Goal: Task Accomplishment & Management: Complete application form

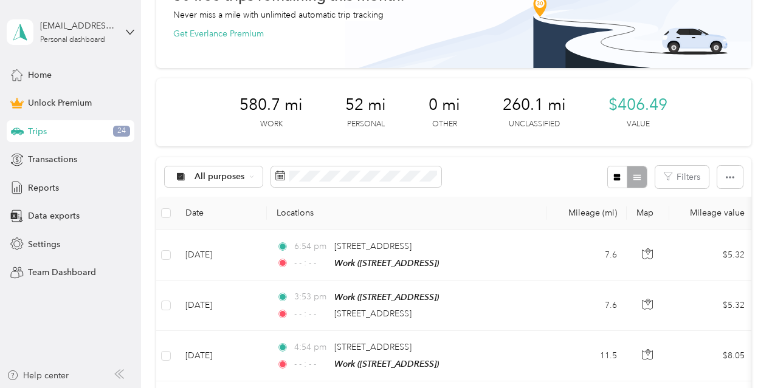
scroll to position [28, 0]
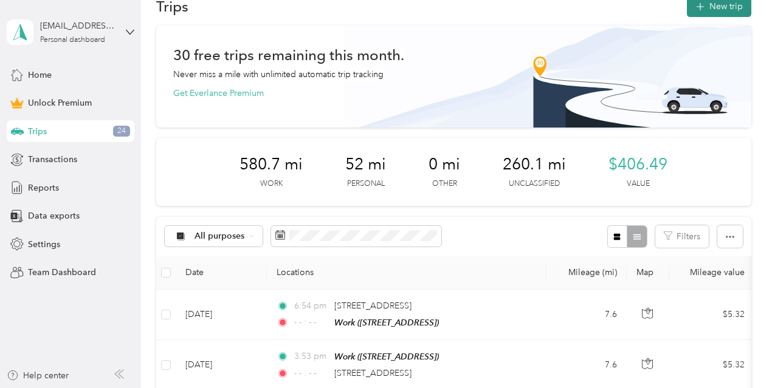
click at [721, 12] on button "New trip" at bounding box center [719, 6] width 64 height 21
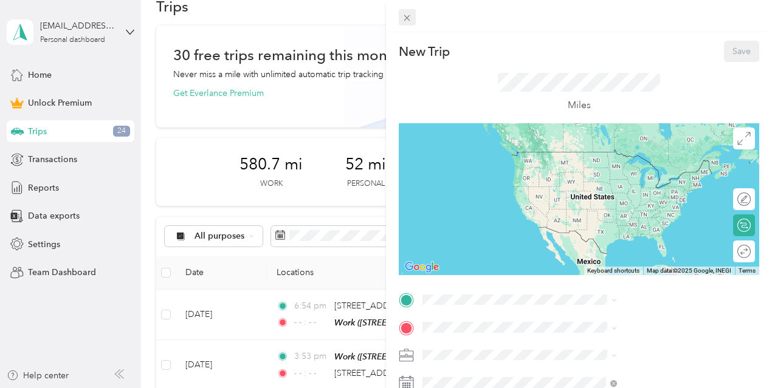
click at [412, 19] on icon at bounding box center [407, 18] width 10 height 10
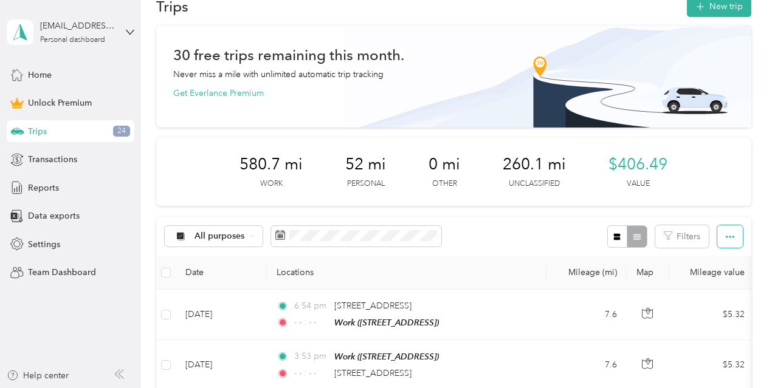
click at [733, 241] on button "button" at bounding box center [730, 236] width 26 height 22
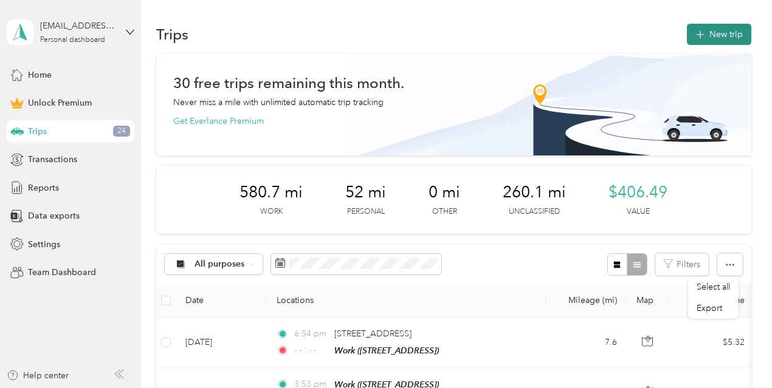
click at [700, 38] on span "button" at bounding box center [700, 34] width 10 height 10
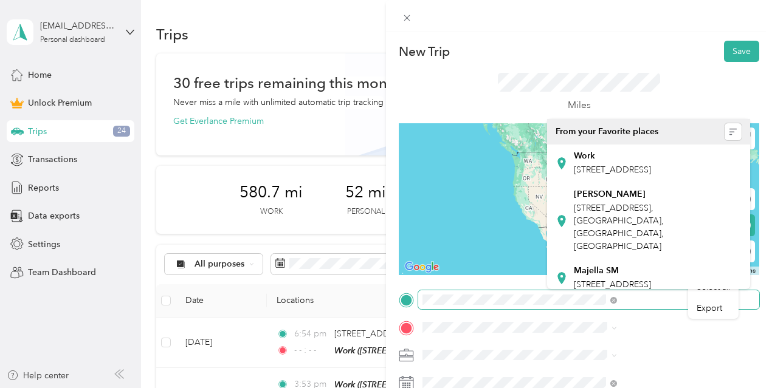
scroll to position [0, 50]
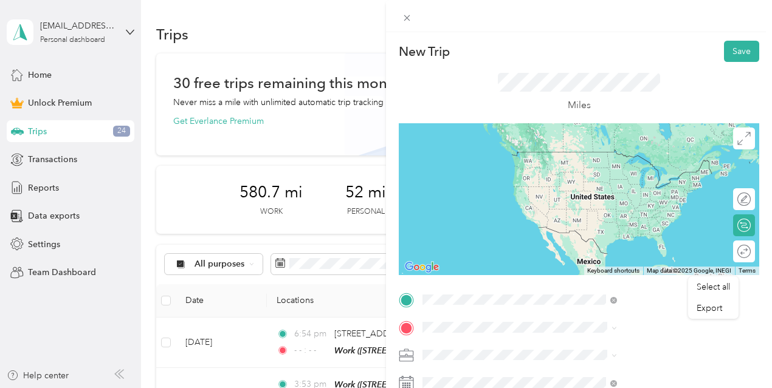
click at [604, 151] on span "[STREET_ADDRESS][US_STATE]" at bounding box center [635, 151] width 122 height 11
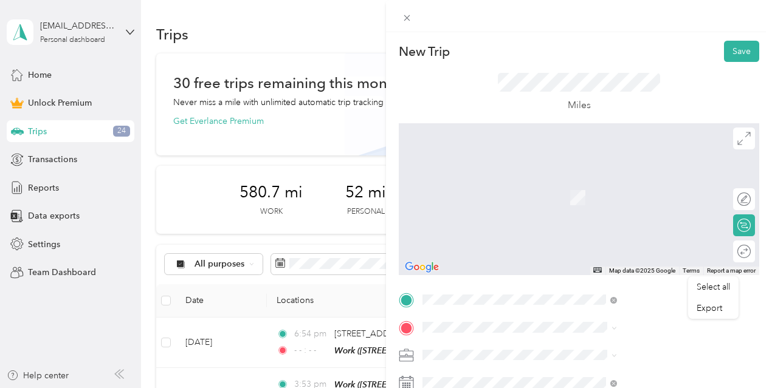
click at [620, 210] on span "[STREET_ADDRESS][US_STATE]" at bounding box center [635, 204] width 122 height 11
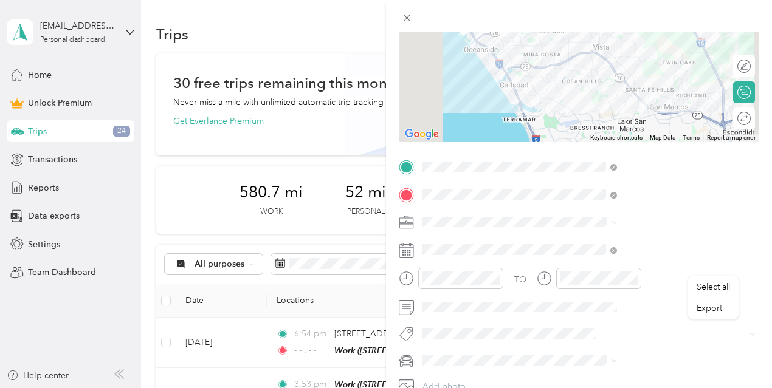
scroll to position [166, 0]
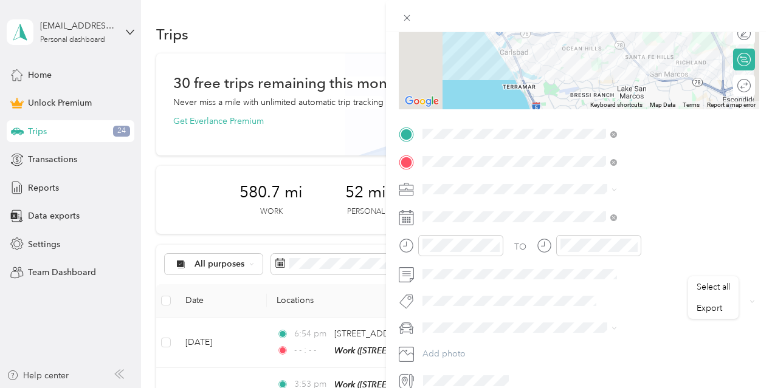
click at [732, 195] on span at bounding box center [588, 189] width 341 height 19
click at [617, 191] on icon at bounding box center [613, 189] width 5 height 5
click at [607, 207] on div "Work" at bounding box center [649, 209] width 186 height 13
click at [414, 218] on icon at bounding box center [406, 217] width 15 height 15
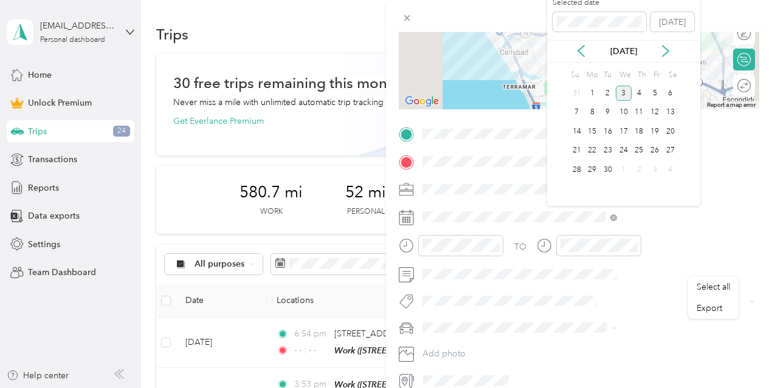
click at [583, 58] on div "[DATE]" at bounding box center [623, 51] width 153 height 22
click at [583, 52] on icon at bounding box center [581, 51] width 12 height 12
click at [653, 109] on div "8" at bounding box center [655, 112] width 16 height 15
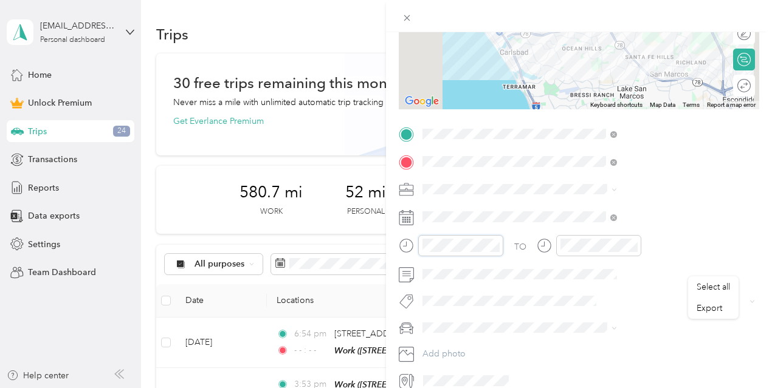
click at [501, 240] on div "New Trip Save This trip cannot be edited because it is either under review, app…" at bounding box center [386, 194] width 772 height 388
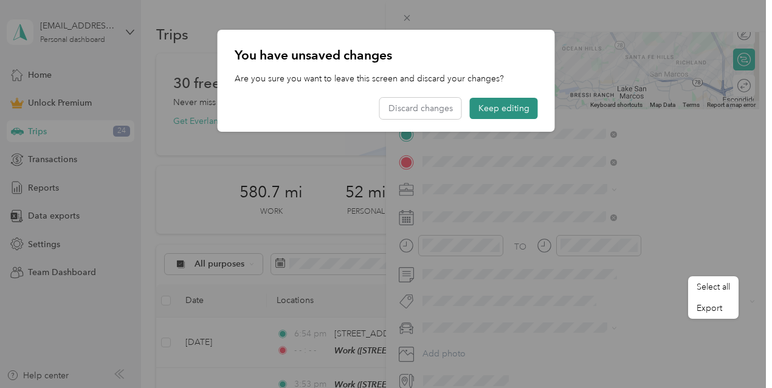
click at [515, 111] on button "Keep editing" at bounding box center [504, 108] width 68 height 21
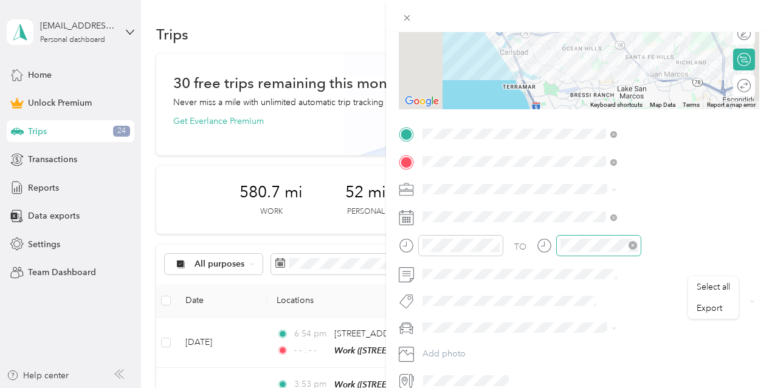
click at [637, 243] on icon "close-circle" at bounding box center [632, 245] width 9 height 9
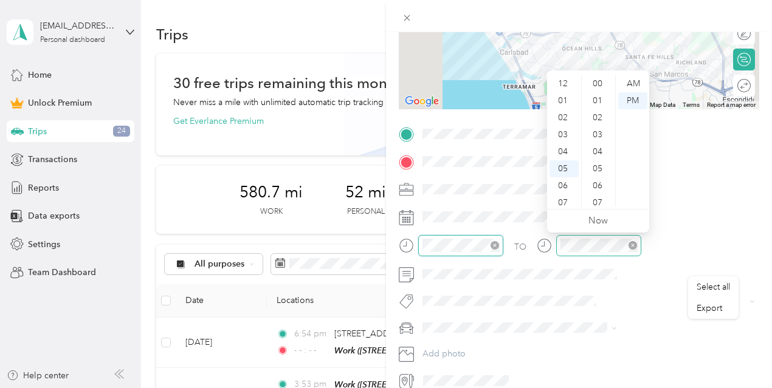
scroll to position [890, 0]
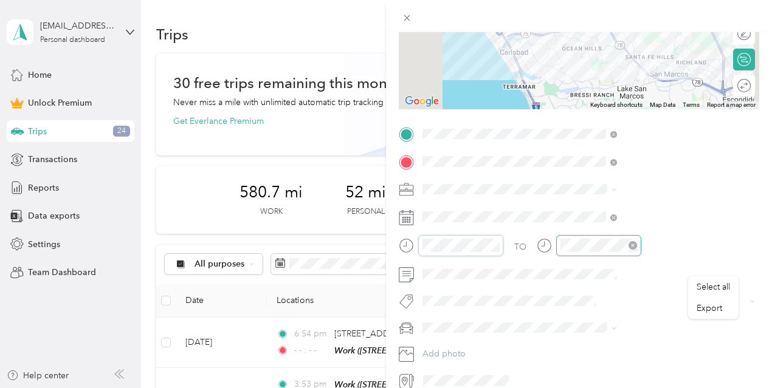
click at [503, 239] on div at bounding box center [451, 245] width 105 height 21
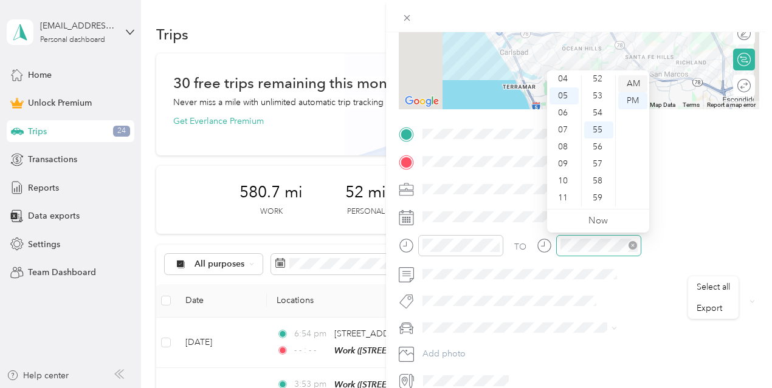
click at [643, 83] on div "AM" at bounding box center [632, 83] width 29 height 17
click at [639, 85] on div "AM" at bounding box center [632, 83] width 29 height 17
click at [627, 83] on div "AM" at bounding box center [632, 83] width 29 height 17
click at [565, 183] on div "10" at bounding box center [563, 181] width 29 height 17
click at [602, 99] on div "53" at bounding box center [598, 96] width 29 height 17
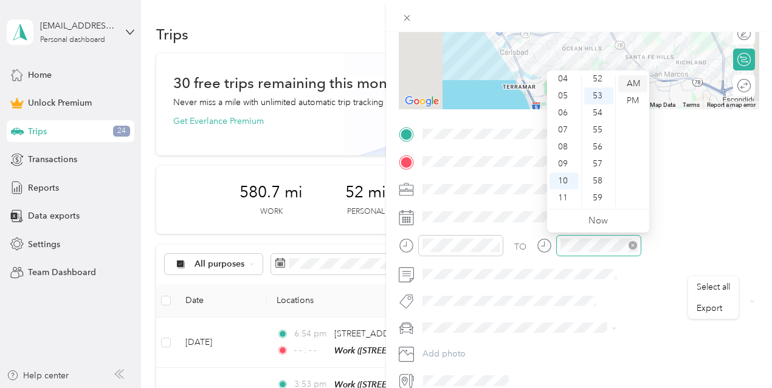
click at [637, 83] on div "AM" at bounding box center [632, 83] width 29 height 17
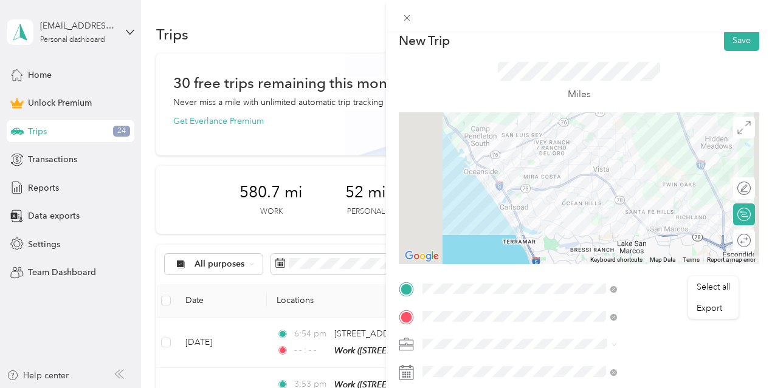
scroll to position [10, 0]
click at [727, 44] on button "Save" at bounding box center [741, 41] width 35 height 21
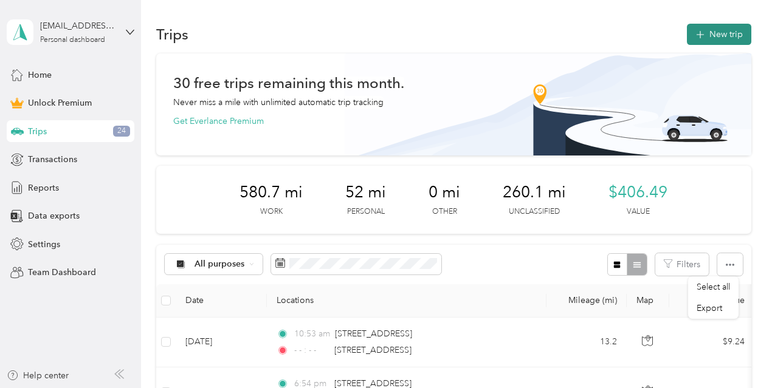
click at [709, 42] on button "New trip" at bounding box center [719, 34] width 64 height 21
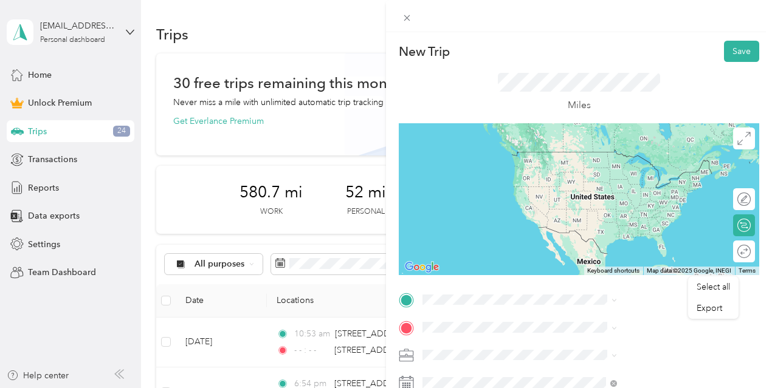
click at [620, 201] on span "[STREET_ADDRESS][US_STATE]" at bounding box center [635, 195] width 122 height 11
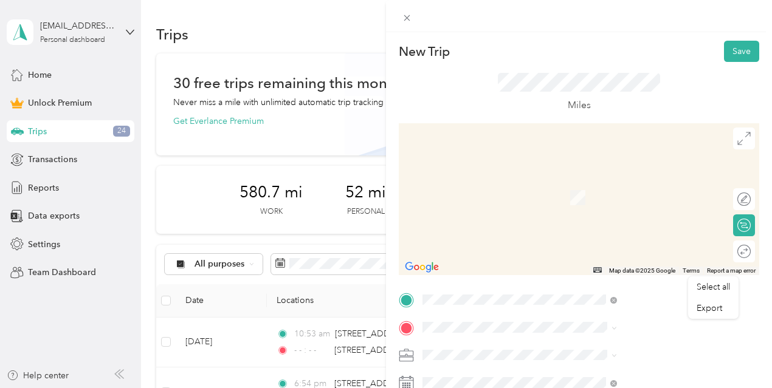
click at [651, 204] on div "Work [STREET_ADDRESS]" at bounding box center [612, 192] width 77 height 26
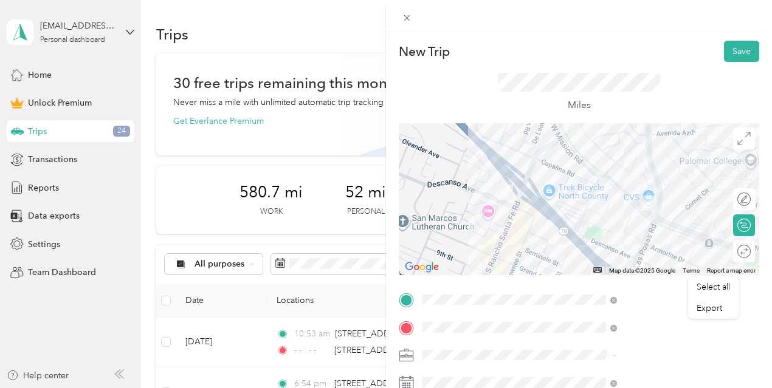
click at [577, 189] on li "Work" at bounding box center [648, 181] width 203 height 21
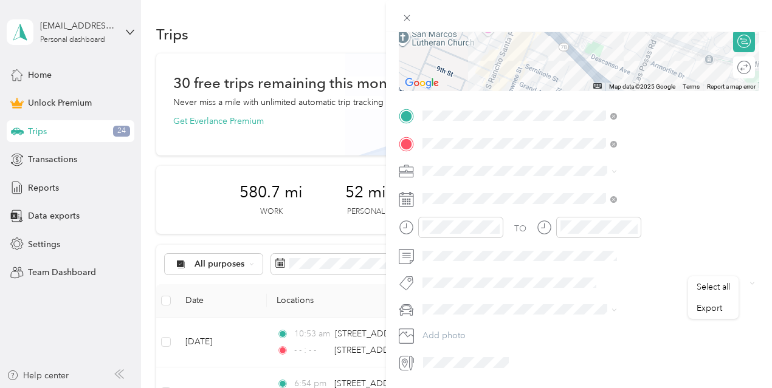
scroll to position [190, 0]
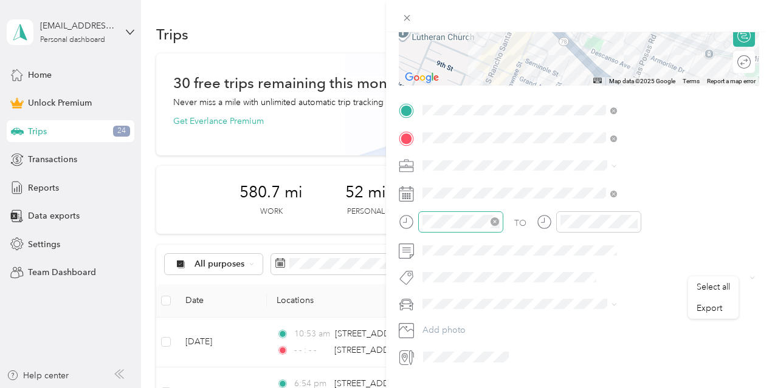
click at [499, 219] on icon "close-circle" at bounding box center [494, 222] width 9 height 9
click at [637, 222] on icon "close-circle" at bounding box center [632, 222] width 9 height 9
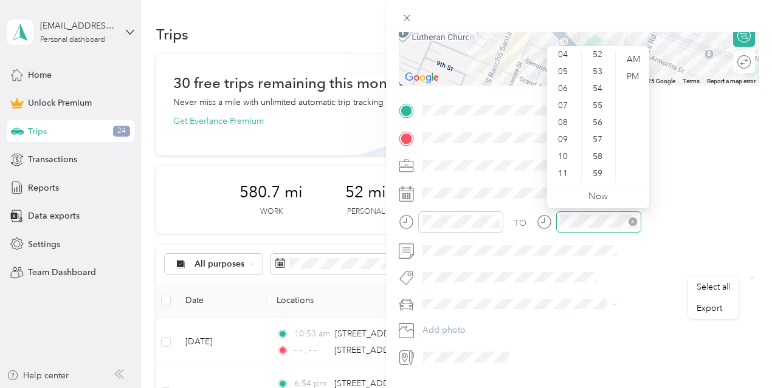
scroll to position [0, 0]
click at [568, 55] on div "12" at bounding box center [563, 59] width 29 height 17
click at [602, 57] on div "23" at bounding box center [598, 55] width 29 height 17
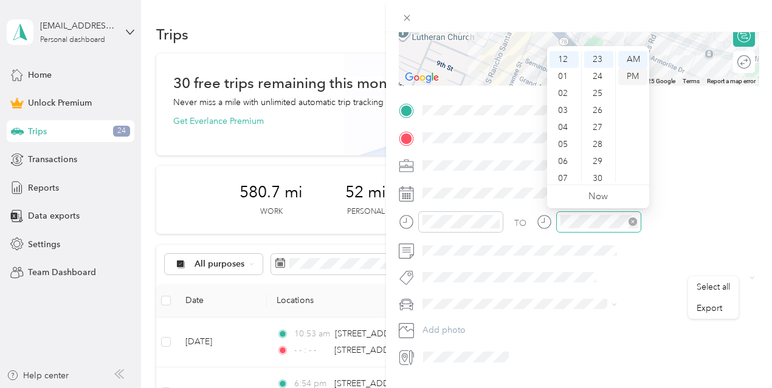
click at [628, 74] on div "PM" at bounding box center [632, 76] width 29 height 17
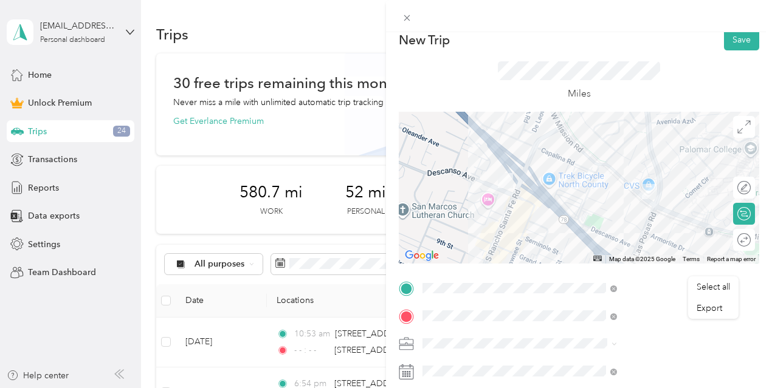
scroll to position [0, 0]
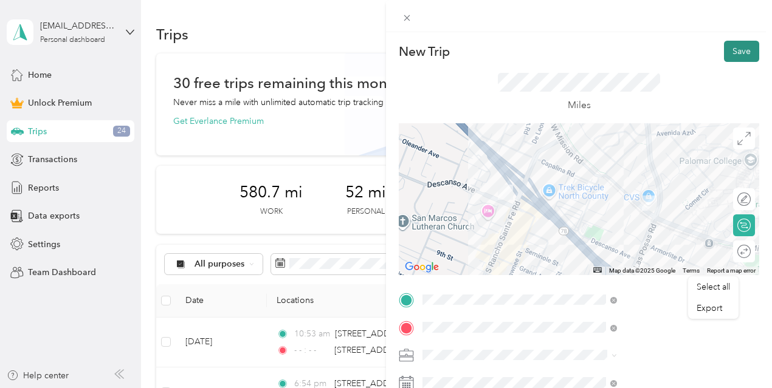
click at [737, 57] on button "Save" at bounding box center [741, 51] width 35 height 21
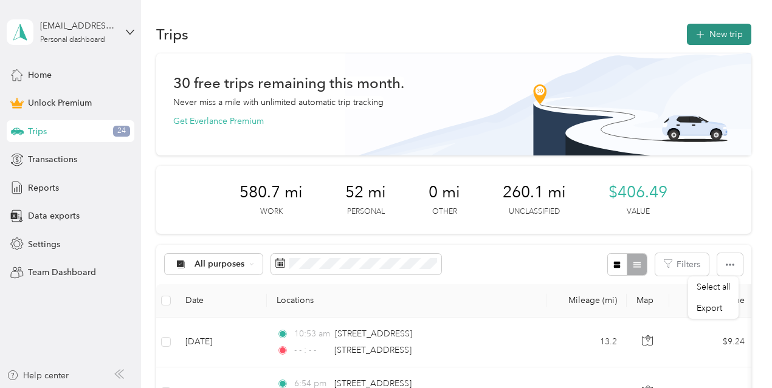
click at [715, 25] on button "New trip" at bounding box center [719, 34] width 64 height 21
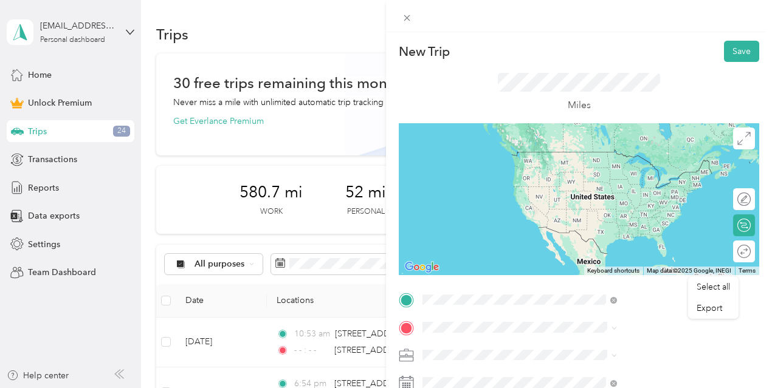
click at [640, 182] on span "[STREET_ADDRESS][US_STATE]" at bounding box center [635, 176] width 122 height 11
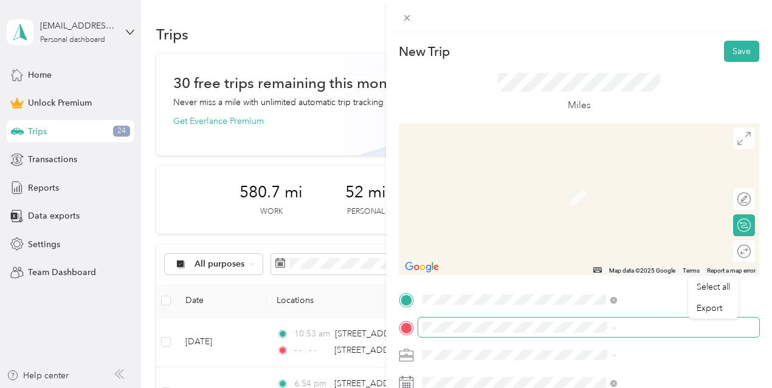
click at [575, 321] on span at bounding box center [588, 327] width 341 height 19
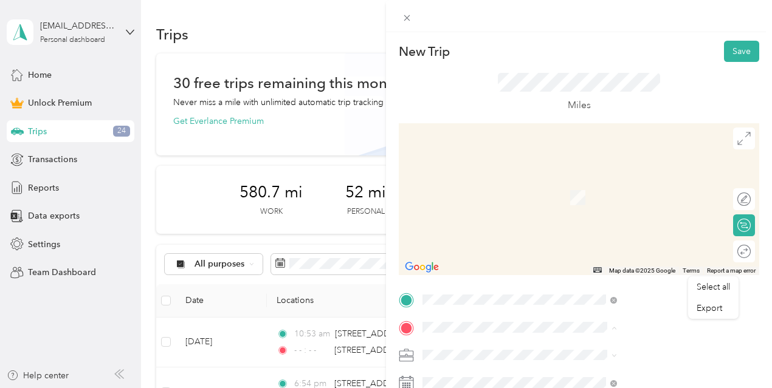
click at [609, 185] on div "Work" at bounding box center [612, 184] width 77 height 11
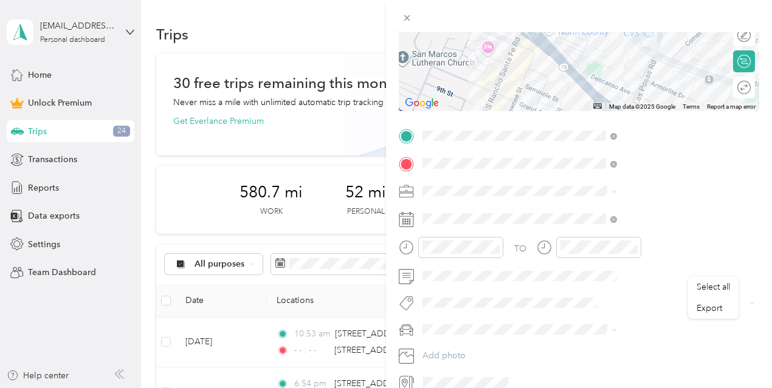
scroll to position [175, 0]
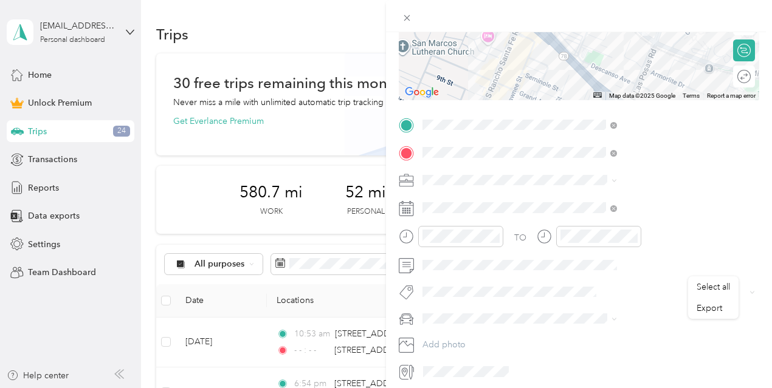
click at [575, 201] on span "Work" at bounding box center [566, 199] width 21 height 10
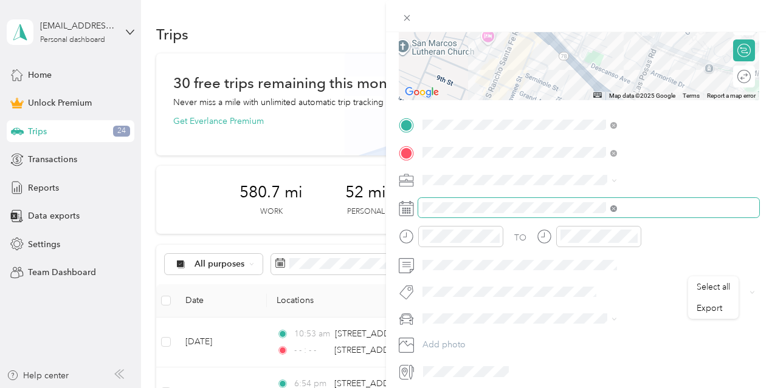
click at [615, 207] on icon at bounding box center [613, 209] width 4 height 4
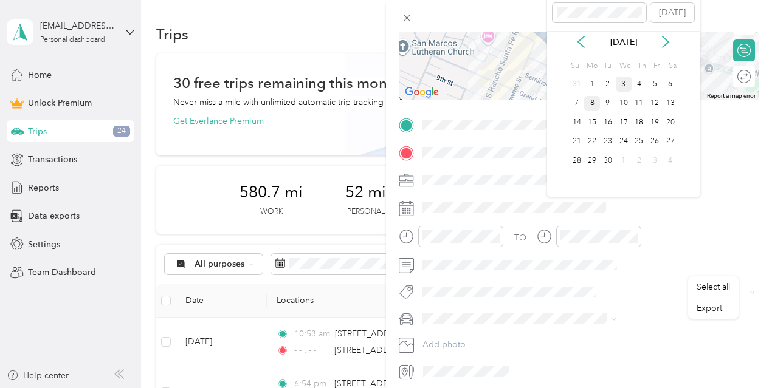
click at [597, 101] on div "8" at bounding box center [592, 103] width 16 height 15
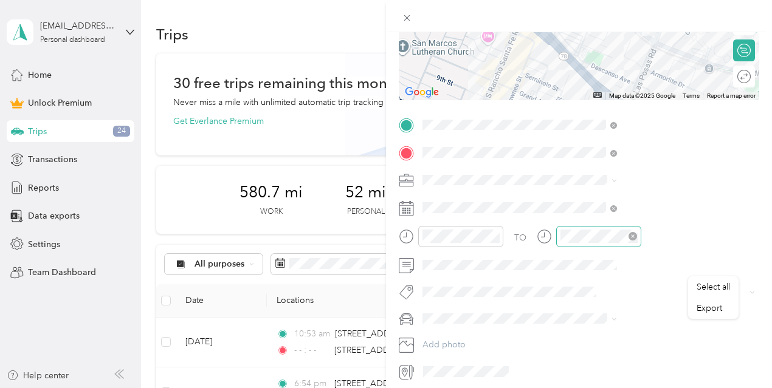
click at [637, 239] on icon "close-circle" at bounding box center [632, 236] width 9 height 9
click at [475, 230] on div "New Trip Save This trip cannot be edited because it is either under review, app…" at bounding box center [386, 194] width 772 height 388
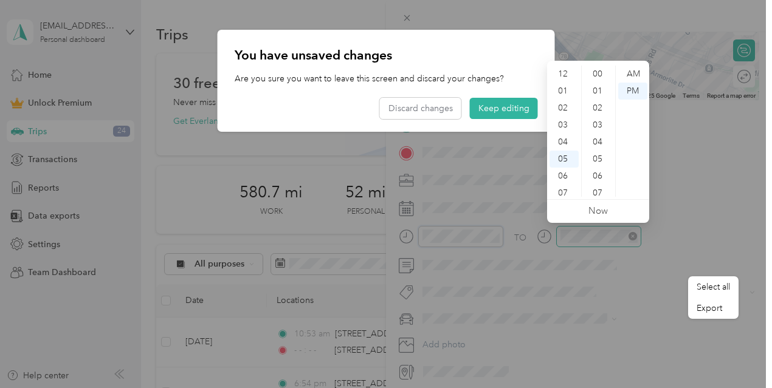
scroll to position [890, 0]
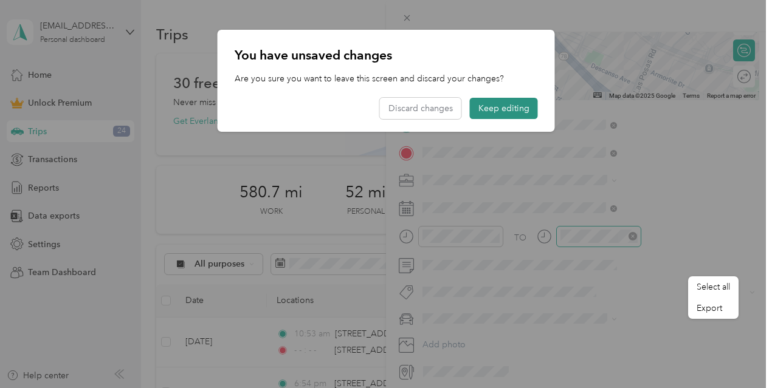
click at [503, 108] on button "Keep editing" at bounding box center [504, 108] width 68 height 21
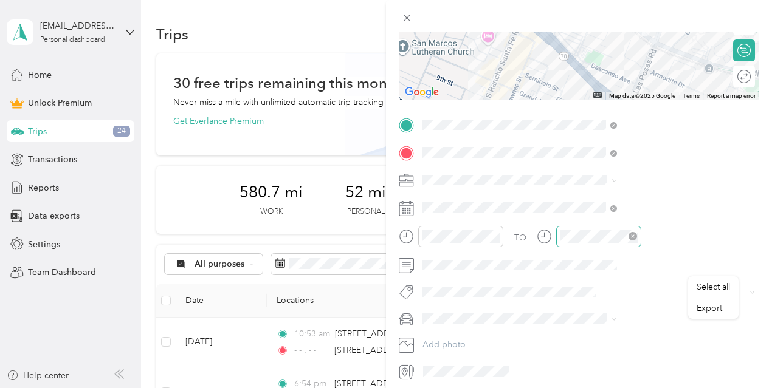
click at [414, 239] on icon at bounding box center [406, 236] width 15 height 15
click at [499, 235] on icon "close-circle" at bounding box center [494, 236] width 9 height 9
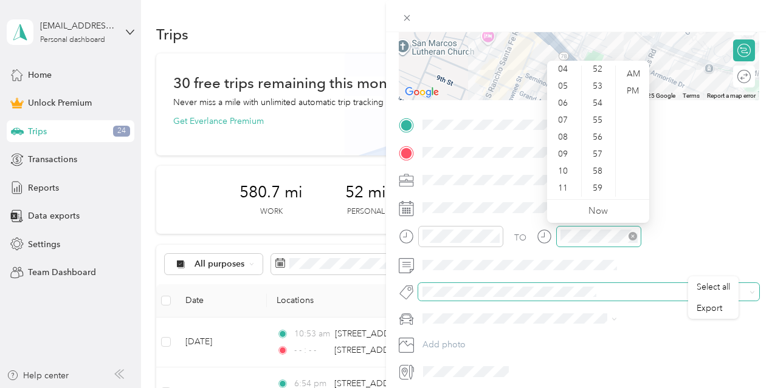
click at [657, 283] on span at bounding box center [588, 291] width 341 height 17
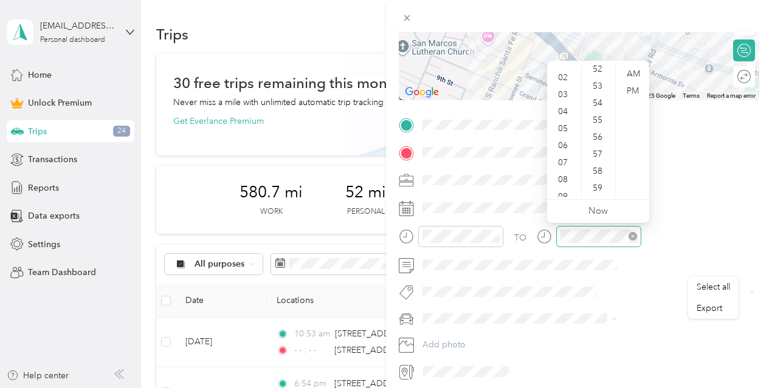
scroll to position [0, 0]
drag, startPoint x: 569, startPoint y: 73, endPoint x: 570, endPoint y: 81, distance: 8.6
click at [570, 81] on div "12" at bounding box center [563, 74] width 29 height 17
click at [608, 179] on div "58" at bounding box center [598, 171] width 29 height 17
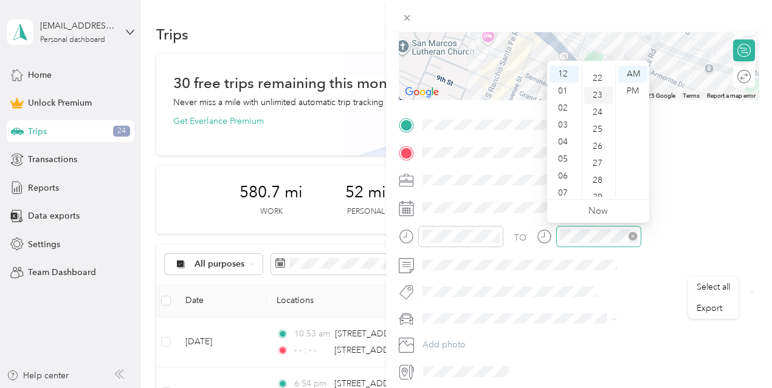
click at [605, 87] on div "23" at bounding box center [598, 95] width 29 height 17
click at [637, 92] on div "PM" at bounding box center [632, 91] width 29 height 17
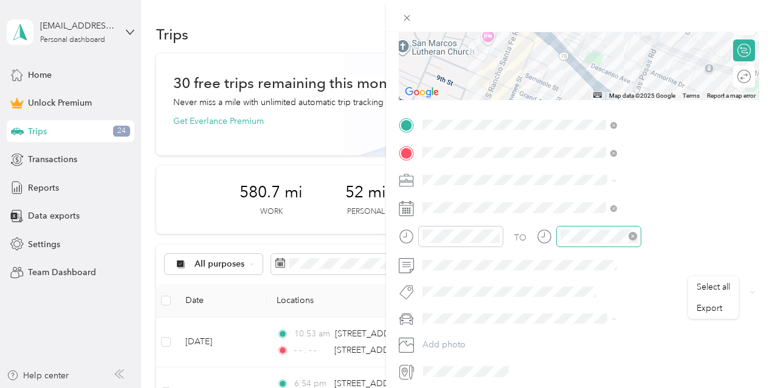
click at [414, 211] on icon at bounding box center [406, 208] width 15 height 15
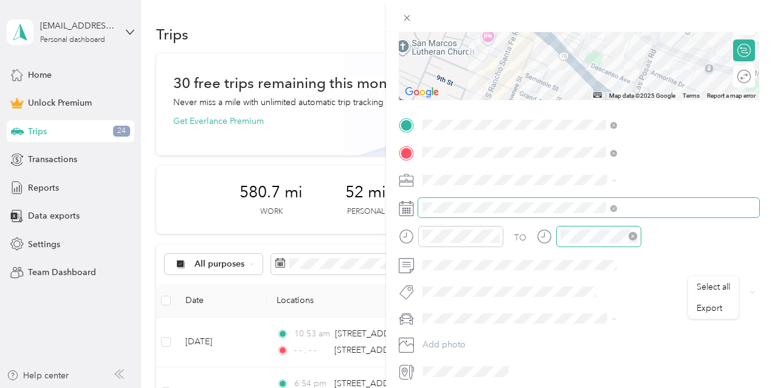
click at [617, 202] on span at bounding box center [613, 207] width 7 height 10
click at [617, 207] on span at bounding box center [611, 208] width 11 height 9
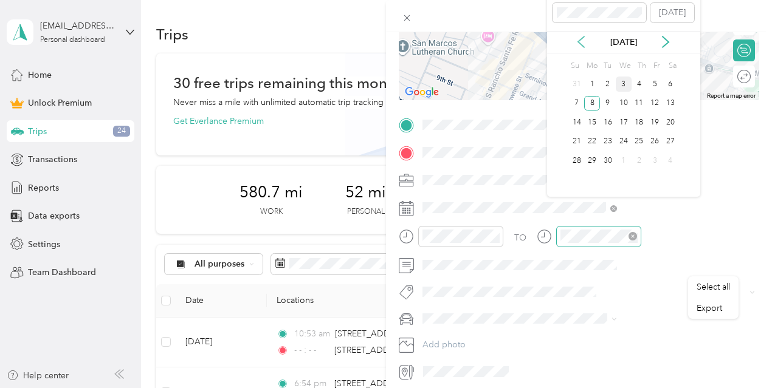
click at [582, 46] on icon at bounding box center [581, 41] width 6 height 11
click at [649, 102] on div "8" at bounding box center [655, 103] width 16 height 15
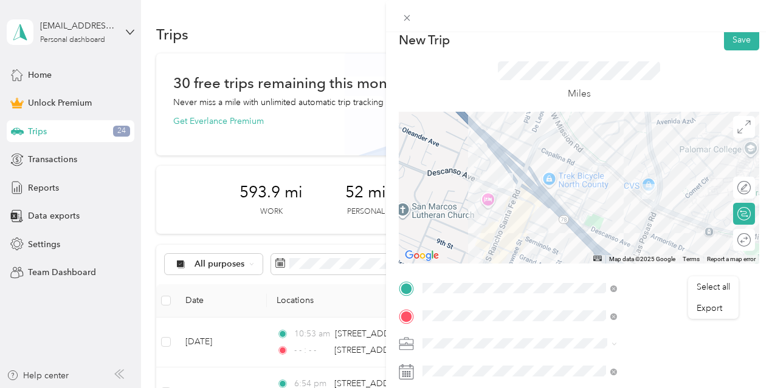
scroll to position [0, 0]
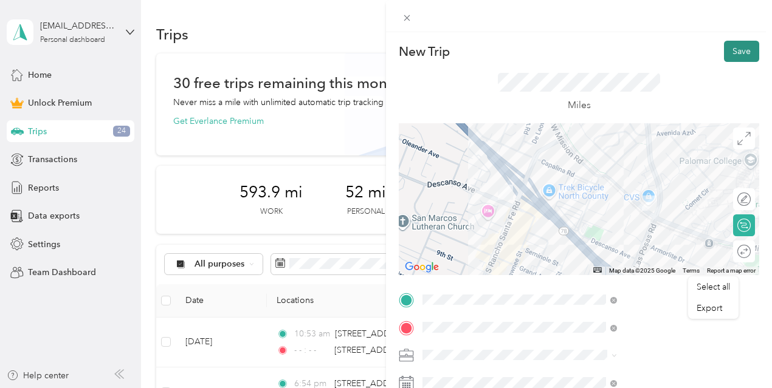
click at [738, 55] on button "Save" at bounding box center [741, 51] width 35 height 21
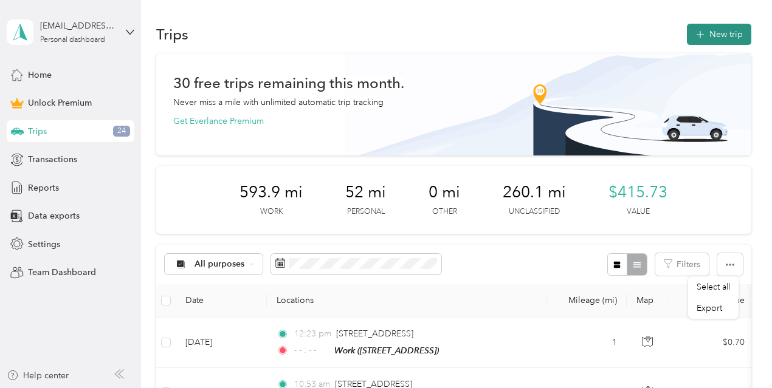
click at [707, 33] on button "New trip" at bounding box center [719, 34] width 64 height 21
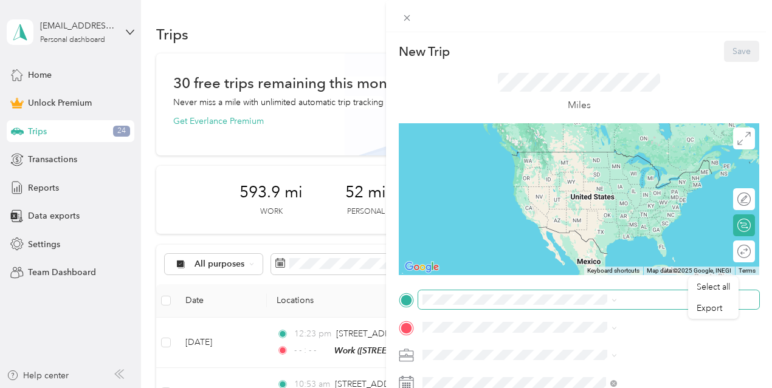
click at [562, 294] on span at bounding box center [588, 300] width 341 height 19
click at [611, 154] on div "Work" at bounding box center [612, 156] width 77 height 11
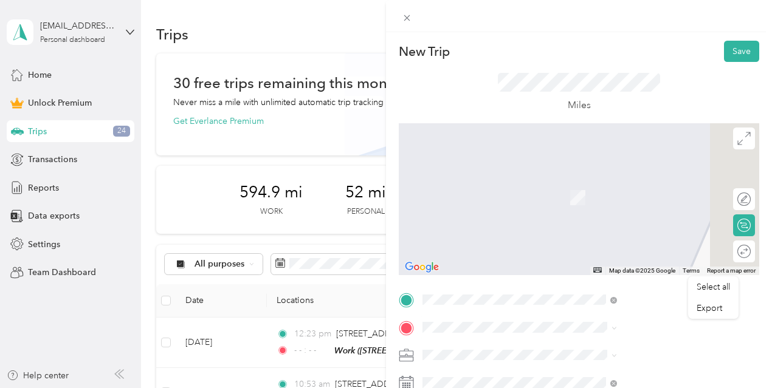
click at [614, 224] on span "[STREET_ADDRESS][PERSON_NAME][US_STATE]" at bounding box center [657, 230] width 167 height 21
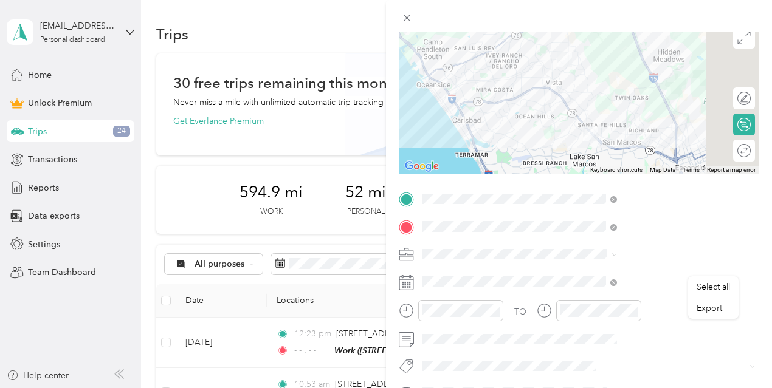
scroll to position [120, 0]
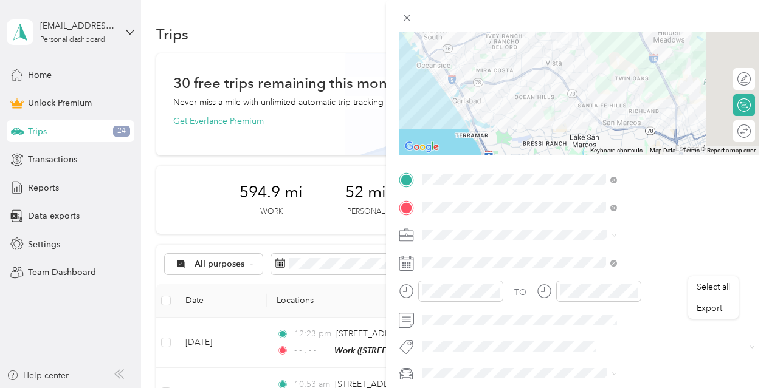
click at [571, 64] on span "Work" at bounding box center [566, 63] width 21 height 10
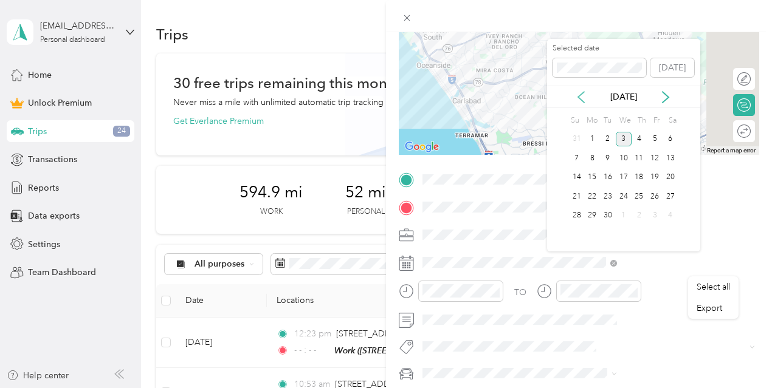
click at [579, 98] on icon at bounding box center [581, 97] width 6 height 11
click at [652, 161] on div "8" at bounding box center [655, 158] width 16 height 15
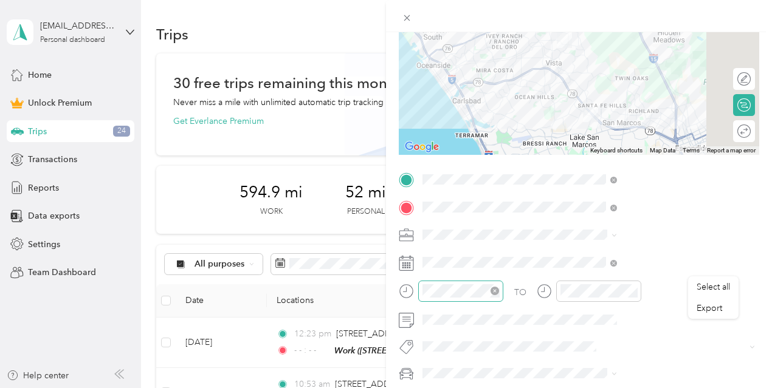
click at [499, 292] on icon "close-circle" at bounding box center [494, 291] width 9 height 9
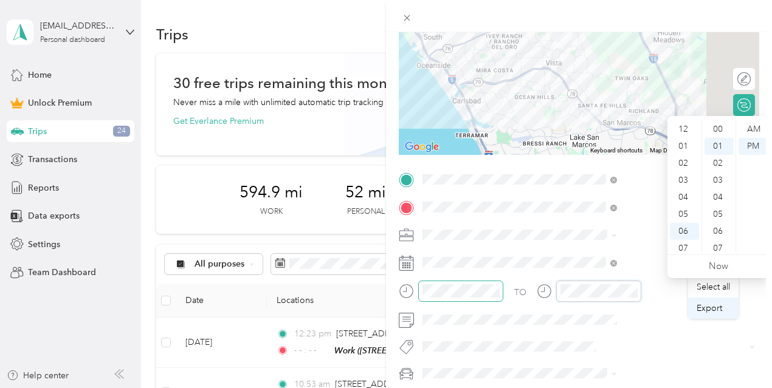
scroll to position [73, 0]
click at [637, 291] on icon "close-circle" at bounding box center [632, 291] width 9 height 9
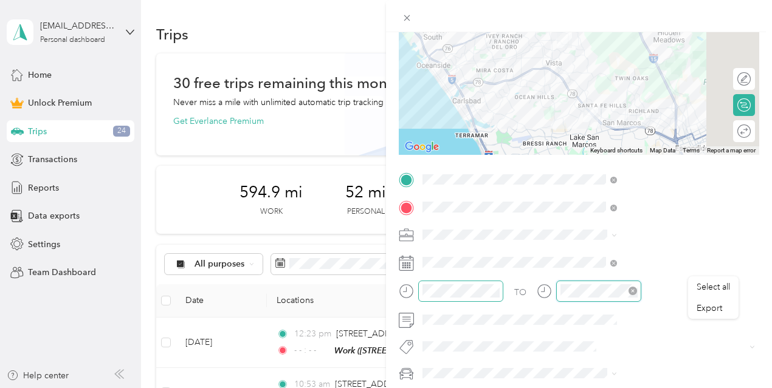
click at [503, 291] on div at bounding box center [460, 291] width 85 height 21
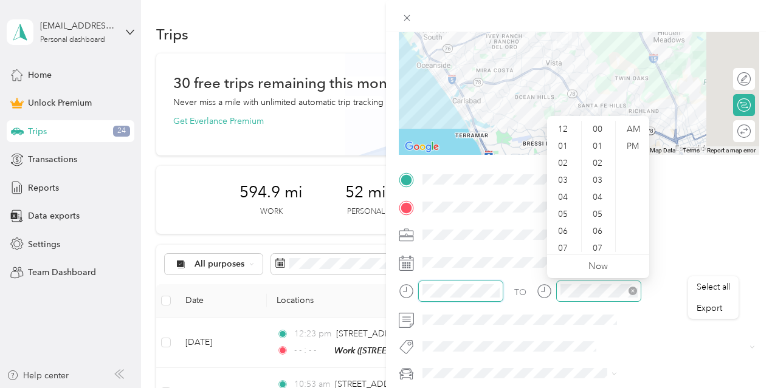
scroll to position [17, 0]
click at [573, 183] on div "03" at bounding box center [563, 180] width 29 height 17
click at [598, 181] on div "04" at bounding box center [598, 180] width 29 height 17
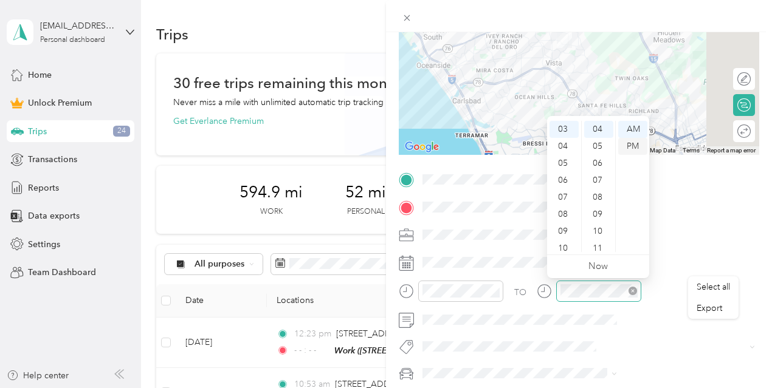
click at [635, 145] on div "PM" at bounding box center [632, 146] width 29 height 17
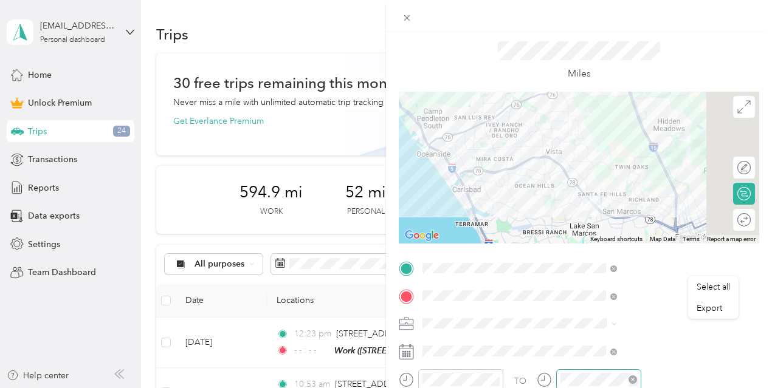
scroll to position [0, 0]
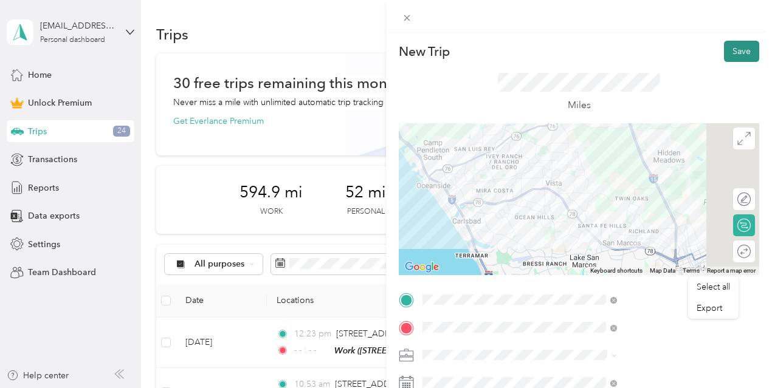
click at [735, 52] on button "Save" at bounding box center [741, 51] width 35 height 21
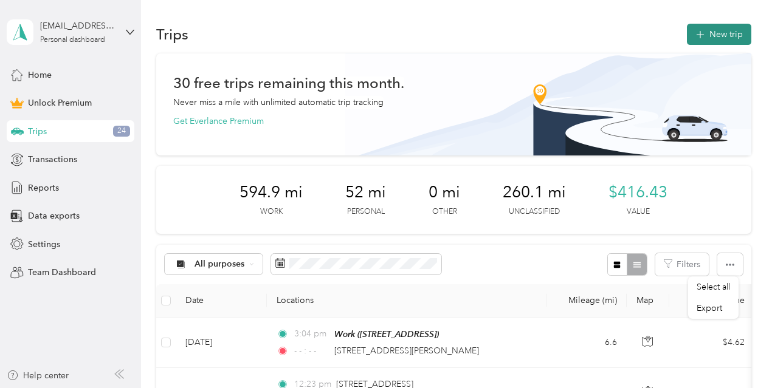
click at [709, 32] on button "New trip" at bounding box center [719, 34] width 64 height 21
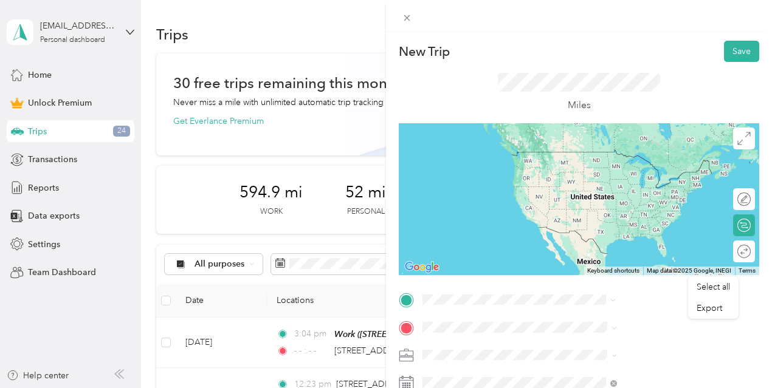
click at [605, 341] on span "[STREET_ADDRESS][PERSON_NAME][US_STATE]" at bounding box center [657, 349] width 167 height 21
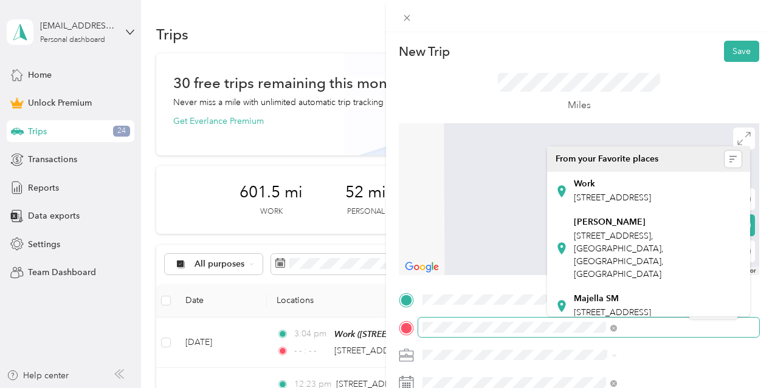
scroll to position [0, 39]
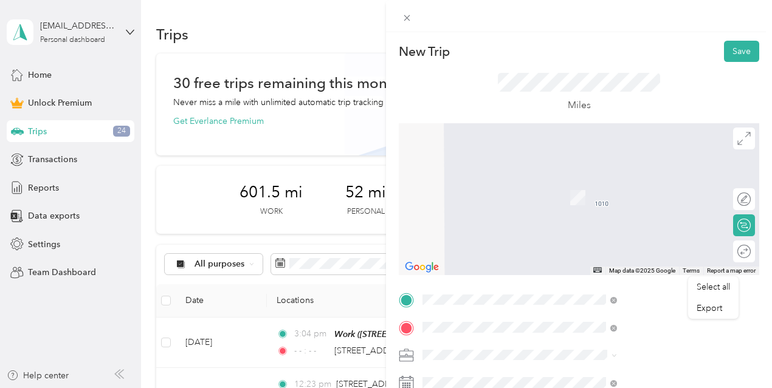
click at [648, 173] on div "[STREET_ADDRESS][PERSON_NAME][US_STATE]" at bounding box center [649, 185] width 186 height 26
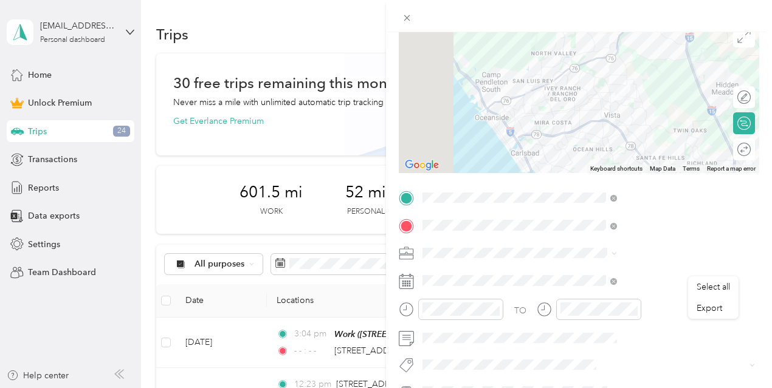
scroll to position [104, 0]
click at [617, 251] on span at bounding box center [612, 251] width 10 height 9
click at [617, 253] on icon at bounding box center [613, 251] width 5 height 5
click at [596, 78] on div "Work" at bounding box center [649, 73] width 186 height 13
click at [414, 274] on icon at bounding box center [406, 279] width 15 height 15
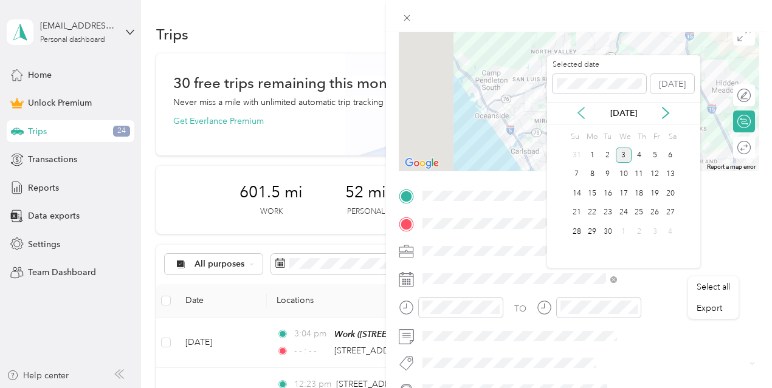
click at [583, 117] on icon at bounding box center [581, 113] width 12 height 12
click at [655, 174] on div "8" at bounding box center [655, 174] width 16 height 15
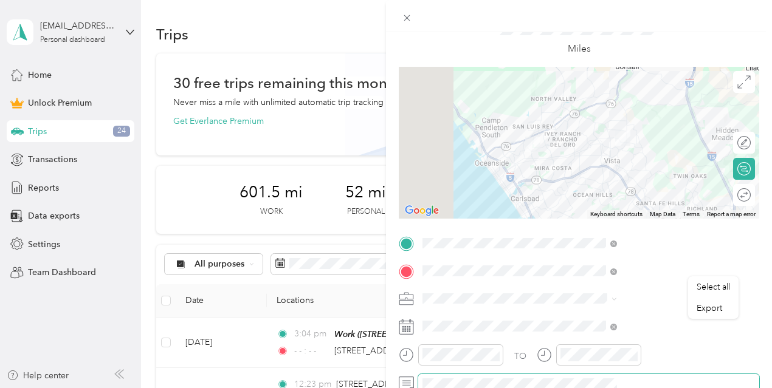
scroll to position [16, 0]
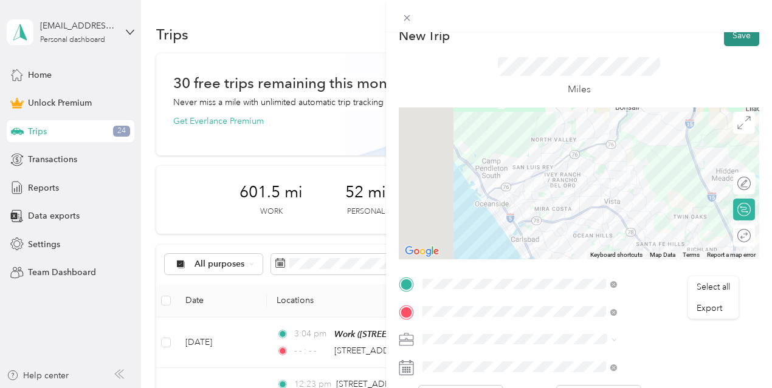
click at [735, 41] on button "Save" at bounding box center [741, 35] width 35 height 21
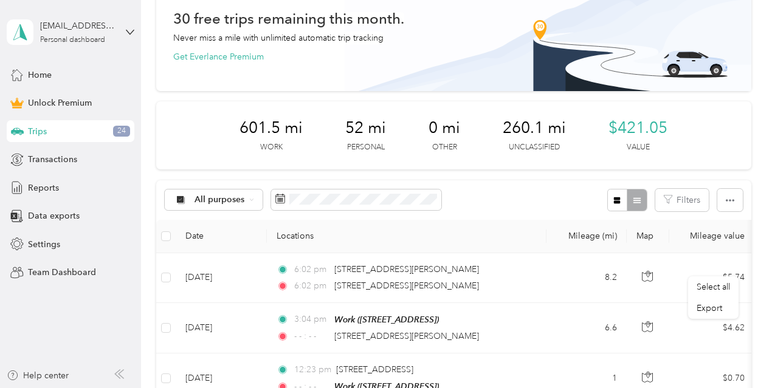
scroll to position [0, 0]
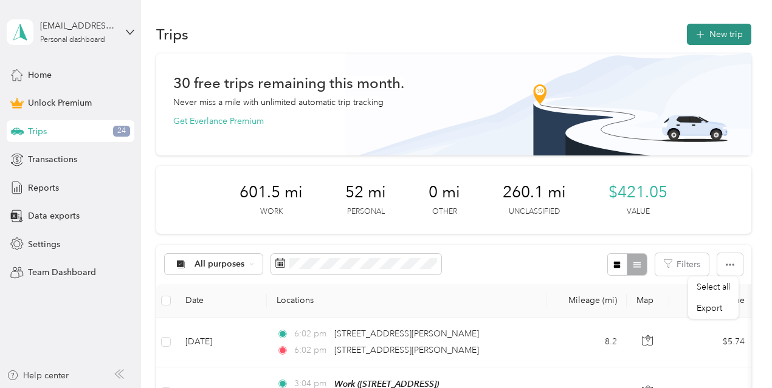
click at [709, 30] on button "New trip" at bounding box center [719, 34] width 64 height 21
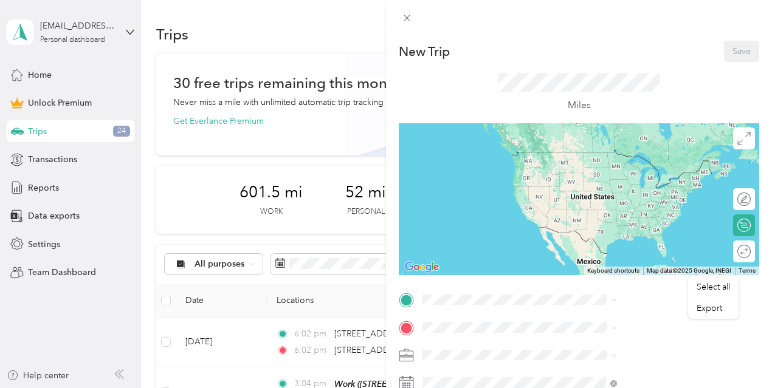
click at [630, 174] on span "[STREET_ADDRESS]" at bounding box center [612, 170] width 77 height 10
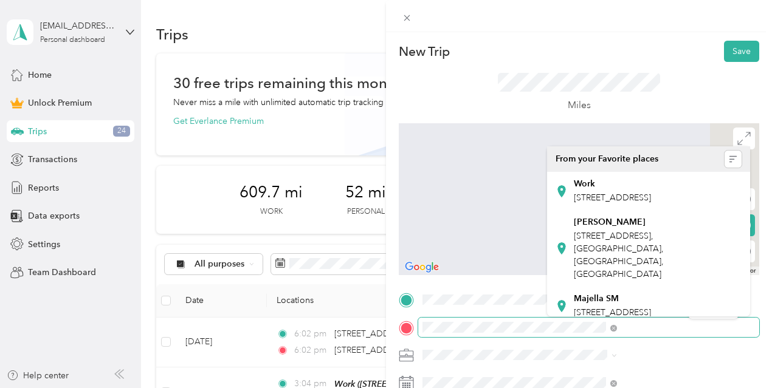
scroll to position [0, 23]
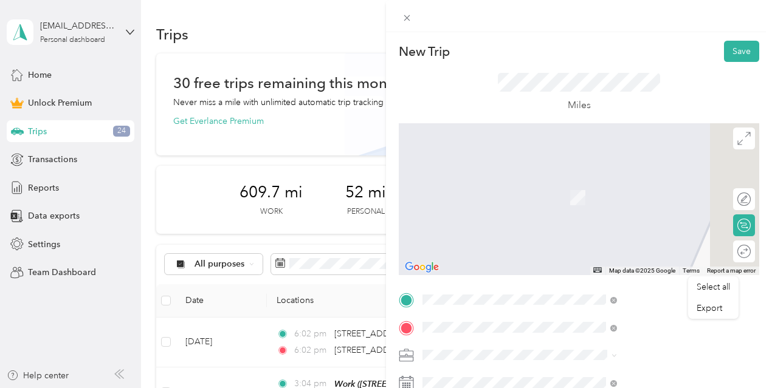
click at [619, 185] on span "[STREET_ADDRESS][US_STATE]" at bounding box center [635, 179] width 122 height 11
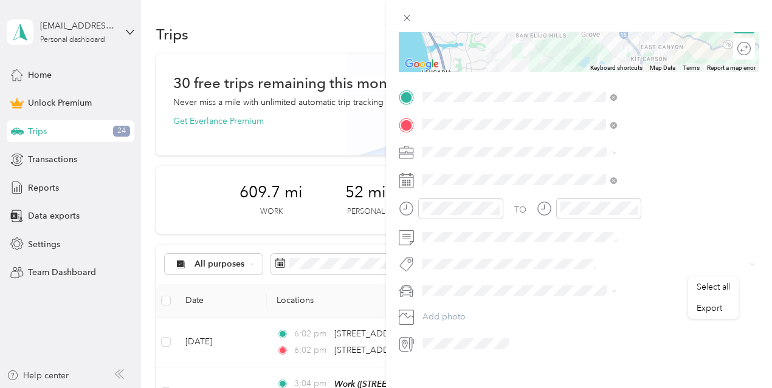
scroll to position [212, 0]
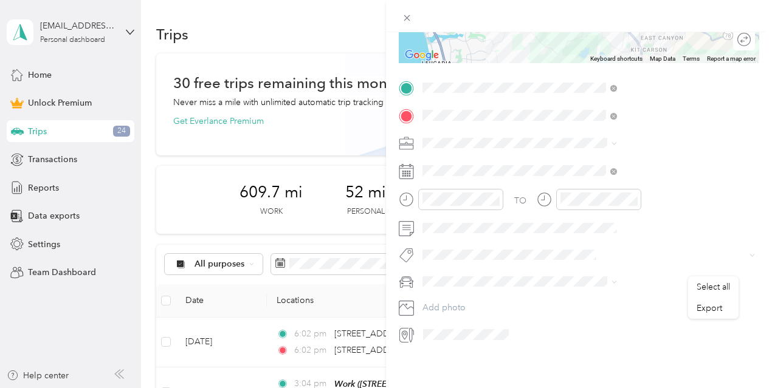
click at [617, 145] on icon at bounding box center [613, 143] width 5 height 5
click at [571, 163] on span "Work" at bounding box center [566, 162] width 21 height 10
click at [414, 172] on icon at bounding box center [406, 171] width 15 height 15
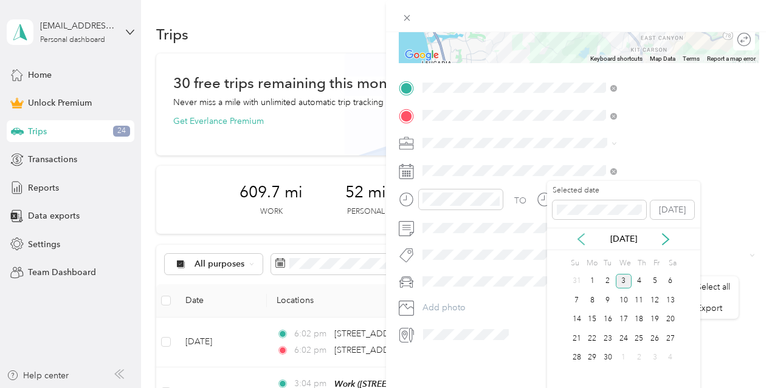
click at [583, 243] on icon at bounding box center [581, 239] width 12 height 12
click at [594, 319] on div "11" at bounding box center [592, 319] width 16 height 15
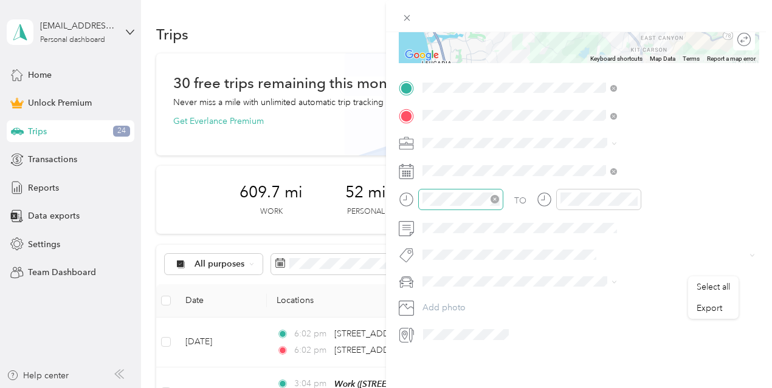
click at [499, 201] on icon "close-circle" at bounding box center [494, 199] width 9 height 9
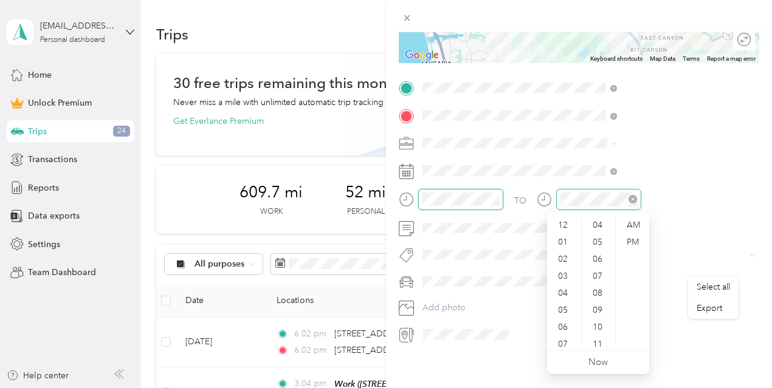
click at [637, 200] on icon "close-circle" at bounding box center [632, 199] width 9 height 9
click at [563, 343] on div "11" at bounding box center [563, 339] width 29 height 17
click at [602, 308] on div "25" at bounding box center [598, 311] width 29 height 17
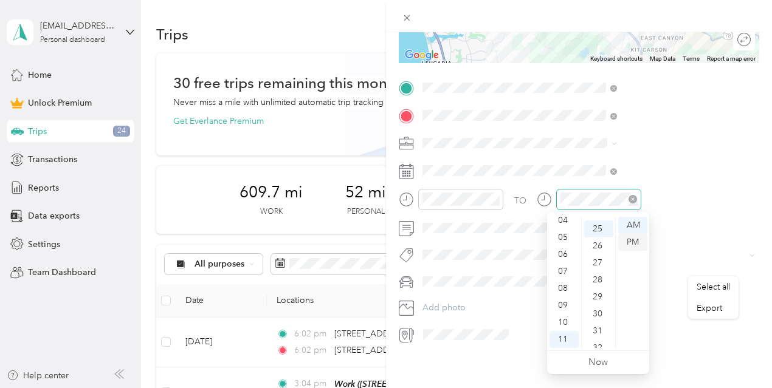
scroll to position [425, 0]
click at [633, 229] on div "AM" at bounding box center [632, 225] width 29 height 17
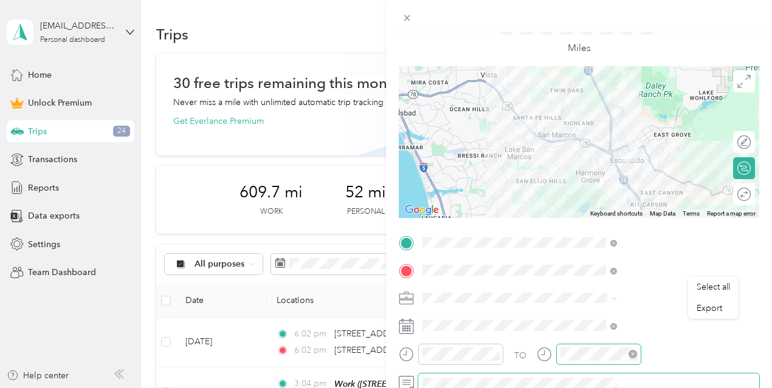
scroll to position [0, 0]
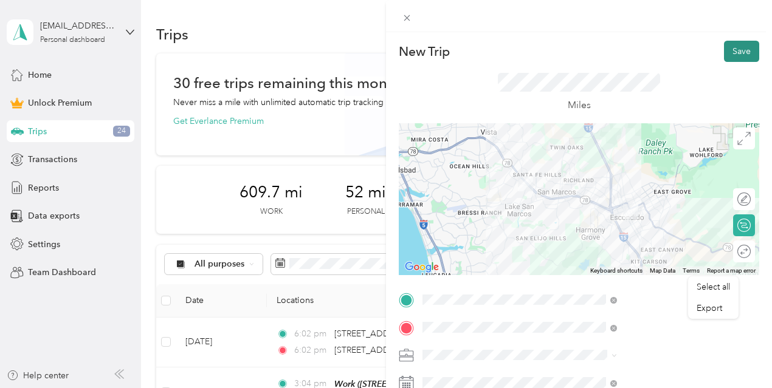
click at [741, 47] on button "Save" at bounding box center [741, 51] width 35 height 21
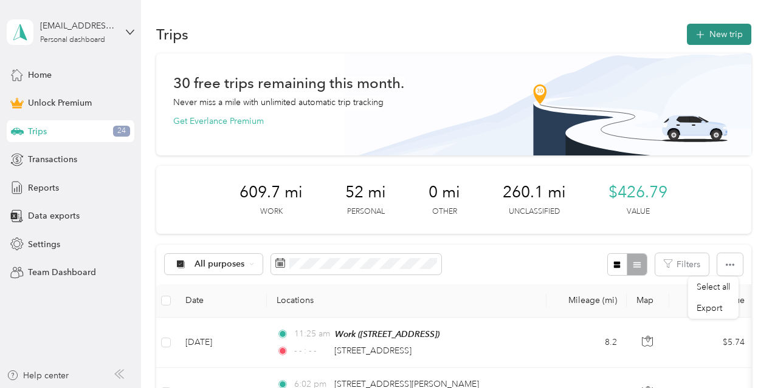
click at [709, 33] on button "New trip" at bounding box center [719, 34] width 64 height 21
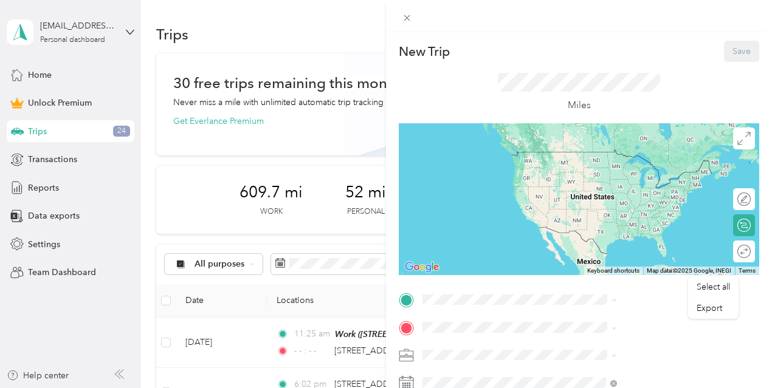
click at [611, 172] on span "[STREET_ADDRESS]" at bounding box center [612, 170] width 77 height 10
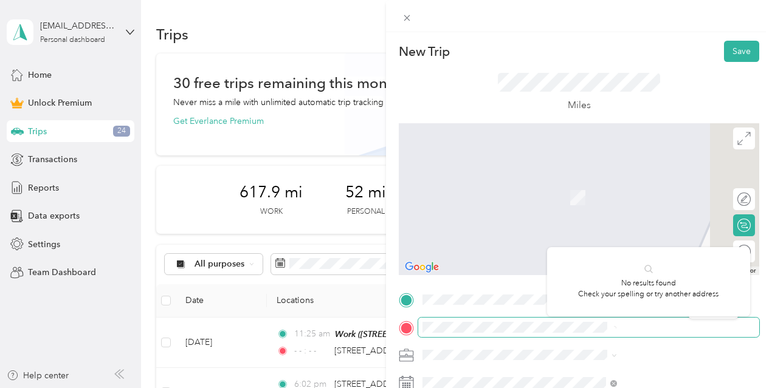
scroll to position [0, 7]
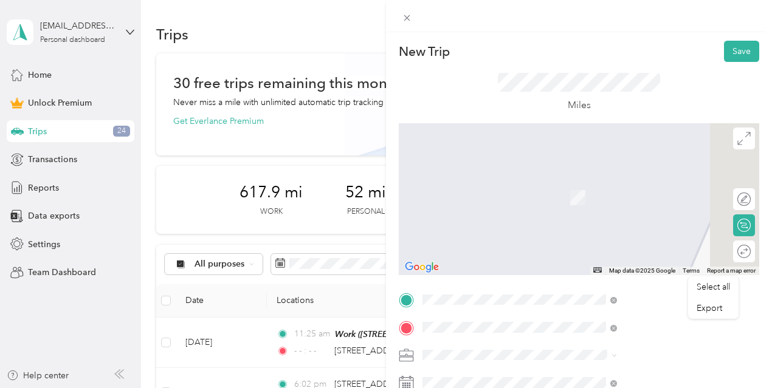
click at [643, 179] on span "[STREET_ADDRESS][US_STATE]" at bounding box center [635, 179] width 122 height 11
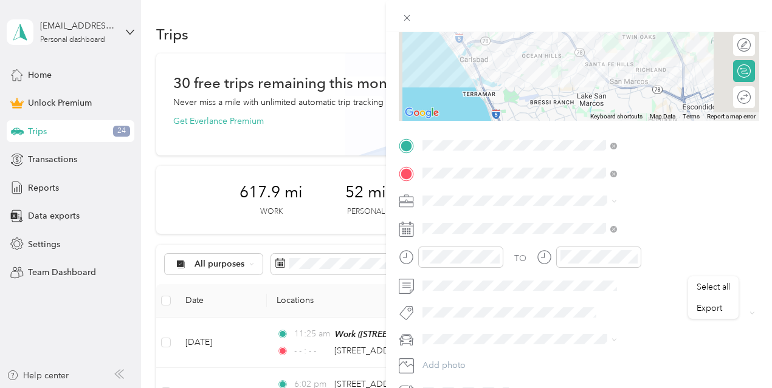
scroll to position [159, 0]
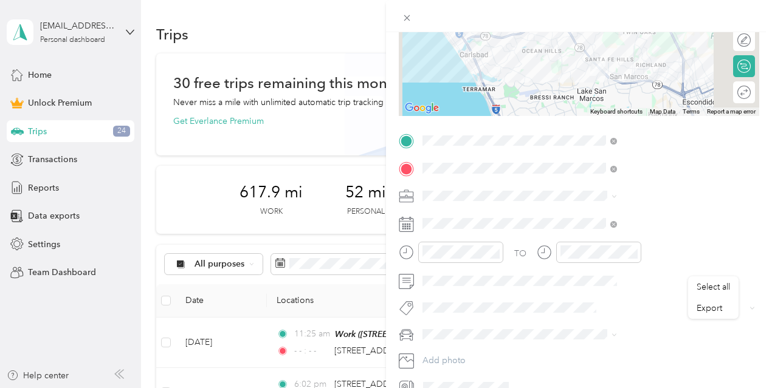
click at [616, 198] on icon at bounding box center [614, 197] width 4 height 2
click at [581, 219] on div "Work" at bounding box center [649, 217] width 186 height 13
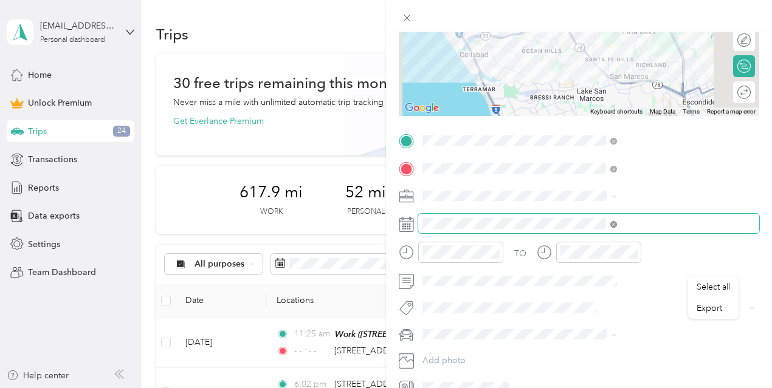
click at [617, 224] on icon at bounding box center [613, 224] width 7 height 7
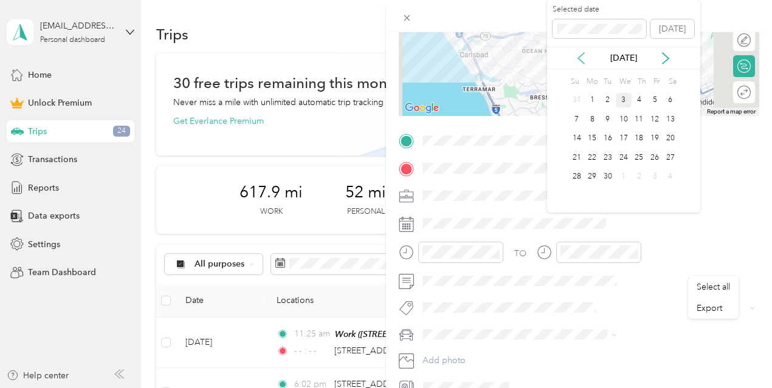
click at [582, 59] on icon at bounding box center [581, 58] width 12 height 12
click at [594, 136] on div "11" at bounding box center [592, 138] width 16 height 15
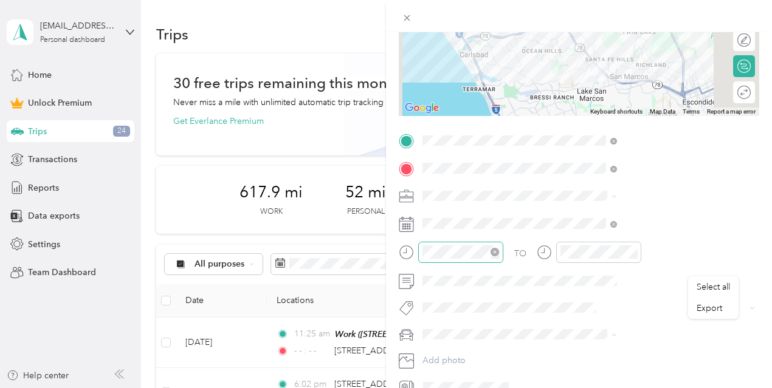
click at [499, 251] on icon "close-circle" at bounding box center [494, 252] width 9 height 9
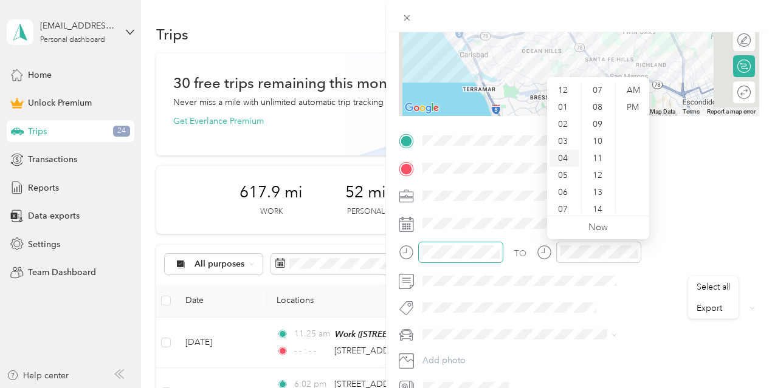
click at [566, 157] on div "04" at bounding box center [563, 158] width 29 height 17
click at [594, 159] on div "11" at bounding box center [598, 158] width 29 height 17
click at [629, 108] on div "PM" at bounding box center [632, 107] width 29 height 17
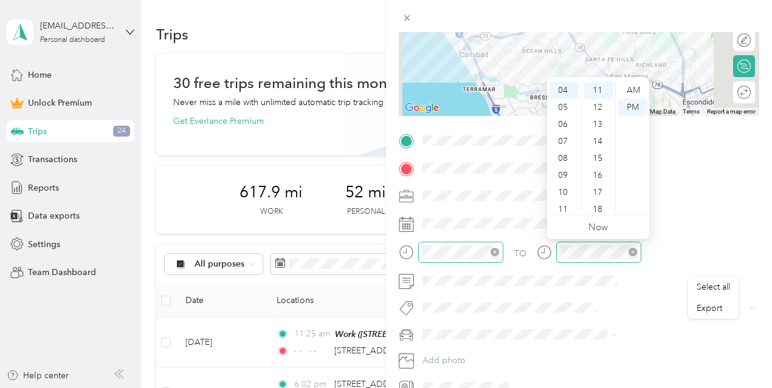
click at [637, 250] on icon "close-circle" at bounding box center [632, 252] width 9 height 9
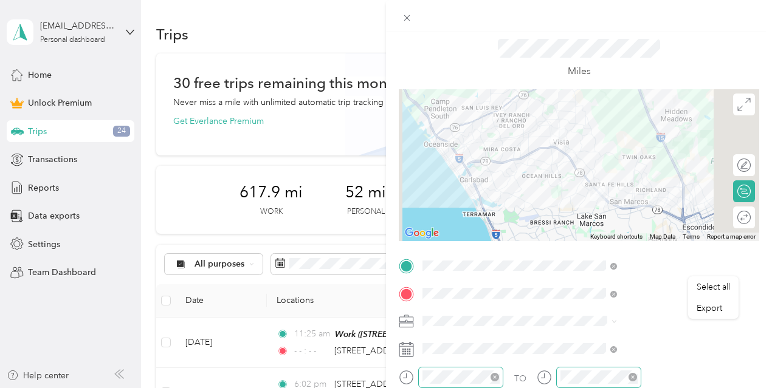
scroll to position [0, 0]
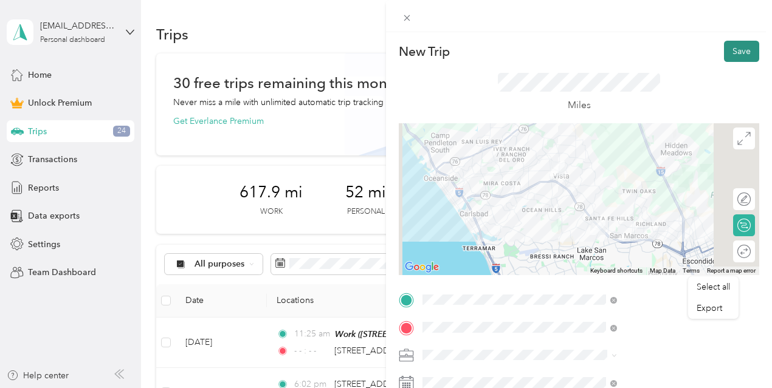
click at [734, 53] on button "Save" at bounding box center [741, 51] width 35 height 21
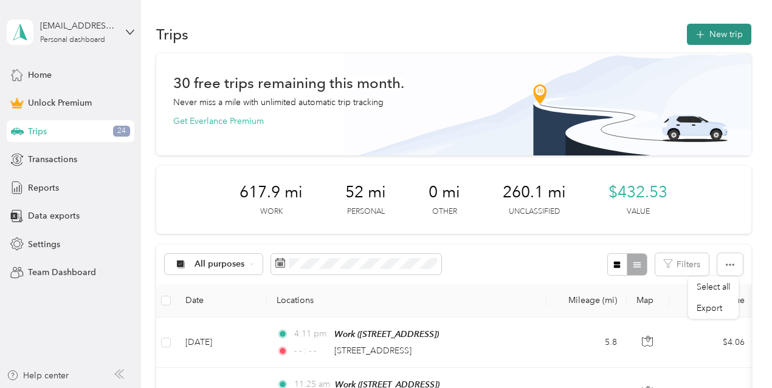
click at [729, 30] on button "New trip" at bounding box center [719, 34] width 64 height 21
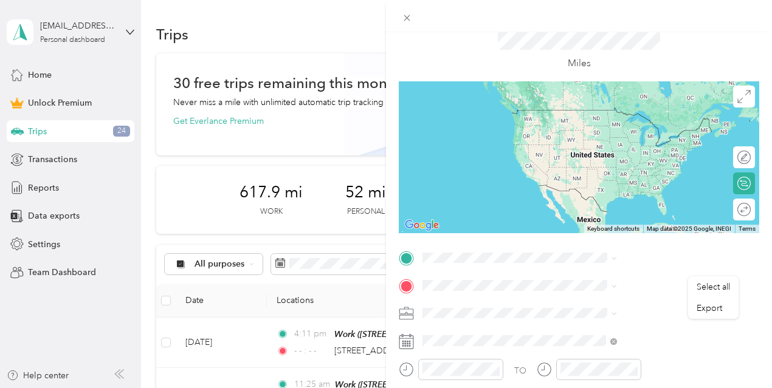
scroll to position [43, 0]
click at [468, 86] on div "New Trip Save This trip cannot be edited because it is either under review, app…" at bounding box center [386, 194] width 772 height 388
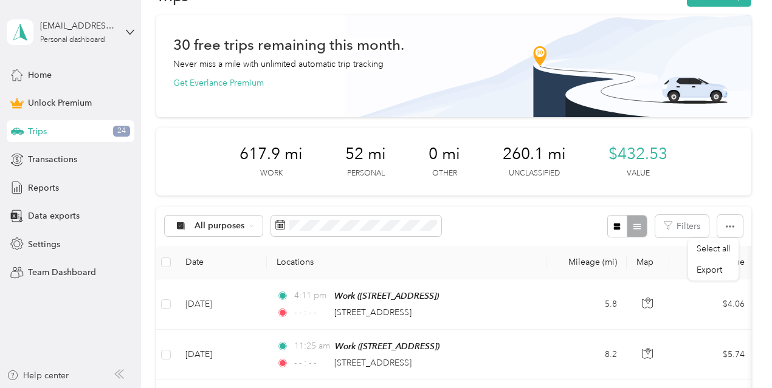
scroll to position [36, 0]
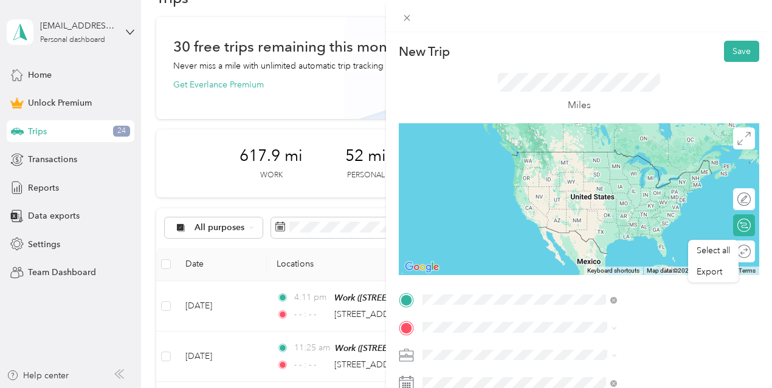
click at [645, 220] on span "[STREET_ADDRESS][US_STATE]" at bounding box center [635, 214] width 122 height 11
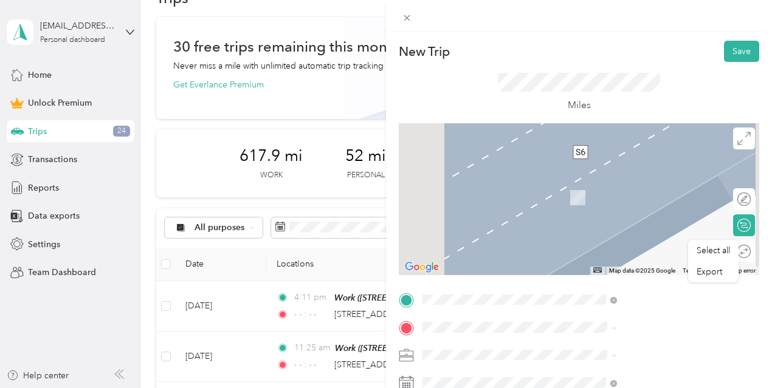
click at [625, 196] on span "[STREET_ADDRESS]" at bounding box center [612, 198] width 77 height 10
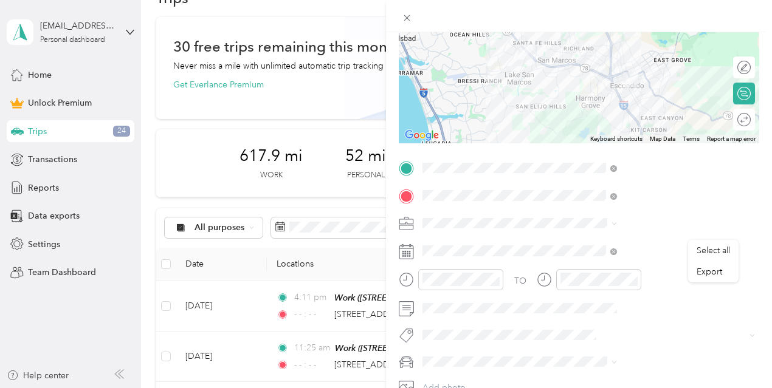
scroll to position [145, 0]
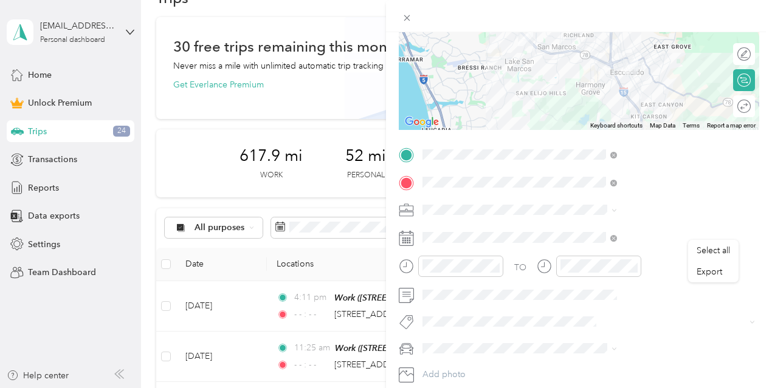
click at [617, 211] on icon at bounding box center [613, 210] width 5 height 5
click at [580, 40] on div "Work" at bounding box center [649, 39] width 186 height 13
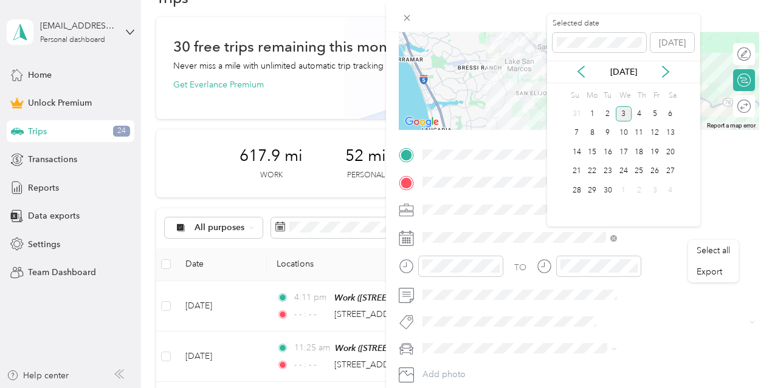
click at [583, 61] on div "[DATE]" at bounding box center [623, 72] width 153 height 22
click at [583, 69] on icon at bounding box center [581, 72] width 12 height 12
click at [592, 148] on div "11" at bounding box center [592, 152] width 16 height 15
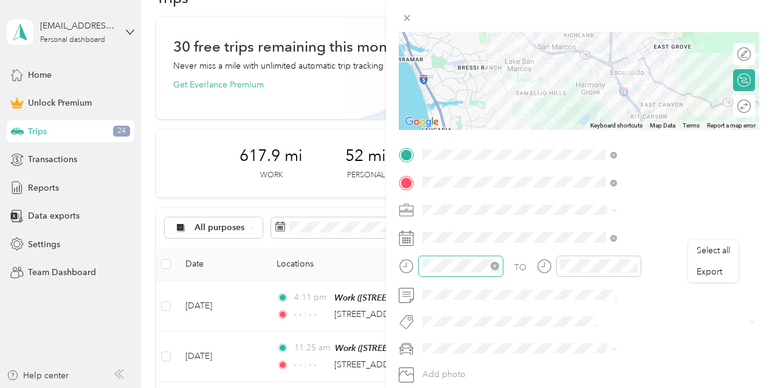
click at [499, 266] on icon "close-circle" at bounding box center [494, 266] width 9 height 9
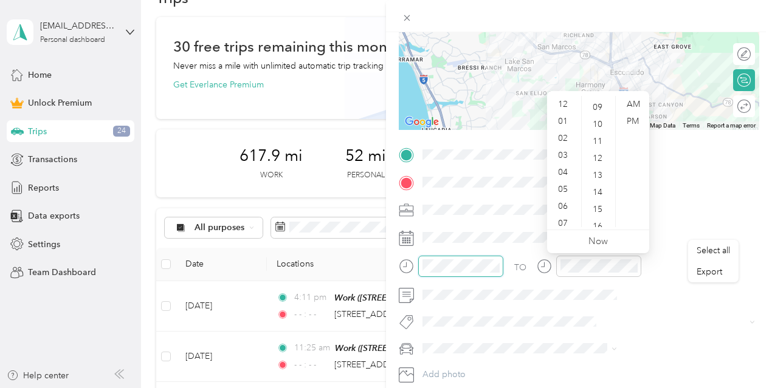
scroll to position [153, 0]
click at [565, 142] on div "02" at bounding box center [563, 138] width 29 height 17
click at [599, 137] on div "11" at bounding box center [598, 138] width 29 height 17
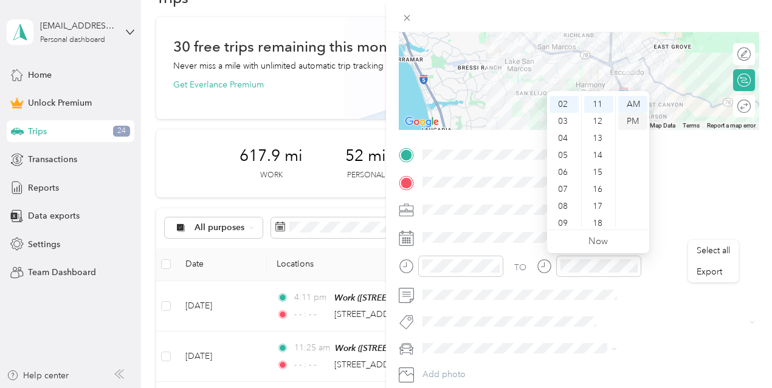
click at [633, 126] on div "PM" at bounding box center [632, 121] width 29 height 17
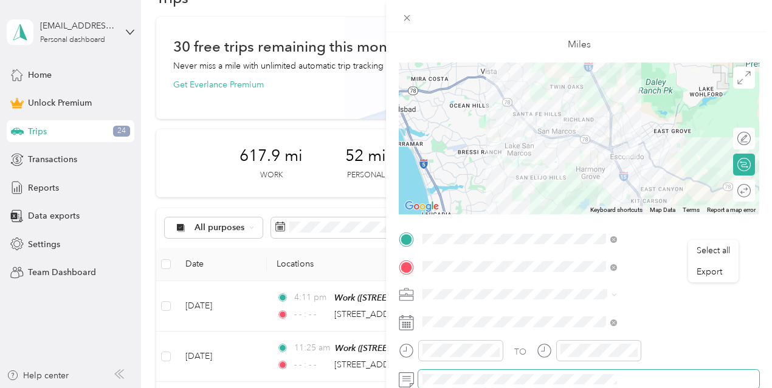
scroll to position [0, 0]
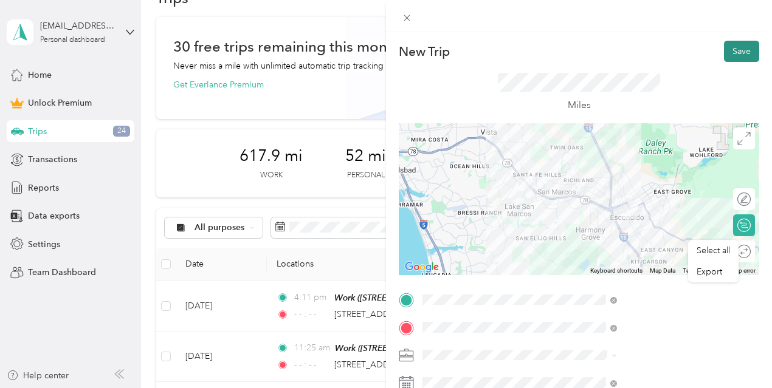
click at [734, 55] on button "Save" at bounding box center [741, 51] width 35 height 21
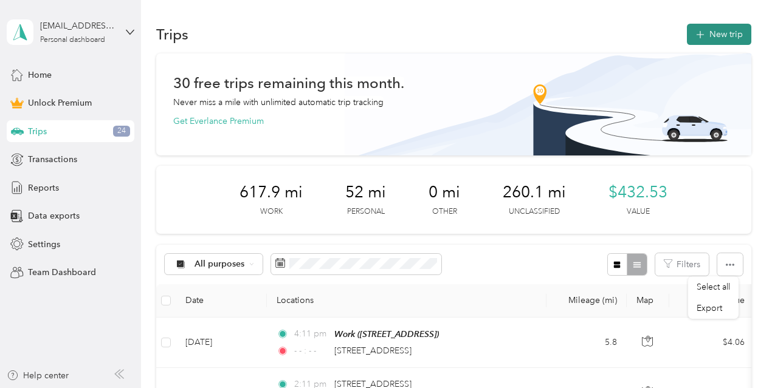
click at [709, 32] on button "New trip" at bounding box center [719, 34] width 64 height 21
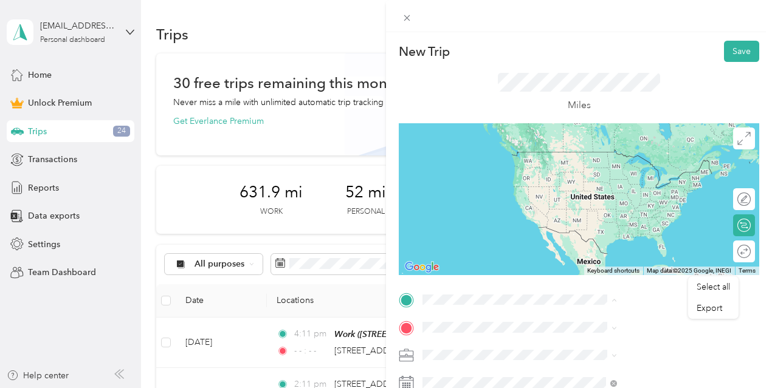
click at [615, 191] on div "[STREET_ADDRESS][US_STATE]" at bounding box center [649, 199] width 186 height 16
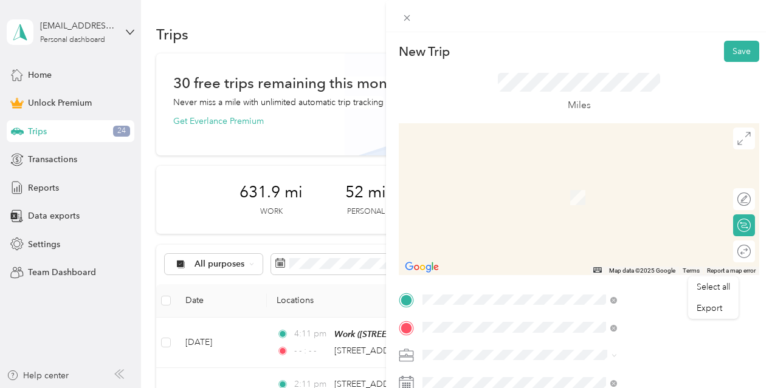
click at [641, 210] on span "[STREET_ADDRESS][US_STATE]" at bounding box center [635, 204] width 122 height 11
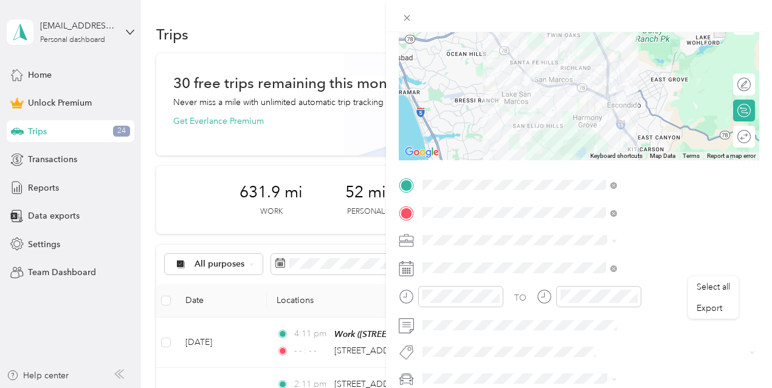
scroll to position [139, 0]
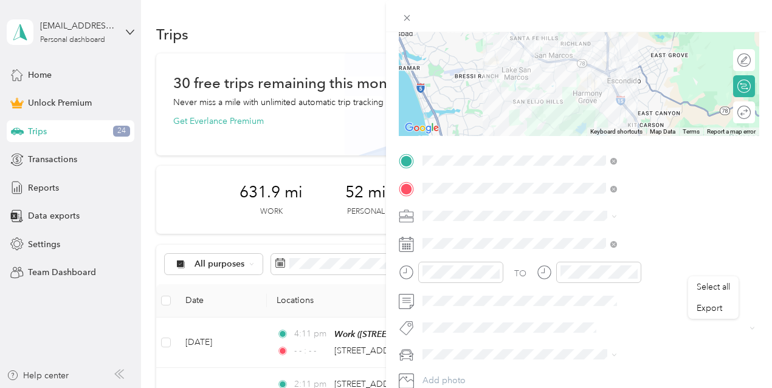
click at [580, 43] on div "Work" at bounding box center [649, 45] width 186 height 13
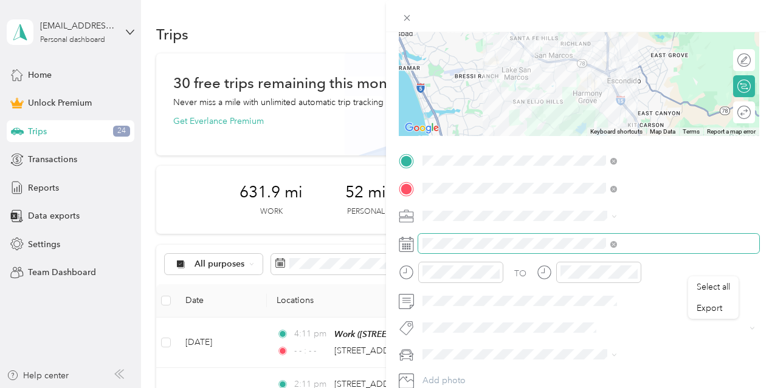
click at [617, 241] on span at bounding box center [613, 243] width 7 height 10
click at [617, 244] on icon at bounding box center [613, 244] width 7 height 7
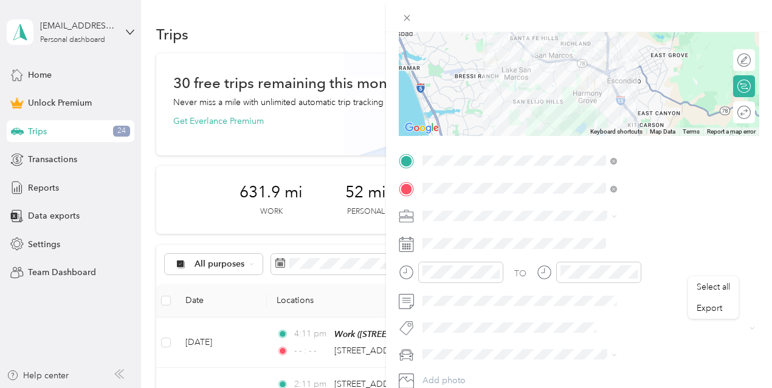
click at [414, 241] on icon at bounding box center [406, 244] width 15 height 15
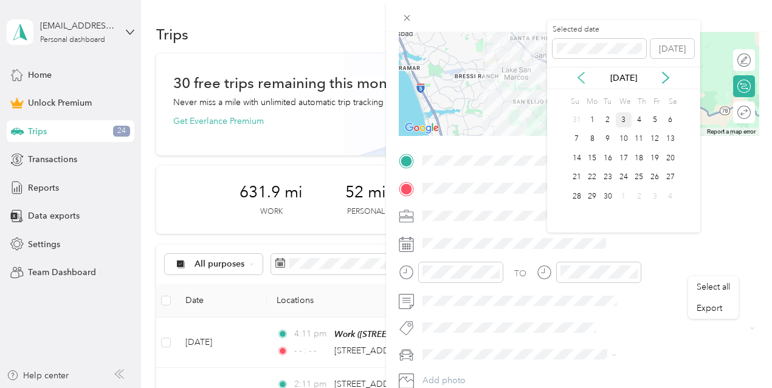
click at [582, 74] on icon at bounding box center [581, 78] width 6 height 11
click at [609, 159] on div "12" at bounding box center [608, 158] width 16 height 15
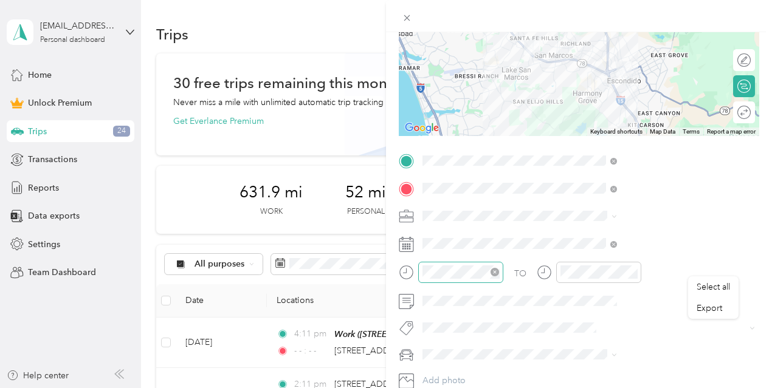
click at [499, 269] on icon "close-circle" at bounding box center [494, 272] width 9 height 9
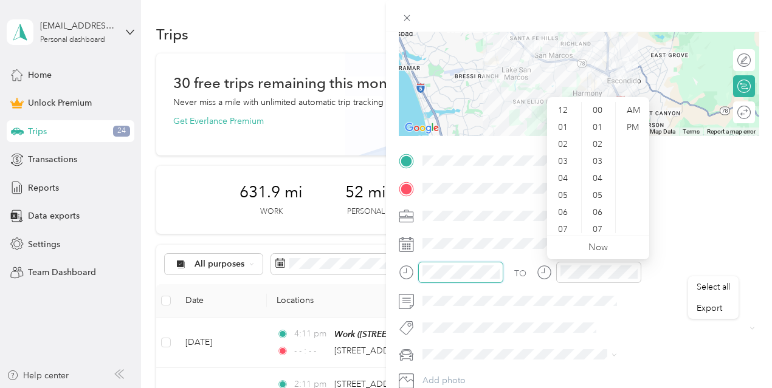
scroll to position [170, 0]
click at [637, 272] on icon "close-circle" at bounding box center [632, 272] width 9 height 9
click at [566, 205] on div "10" at bounding box center [563, 207] width 29 height 17
click at [600, 195] on div "15" at bounding box center [598, 195] width 29 height 17
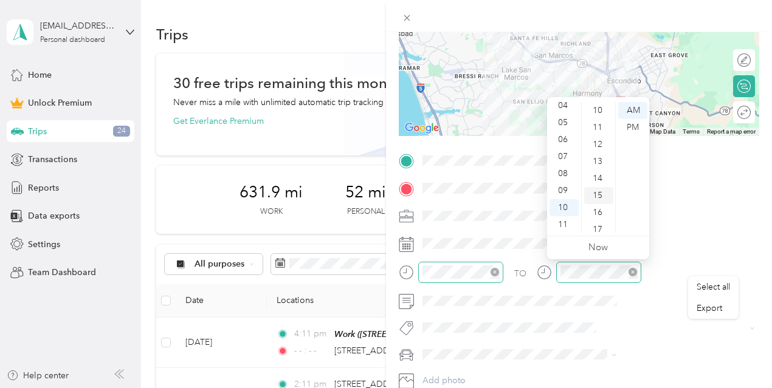
scroll to position [255, 0]
click at [633, 113] on div "AM" at bounding box center [632, 110] width 29 height 17
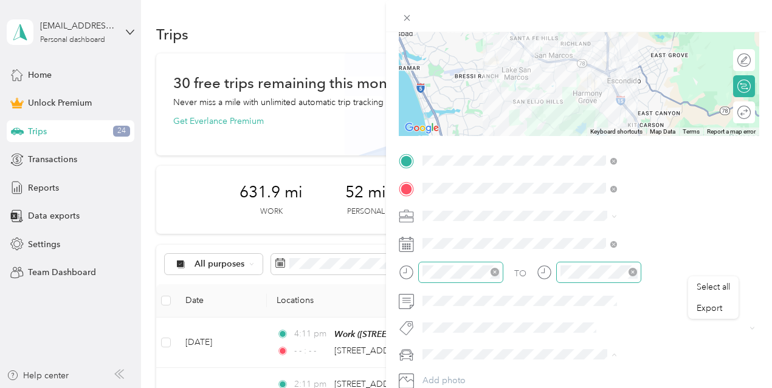
click at [752, 296] on form "New Trip Save This trip cannot be edited because it is either under review, app…" at bounding box center [579, 160] width 386 height 516
click at [678, 232] on div "TO Add photo" at bounding box center [579, 284] width 360 height 266
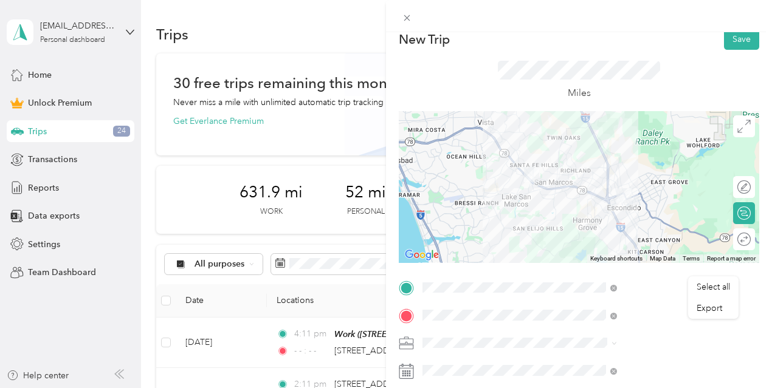
scroll to position [0, 0]
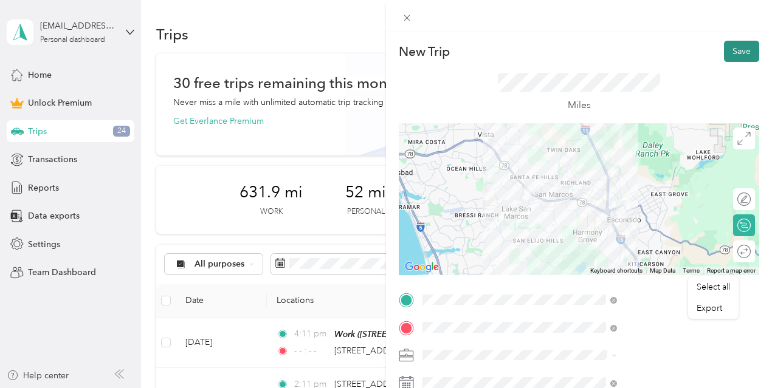
click at [735, 50] on button "Save" at bounding box center [741, 51] width 35 height 21
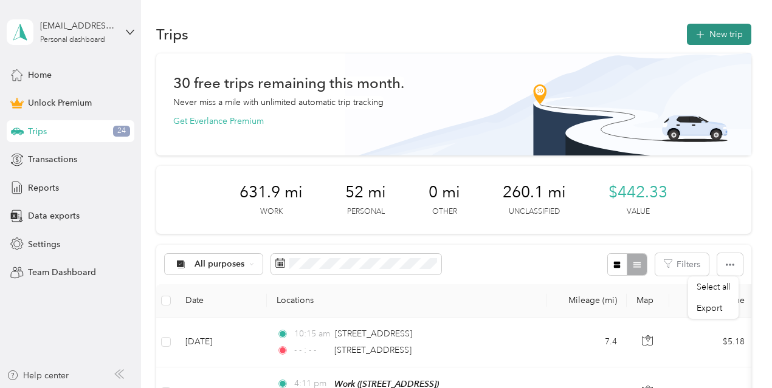
click at [703, 35] on icon "button" at bounding box center [700, 35] width 14 height 14
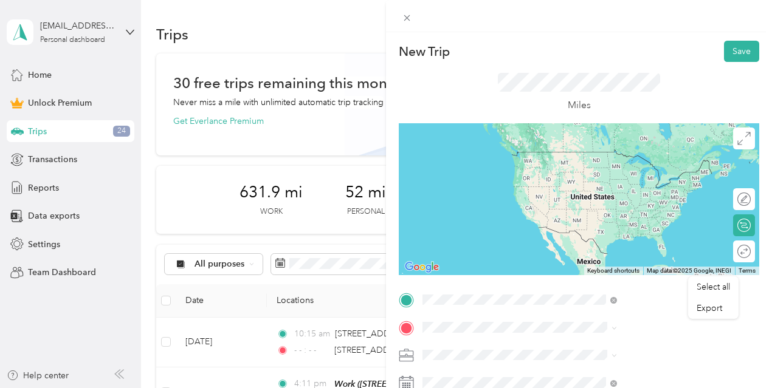
click at [607, 232] on span "[STREET_ADDRESS][US_STATE]" at bounding box center [635, 226] width 122 height 11
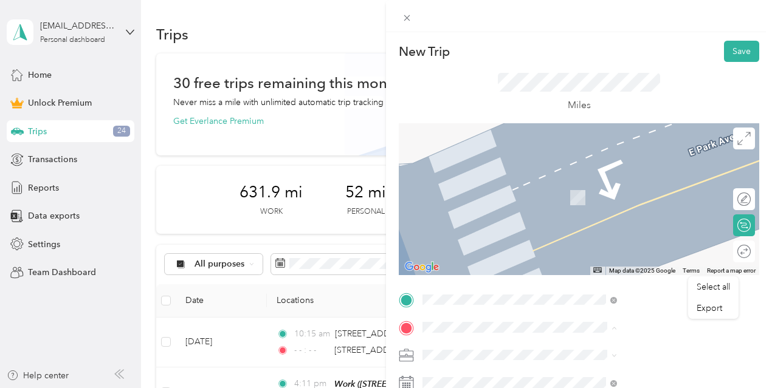
click at [609, 199] on span "[STREET_ADDRESS]" at bounding box center [612, 198] width 77 height 10
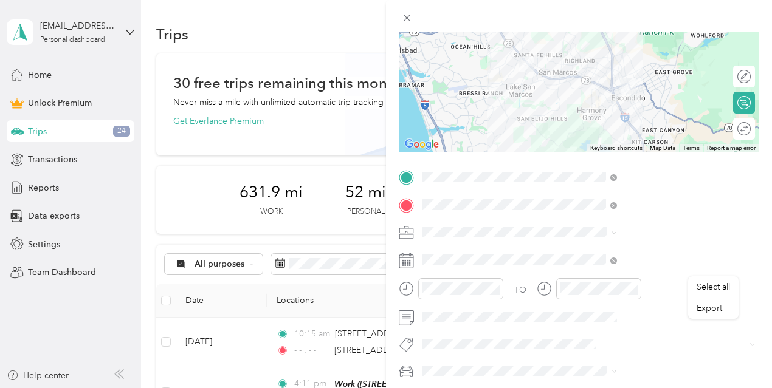
scroll to position [122, 0]
click at [617, 232] on icon at bounding box center [613, 233] width 5 height 5
click at [587, 69] on ol "Work Personal Home Services Other Charity Medical Moving Commute" at bounding box center [648, 130] width 203 height 170
click at [414, 258] on icon at bounding box center [406, 258] width 15 height 0
click at [566, 55] on li "Work" at bounding box center [648, 62] width 203 height 21
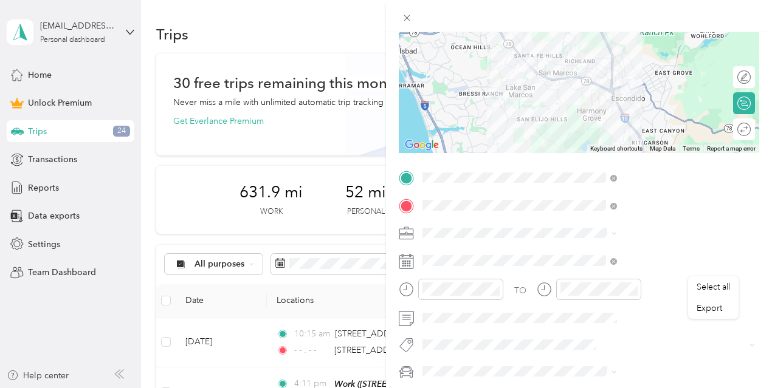
click at [408, 263] on rect at bounding box center [408, 264] width 2 height 2
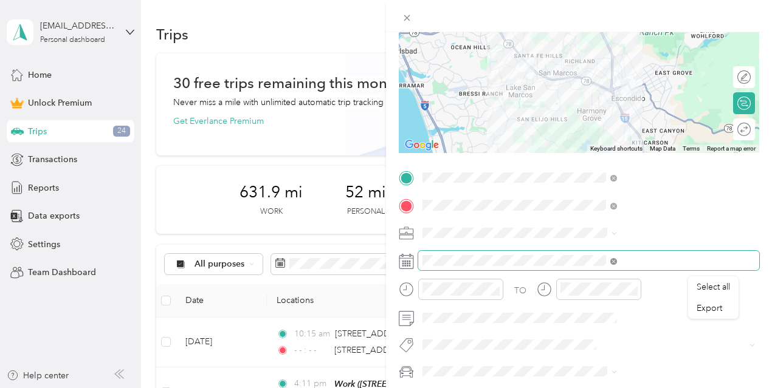
click at [617, 260] on icon at bounding box center [613, 261] width 7 height 7
click at [616, 255] on span at bounding box center [588, 260] width 341 height 19
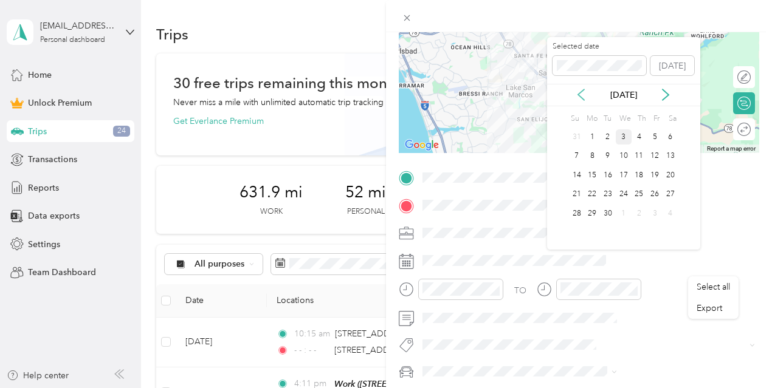
click at [582, 95] on icon at bounding box center [581, 95] width 12 height 12
click at [604, 177] on div "12" at bounding box center [608, 175] width 16 height 15
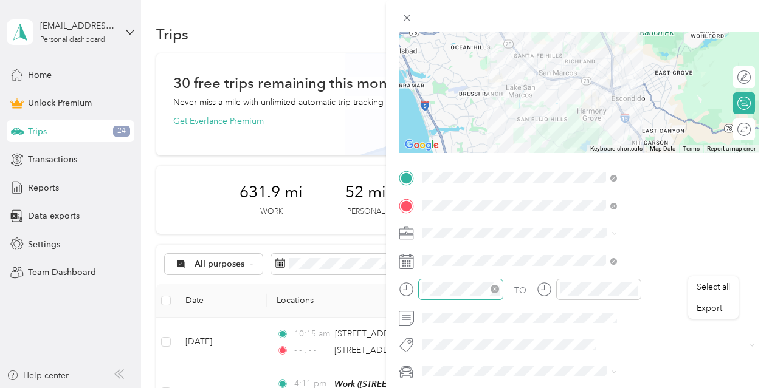
click at [499, 287] on icon "close-circle" at bounding box center [494, 289] width 9 height 9
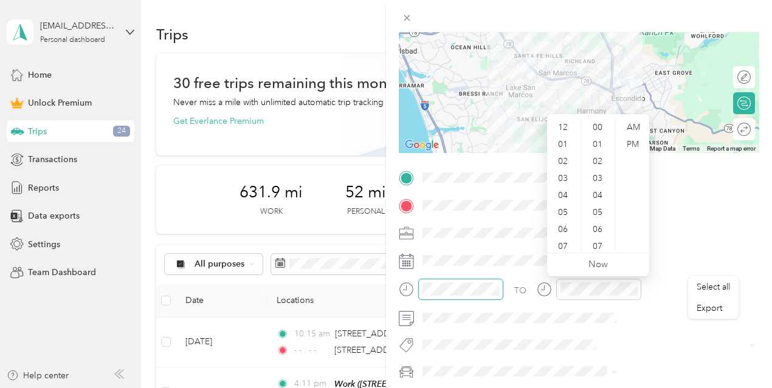
scroll to position [204, 0]
click at [561, 189] on div "04" at bounding box center [563, 195] width 29 height 17
click at [596, 159] on div "14" at bounding box center [598, 161] width 29 height 17
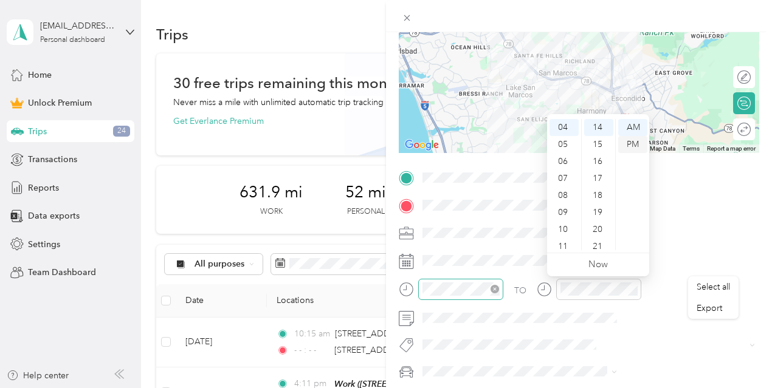
click at [636, 143] on div "PM" at bounding box center [632, 144] width 29 height 17
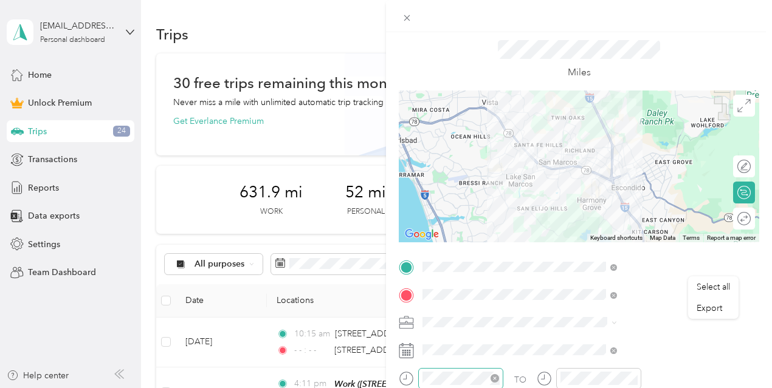
scroll to position [0, 0]
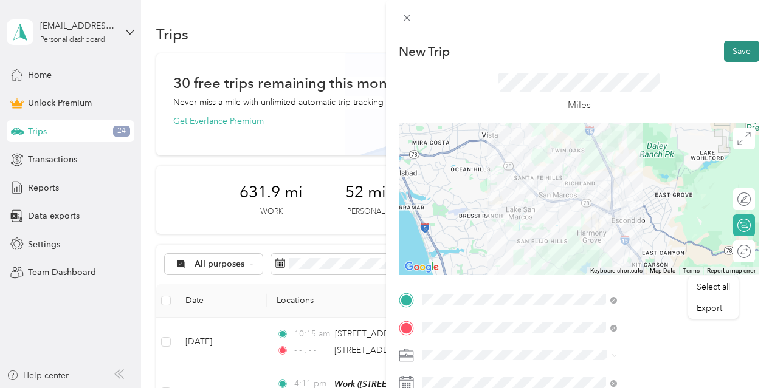
click at [741, 51] on button "Save" at bounding box center [741, 51] width 35 height 21
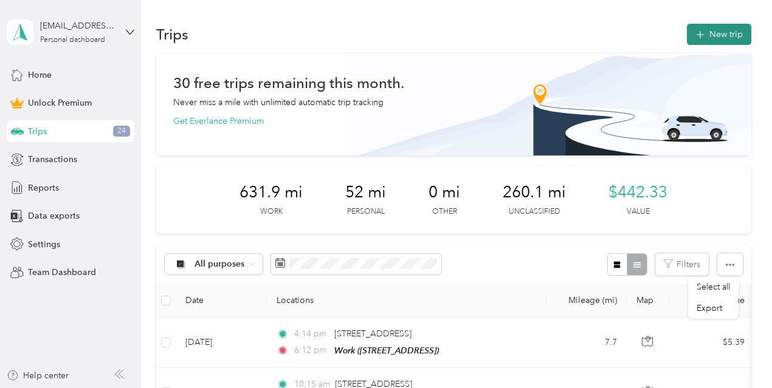
click at [724, 35] on button "New trip" at bounding box center [719, 34] width 64 height 21
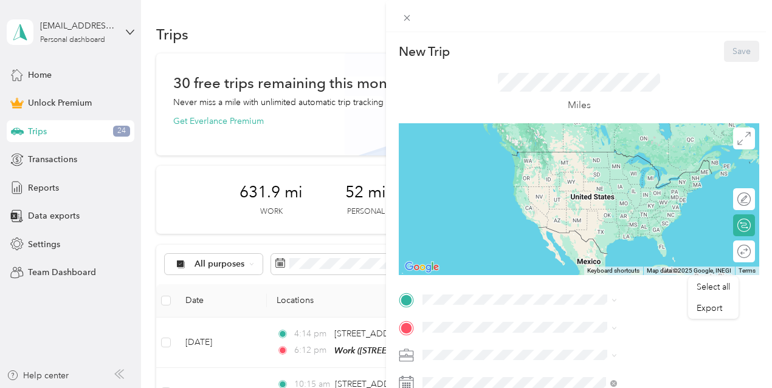
click at [619, 176] on div "Work [STREET_ADDRESS]" at bounding box center [612, 164] width 77 height 26
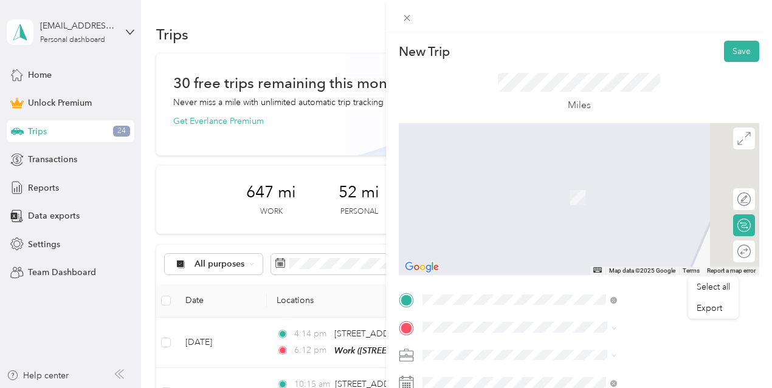
click at [646, 181] on span "[STREET_ADDRESS][US_STATE]" at bounding box center [635, 176] width 122 height 11
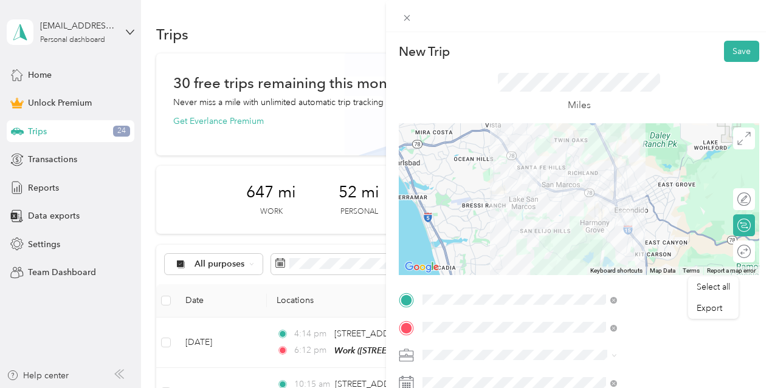
click at [573, 187] on span "Work" at bounding box center [566, 184] width 21 height 10
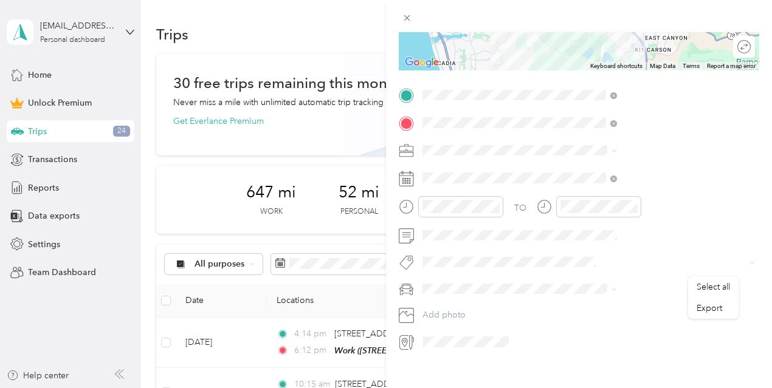
scroll to position [207, 0]
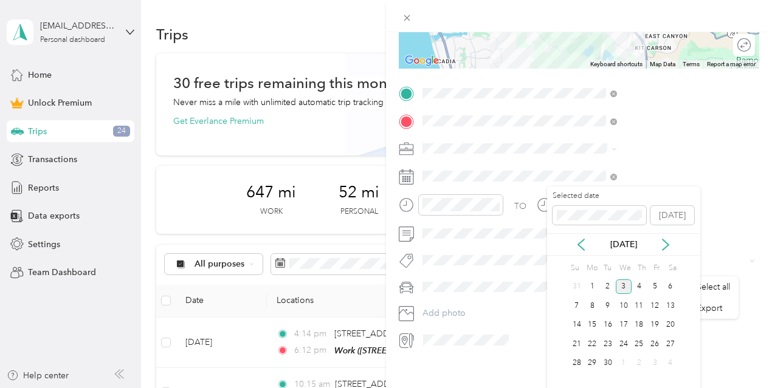
click at [575, 230] on div "Selected date [DATE]" at bounding box center [623, 212] width 153 height 43
click at [579, 244] on icon at bounding box center [581, 244] width 6 height 11
click at [622, 321] on div "13" at bounding box center [624, 325] width 16 height 15
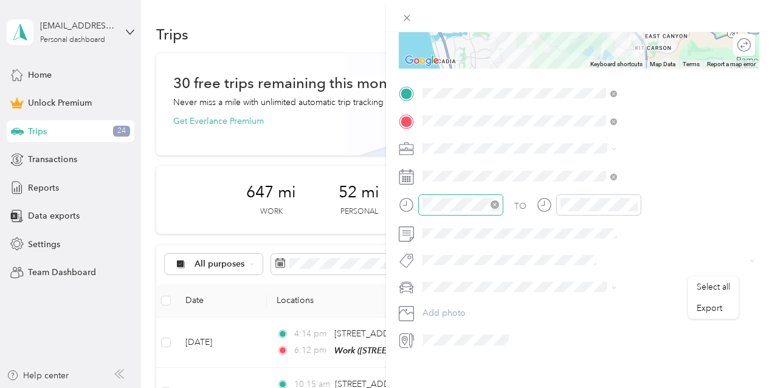
click at [499, 205] on icon "close-circle" at bounding box center [494, 205] width 9 height 9
click at [569, 329] on div "10" at bounding box center [563, 327] width 29 height 17
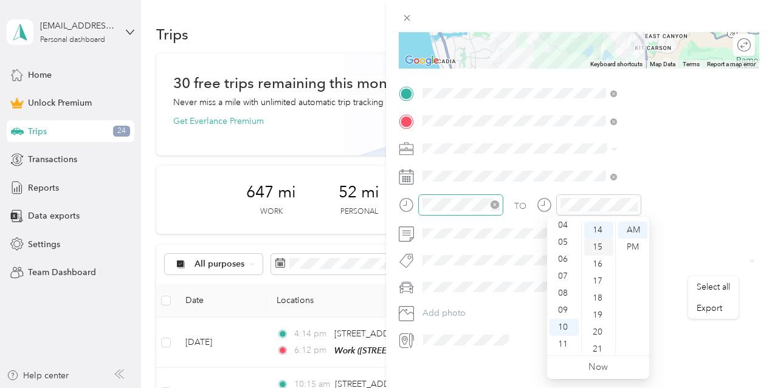
click at [600, 243] on div "15" at bounding box center [598, 247] width 29 height 17
click at [633, 229] on div "AM" at bounding box center [632, 230] width 29 height 17
click at [637, 205] on icon "close-circle" at bounding box center [632, 205] width 9 height 9
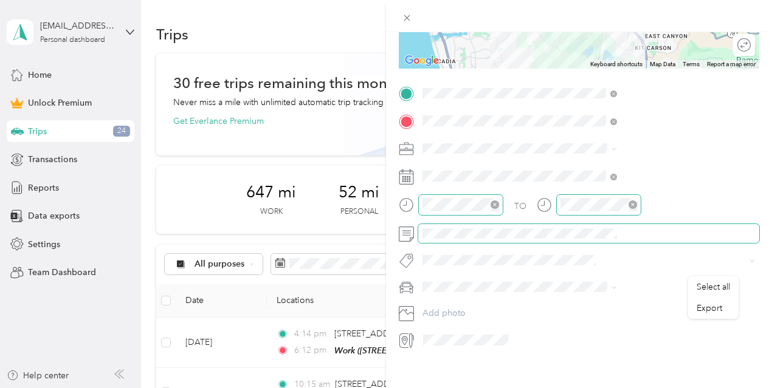
click at [564, 227] on span at bounding box center [588, 233] width 341 height 19
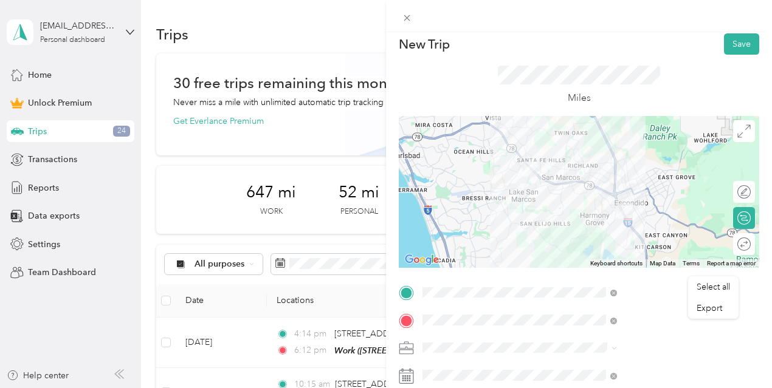
scroll to position [0, 0]
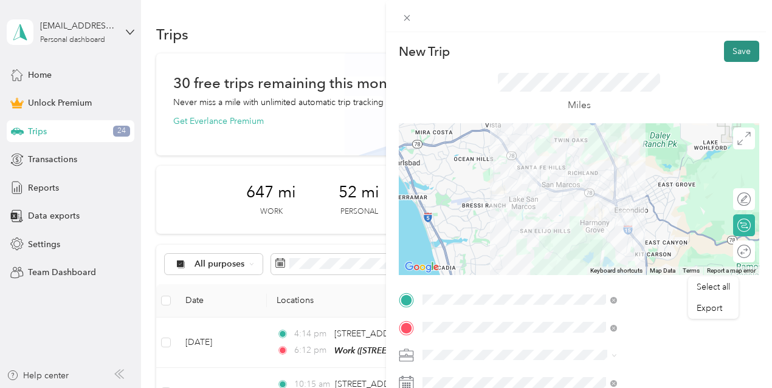
click at [733, 49] on button "Save" at bounding box center [741, 51] width 35 height 21
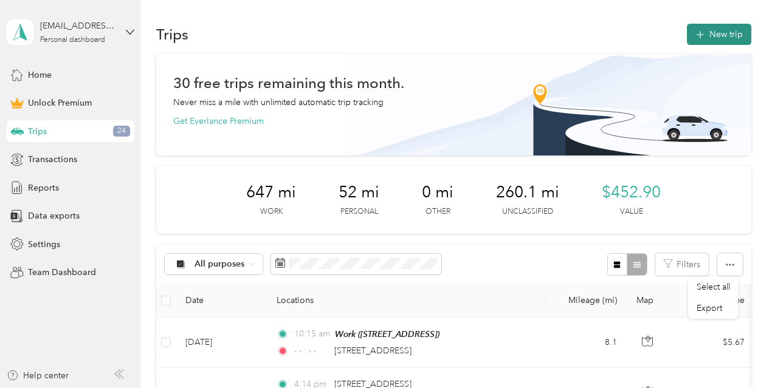
click at [717, 34] on button "New trip" at bounding box center [719, 34] width 64 height 21
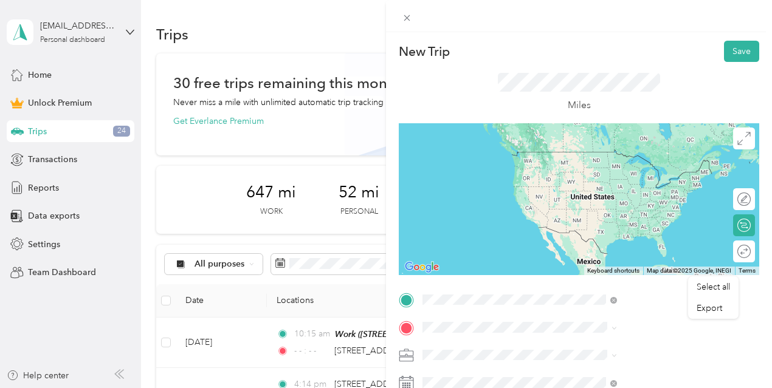
click at [582, 238] on span "[STREET_ADDRESS][US_STATE]" at bounding box center [635, 232] width 122 height 11
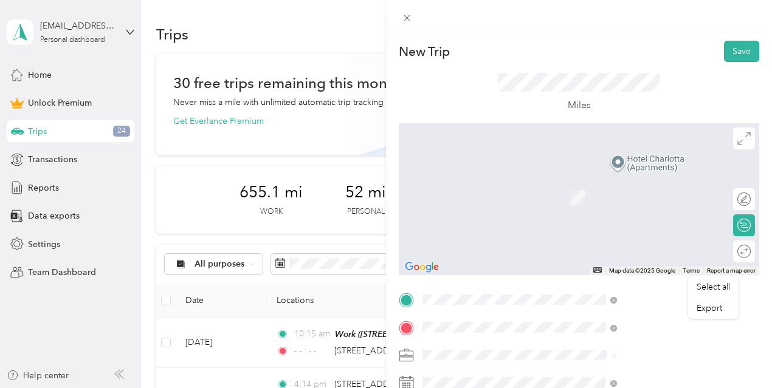
click at [624, 185] on span "[STREET_ADDRESS][US_STATE]" at bounding box center [635, 179] width 122 height 11
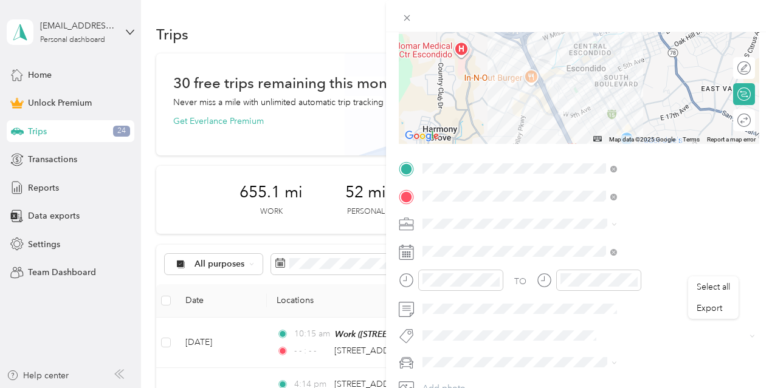
scroll to position [135, 0]
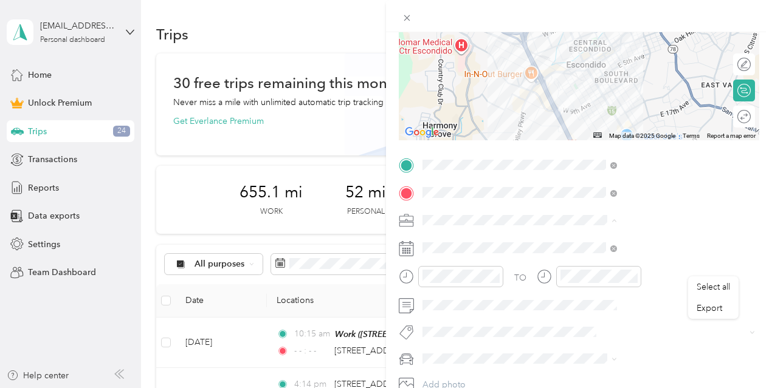
click at [565, 49] on span "Work" at bounding box center [566, 49] width 21 height 10
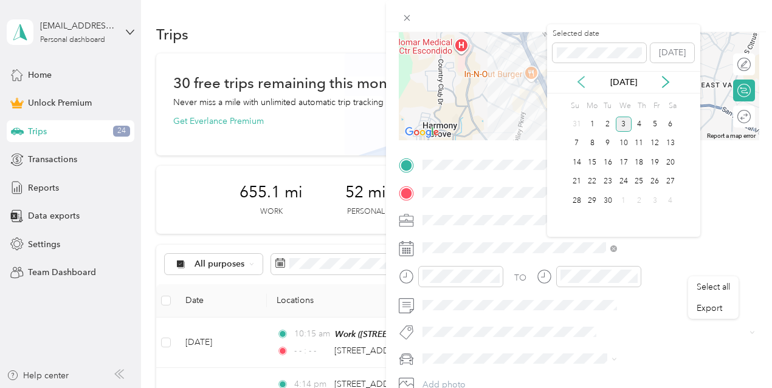
click at [582, 87] on icon at bounding box center [581, 82] width 12 height 12
click at [610, 161] on div "12" at bounding box center [608, 162] width 16 height 15
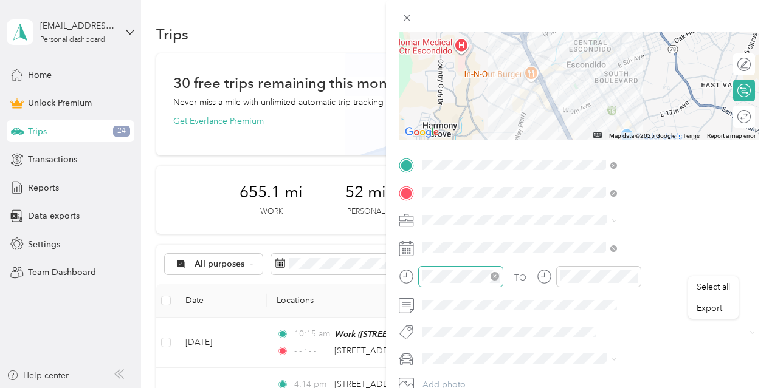
click at [499, 277] on icon "close-circle" at bounding box center [494, 276] width 9 height 9
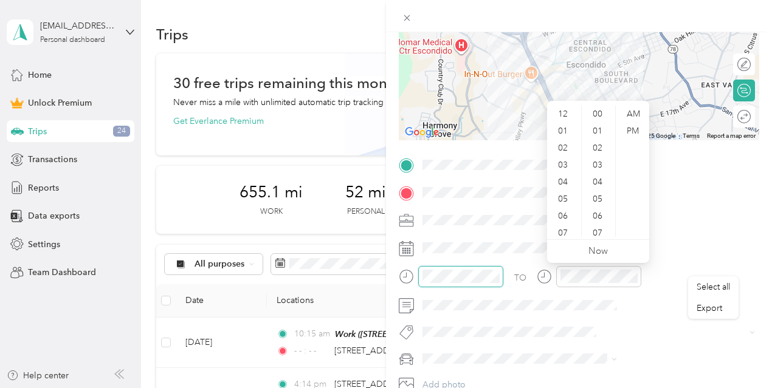
scroll to position [255, 0]
click at [571, 177] on div "04" at bounding box center [563, 182] width 29 height 17
click at [599, 143] on div "17" at bounding box center [598, 148] width 29 height 17
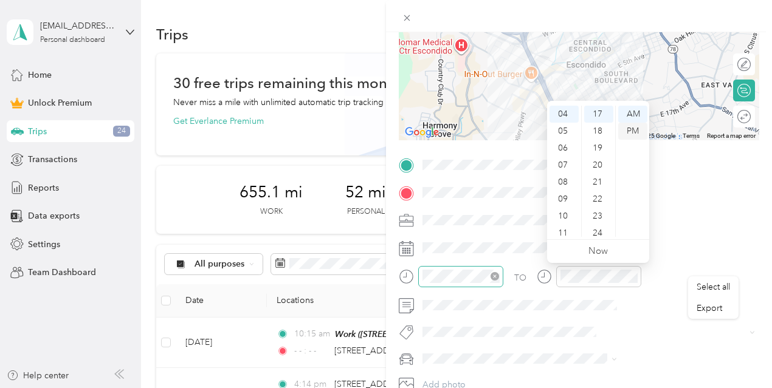
click at [632, 129] on div "PM" at bounding box center [632, 131] width 29 height 17
click at [564, 235] on div "11" at bounding box center [563, 233] width 29 height 17
click at [599, 144] on div "19" at bounding box center [598, 148] width 29 height 17
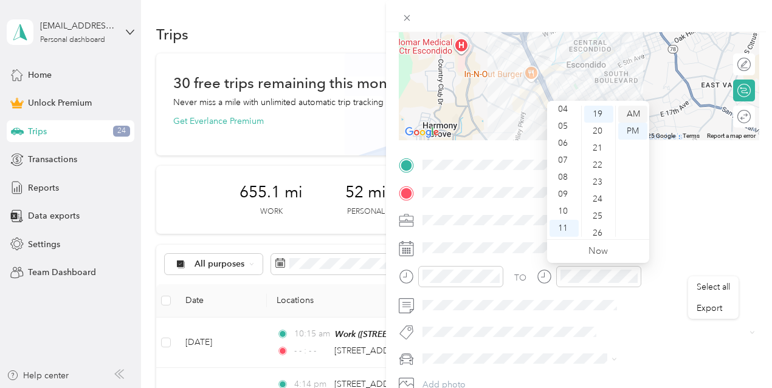
click at [630, 113] on div "AM" at bounding box center [632, 114] width 29 height 17
click at [629, 117] on div "AM" at bounding box center [632, 114] width 29 height 17
click at [503, 290] on div at bounding box center [451, 281] width 105 height 30
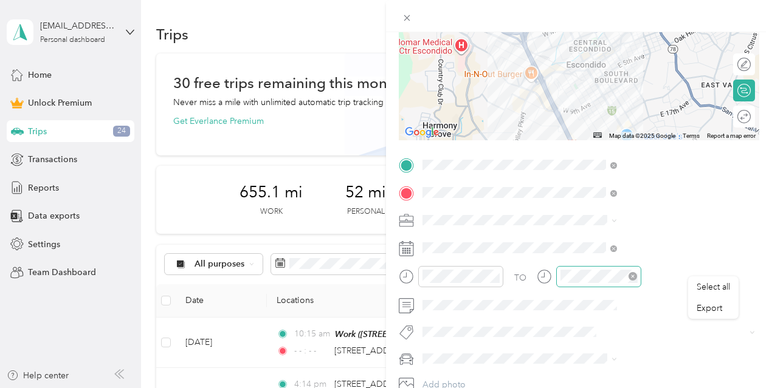
click at [637, 274] on icon "close-circle" at bounding box center [632, 276] width 9 height 9
click at [584, 298] on span at bounding box center [588, 305] width 341 height 19
click at [583, 298] on span at bounding box center [588, 305] width 341 height 19
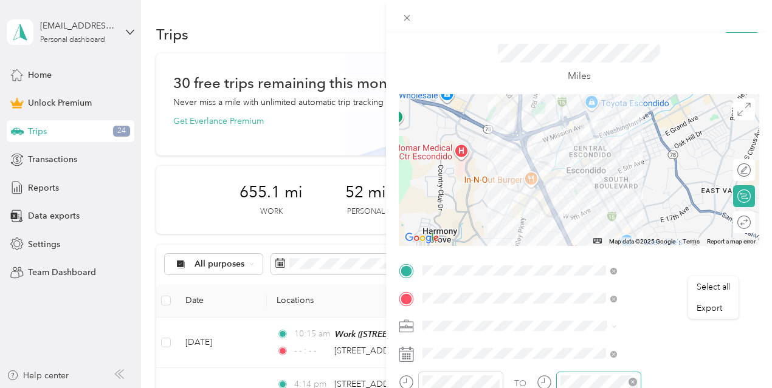
scroll to position [0, 0]
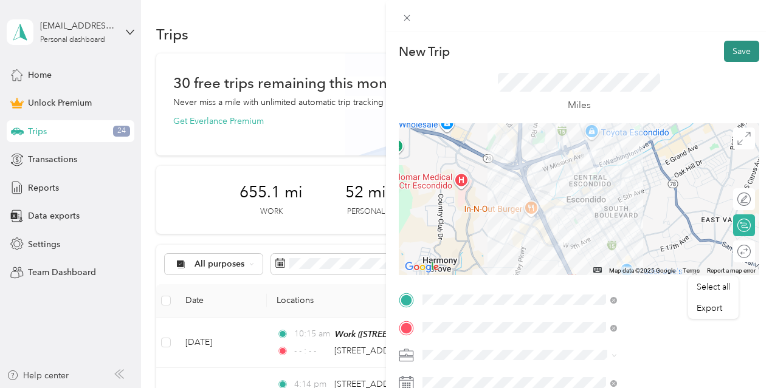
click at [734, 50] on button "Save" at bounding box center [741, 51] width 35 height 21
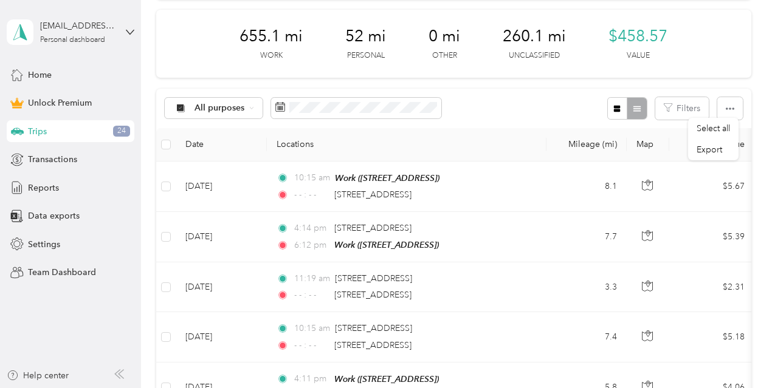
scroll to position [158, 0]
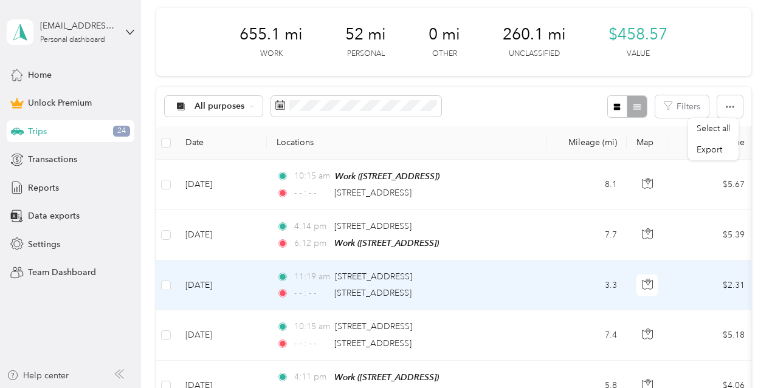
click at [481, 287] on div "- - : - - [STREET_ADDRESS]" at bounding box center [404, 293] width 255 height 13
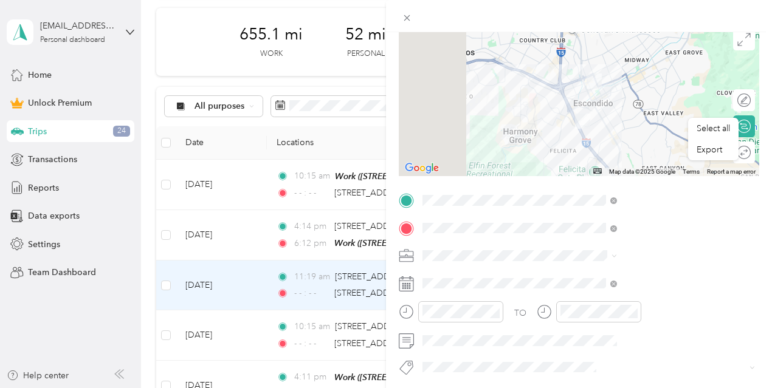
scroll to position [126, 0]
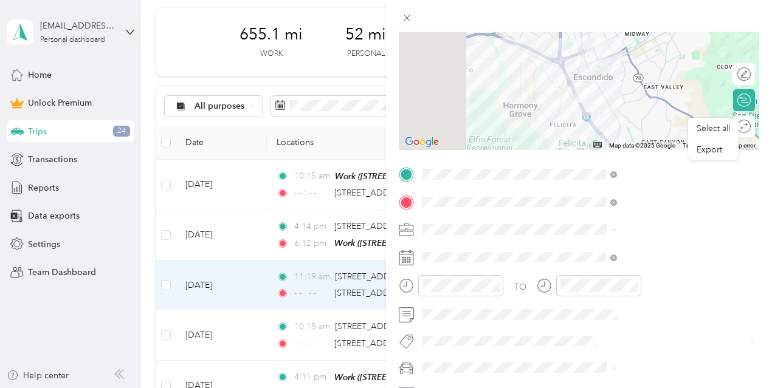
click at [414, 257] on icon at bounding box center [406, 257] width 15 height 15
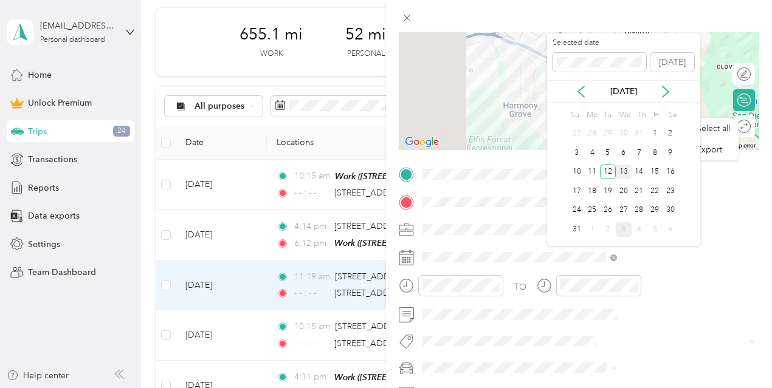
click at [627, 167] on div "13" at bounding box center [624, 172] width 16 height 15
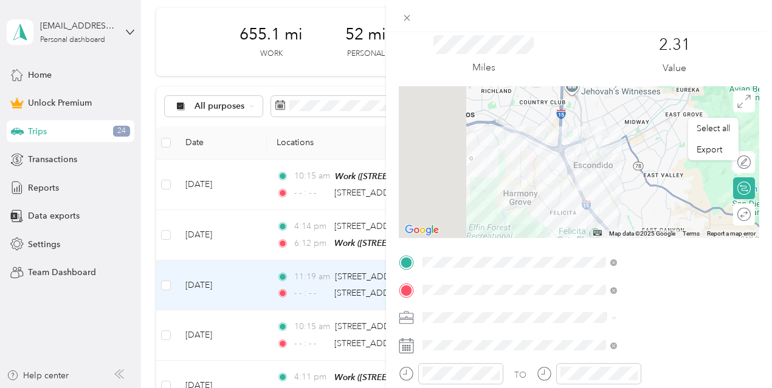
scroll to position [0, 0]
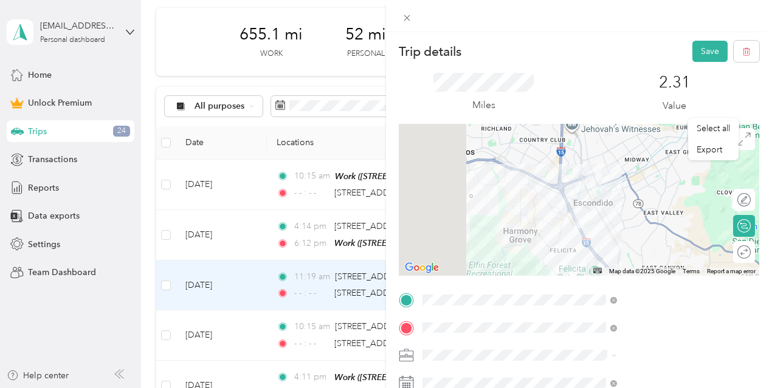
click at [694, 63] on div "Miles 2.31 Value" at bounding box center [579, 93] width 360 height 62
click at [698, 49] on button "Save" at bounding box center [709, 51] width 35 height 21
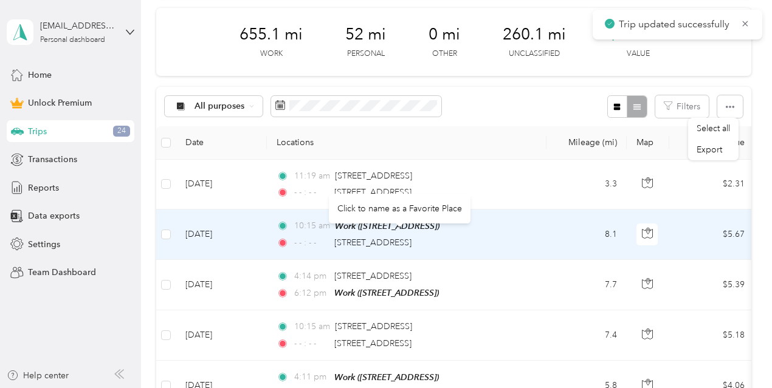
click at [309, 230] on span "10:15 am" at bounding box center [312, 225] width 36 height 13
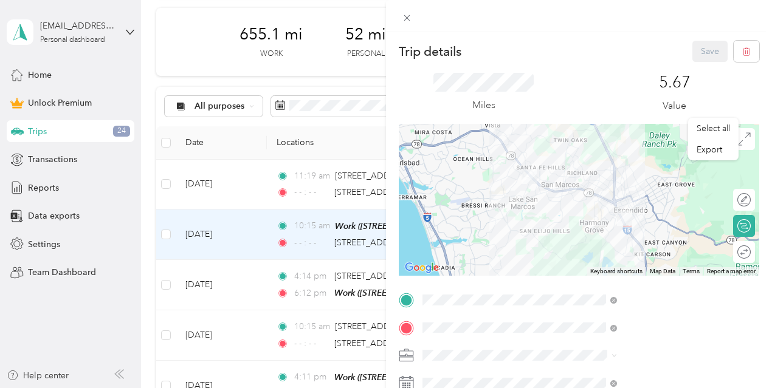
click at [360, 182] on div "Trip details Save This trip cannot be edited because it is either under review,…" at bounding box center [386, 194] width 772 height 388
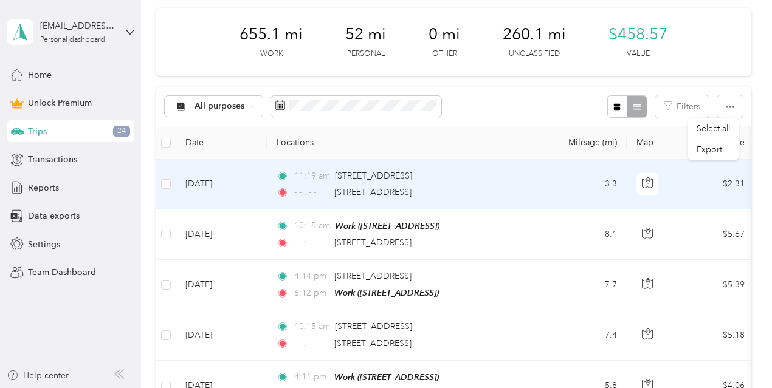
click at [456, 182] on div "11:19 am [STREET_ADDRESS] - - : - - [STREET_ADDRESS]" at bounding box center [404, 185] width 255 height 30
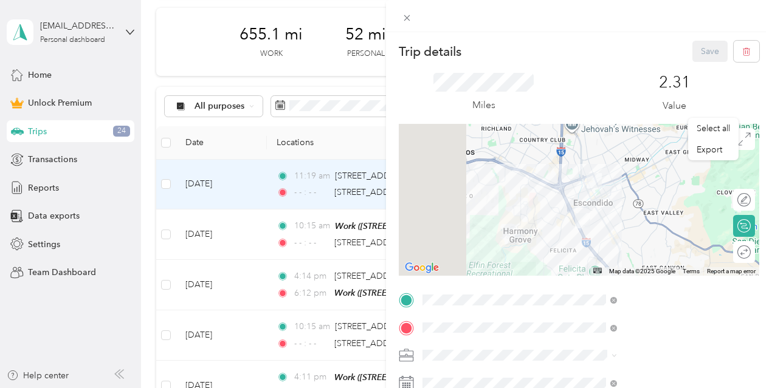
click at [495, 44] on div "Trip details Save This trip cannot be edited because it is either under review,…" at bounding box center [386, 194] width 772 height 388
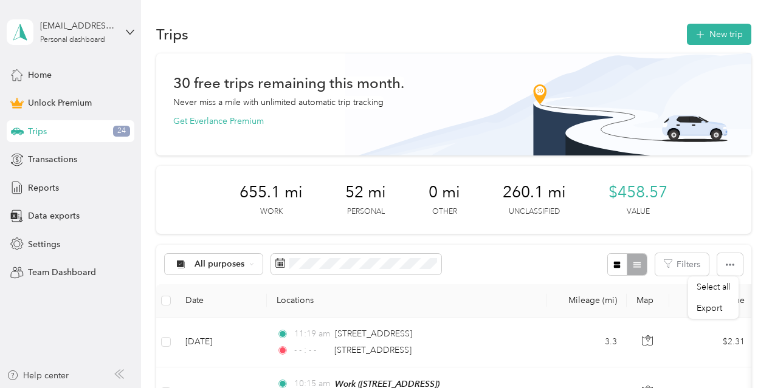
scroll to position [7, 0]
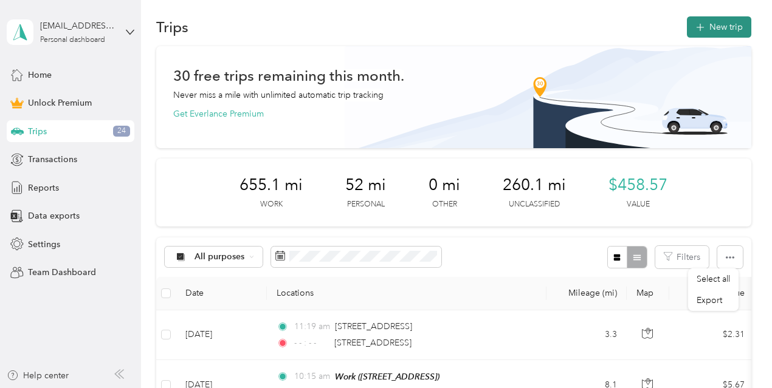
click at [733, 30] on button "New trip" at bounding box center [719, 26] width 64 height 21
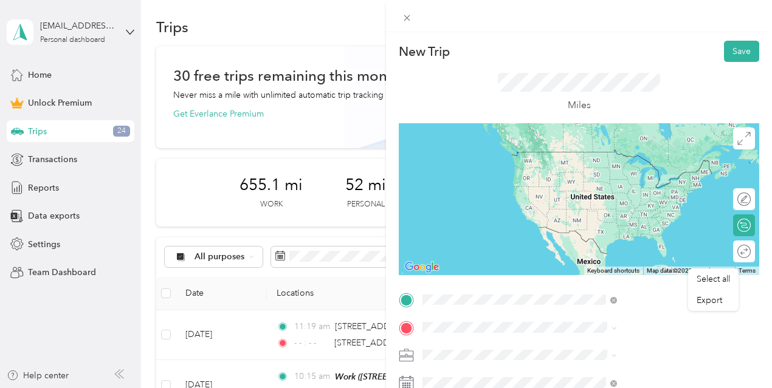
click at [617, 150] on span "[STREET_ADDRESS][US_STATE]" at bounding box center [635, 151] width 122 height 11
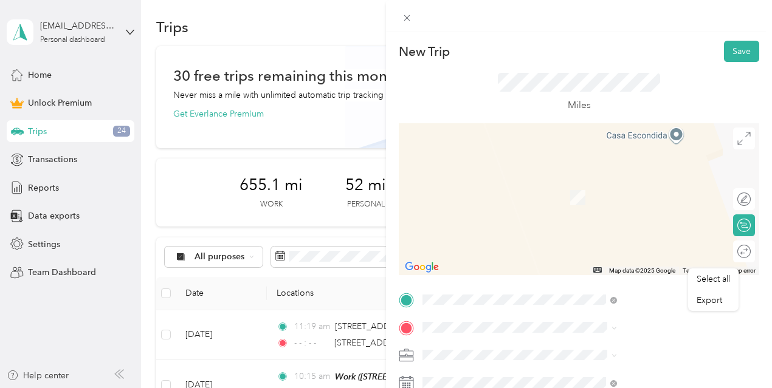
click at [595, 193] on span "[STREET_ADDRESS]" at bounding box center [612, 197] width 77 height 10
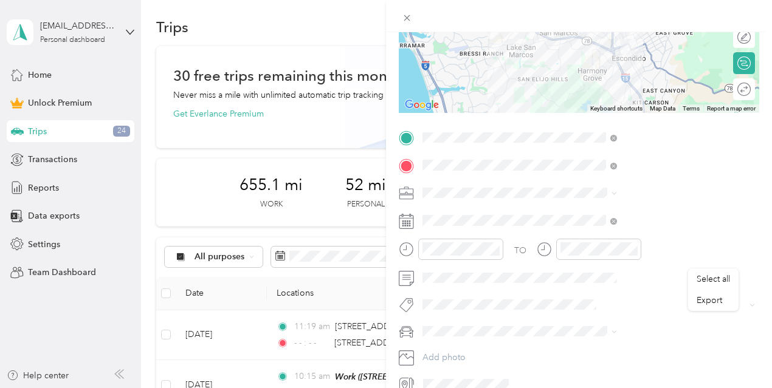
scroll to position [169, 0]
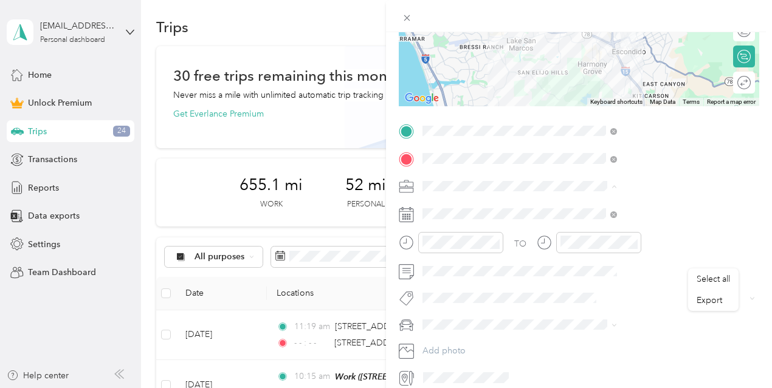
click at [561, 204] on span "Work" at bounding box center [566, 207] width 21 height 10
click at [414, 215] on icon at bounding box center [406, 214] width 15 height 15
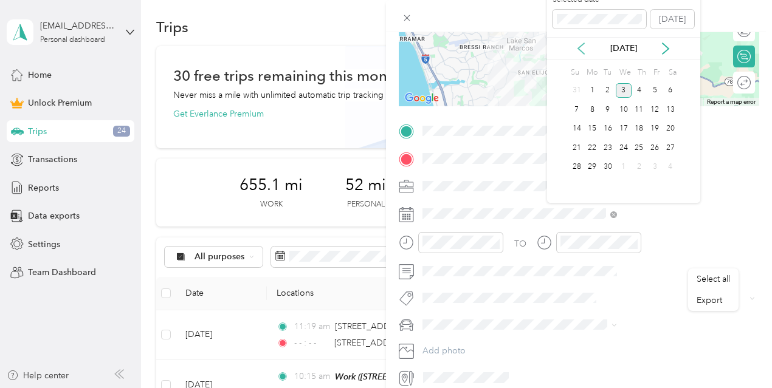
click at [583, 47] on icon at bounding box center [581, 49] width 12 height 12
click at [628, 125] on div "13" at bounding box center [624, 129] width 16 height 15
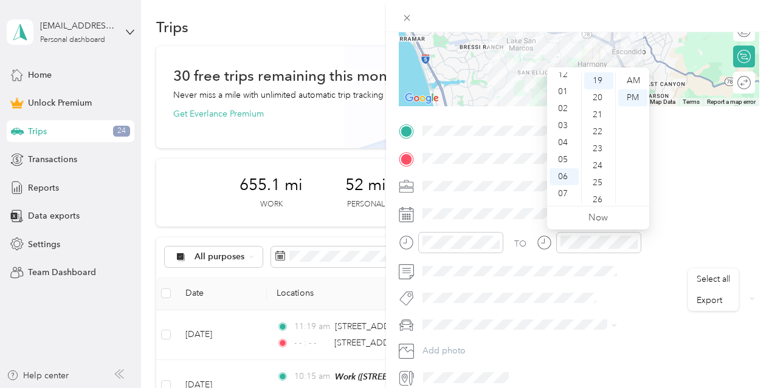
scroll to position [0, 0]
click at [562, 98] on div "01" at bounding box center [563, 97] width 29 height 17
click at [597, 136] on div "22" at bounding box center [598, 131] width 29 height 17
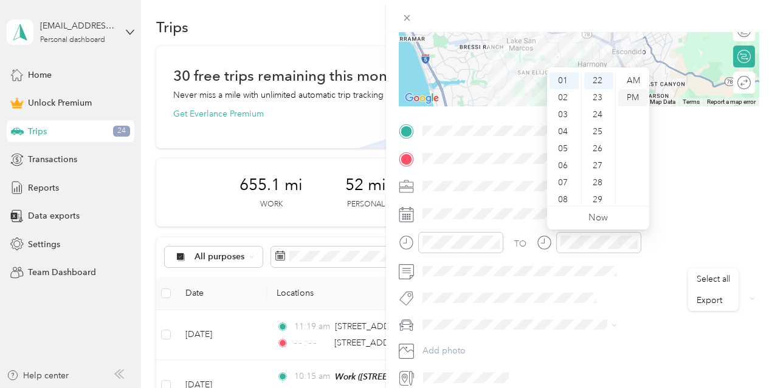
click at [630, 100] on div "PM" at bounding box center [632, 97] width 29 height 17
click at [637, 245] on icon "close-circle" at bounding box center [632, 242] width 9 height 9
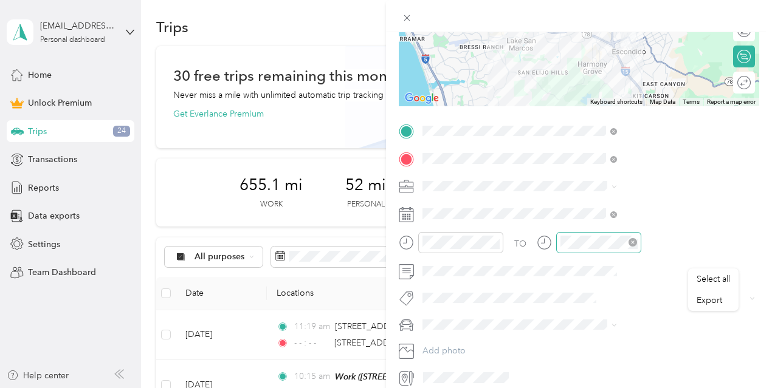
click at [503, 261] on div at bounding box center [451, 247] width 105 height 30
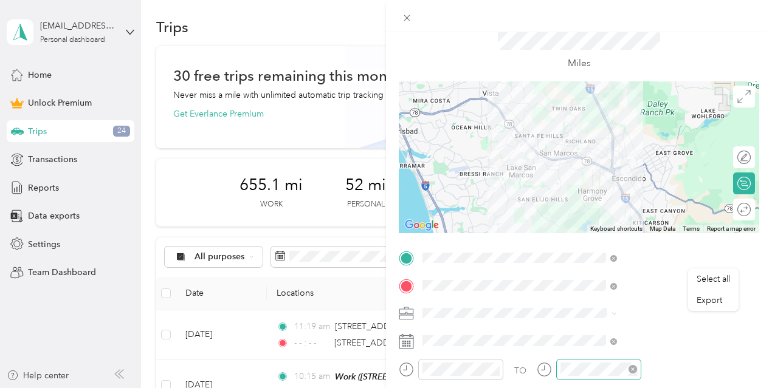
scroll to position [0, 0]
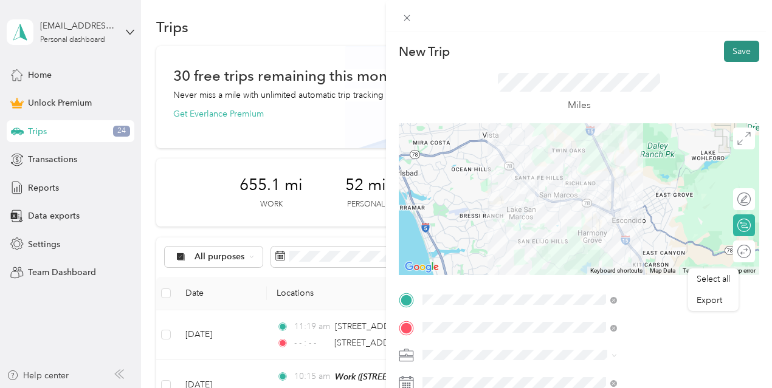
click at [740, 52] on button "Save" at bounding box center [741, 51] width 35 height 21
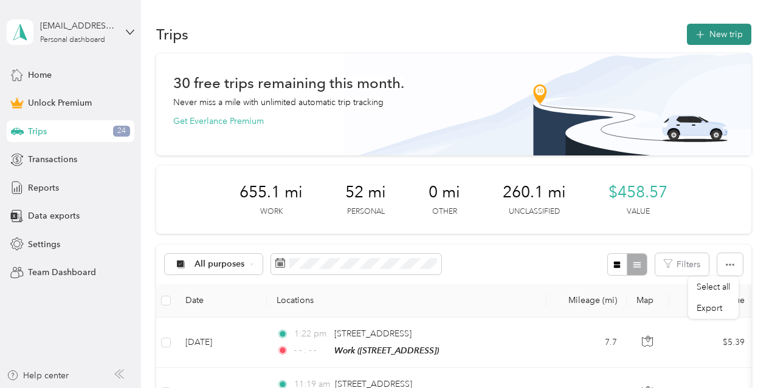
click at [731, 37] on button "New trip" at bounding box center [719, 34] width 64 height 21
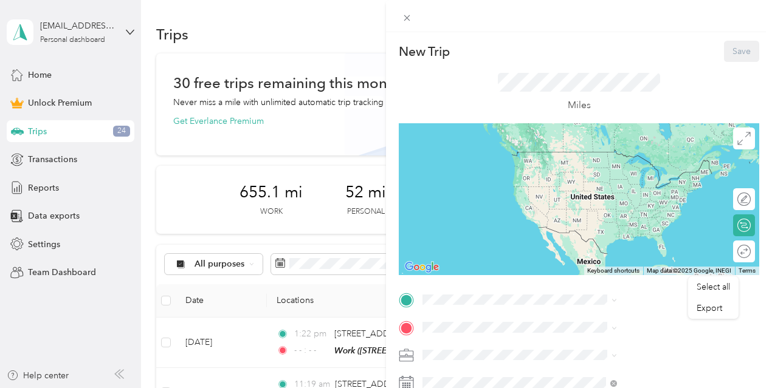
click at [587, 162] on div "Work [STREET_ADDRESS]" at bounding box center [612, 164] width 77 height 26
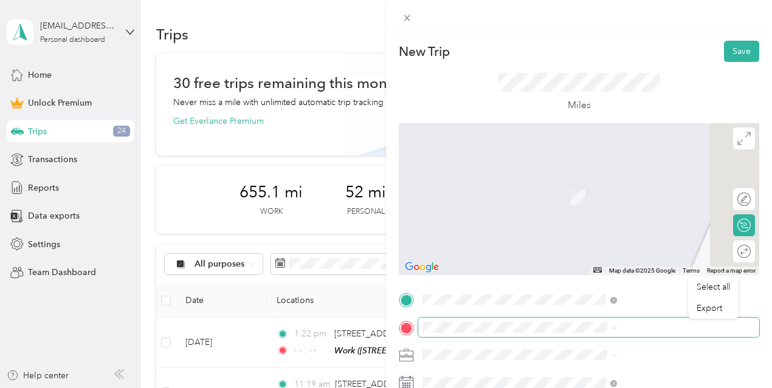
click at [563, 335] on span at bounding box center [588, 327] width 341 height 19
click at [585, 335] on span at bounding box center [588, 327] width 341 height 19
click at [583, 322] on span at bounding box center [588, 327] width 341 height 19
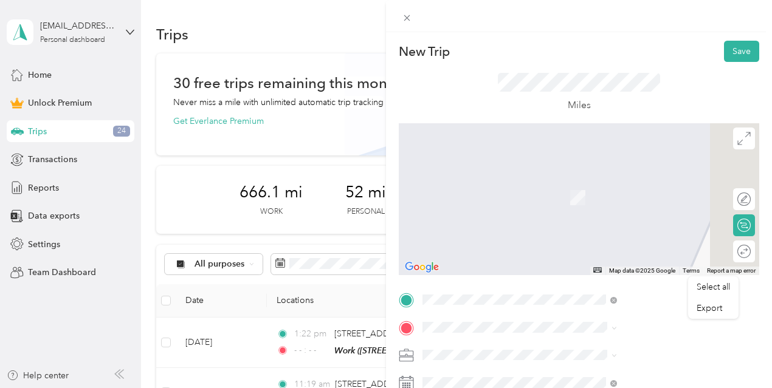
click at [632, 193] on span "[STREET_ADDRESS][PERSON_NAME][US_STATE]" at bounding box center [657, 184] width 167 height 21
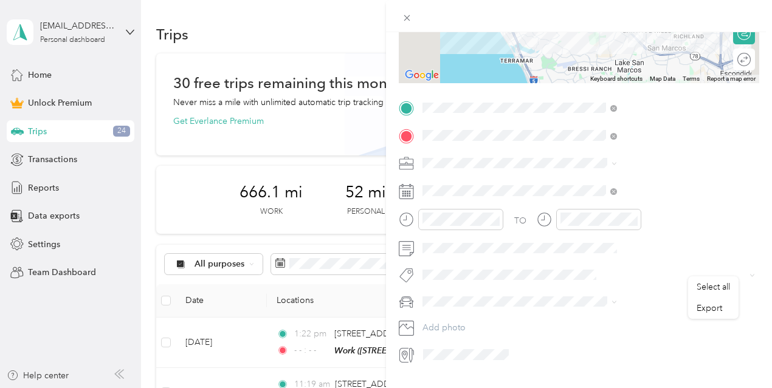
scroll to position [192, 0]
click at [617, 158] on span at bounding box center [613, 163] width 5 height 10
click at [617, 162] on icon at bounding box center [613, 163] width 5 height 5
click at [602, 187] on li "Work" at bounding box center [648, 183] width 203 height 21
click at [615, 190] on icon at bounding box center [613, 192] width 4 height 4
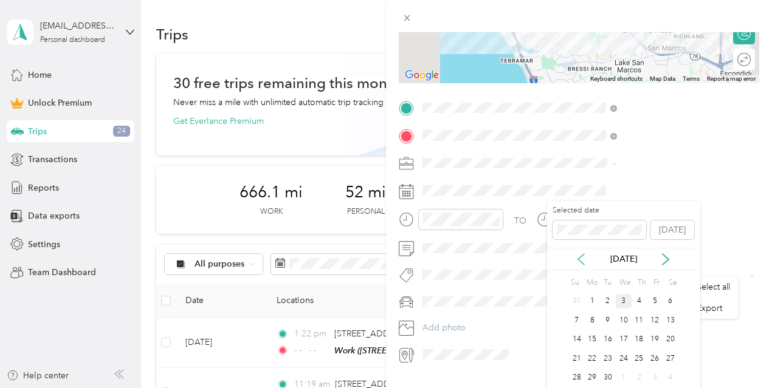
click at [577, 256] on icon at bounding box center [581, 259] width 12 height 12
click at [638, 338] on div "14" at bounding box center [639, 339] width 16 height 15
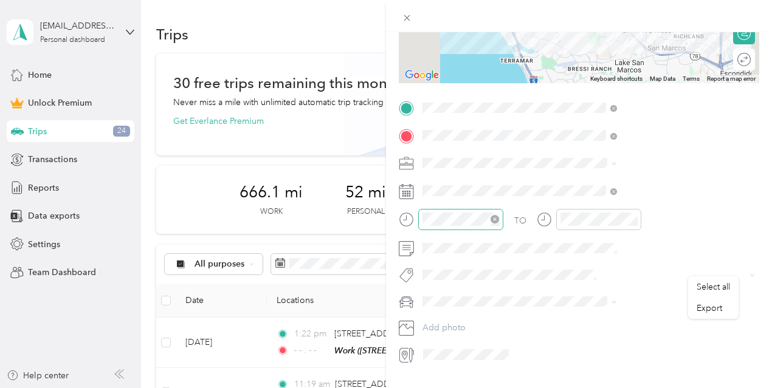
click at [499, 217] on icon "close-circle" at bounding box center [494, 219] width 9 height 9
click at [637, 219] on icon "close-circle" at bounding box center [632, 219] width 9 height 9
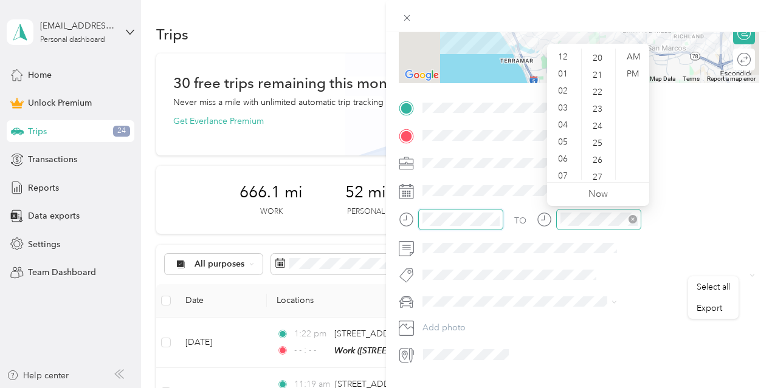
scroll to position [340, 0]
click at [570, 72] on div "01" at bounding box center [563, 74] width 29 height 17
click at [594, 74] on div "21" at bounding box center [598, 74] width 29 height 17
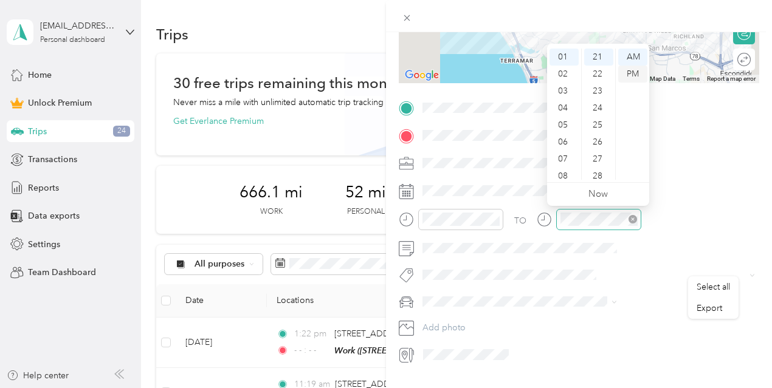
click at [630, 72] on div "PM" at bounding box center [632, 74] width 29 height 17
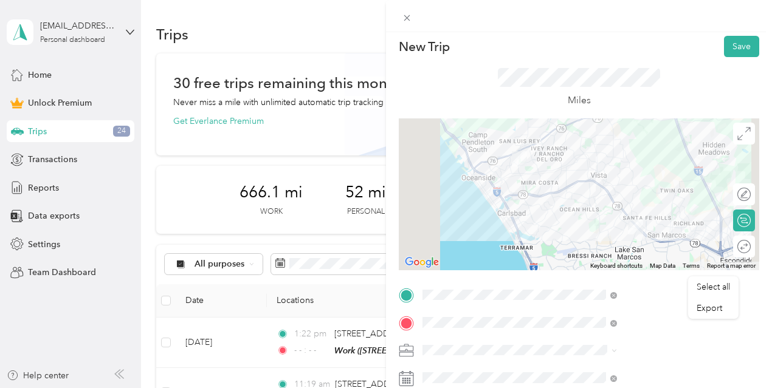
scroll to position [0, 0]
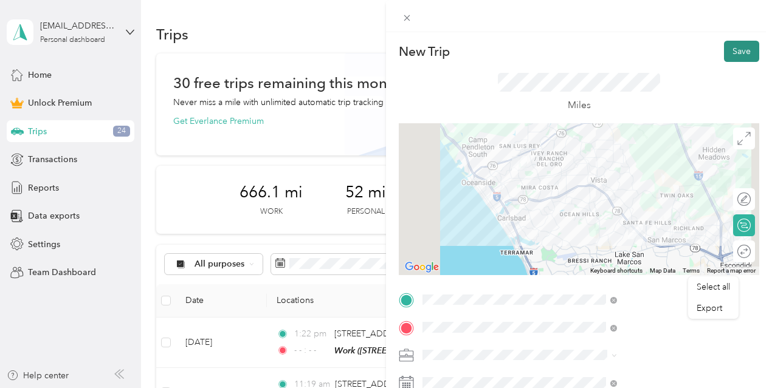
click at [739, 51] on button "Save" at bounding box center [741, 51] width 35 height 21
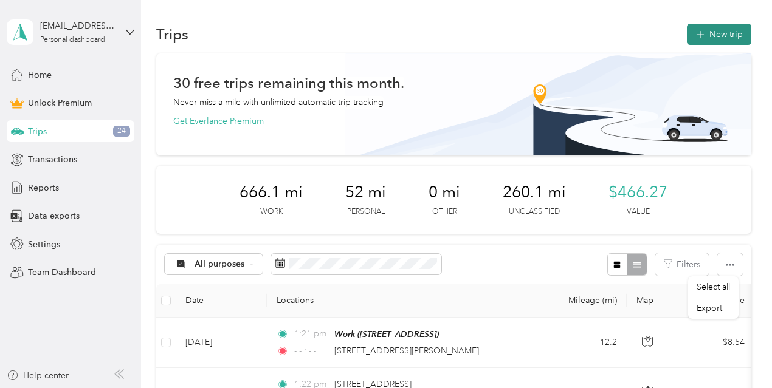
click at [723, 37] on button "New trip" at bounding box center [719, 34] width 64 height 21
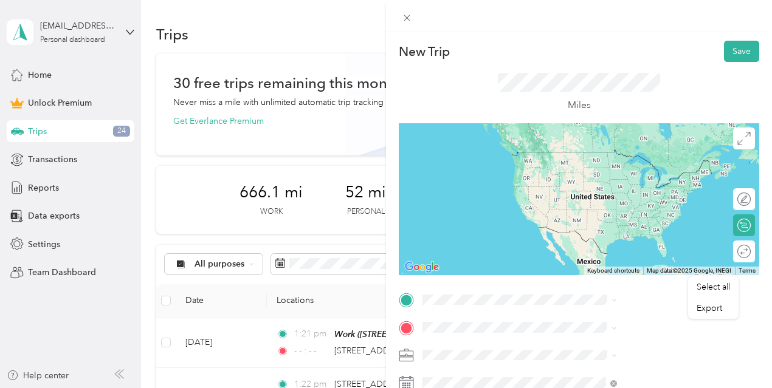
click at [635, 202] on span "[STREET_ADDRESS][PERSON_NAME][US_STATE]" at bounding box center [657, 202] width 167 height 21
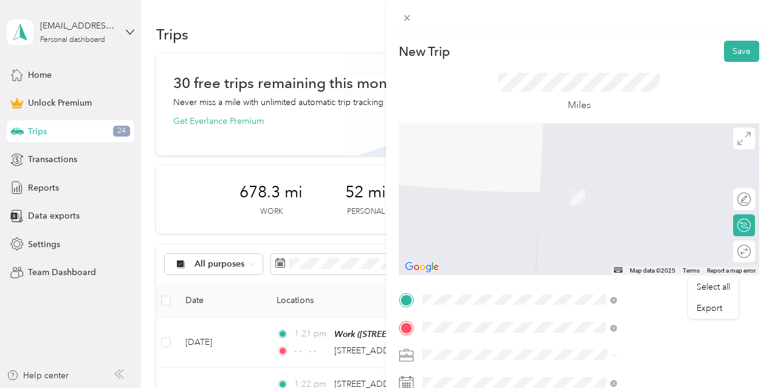
click at [635, 232] on span "[STREET_ADDRESS][US_STATE]" at bounding box center [635, 226] width 122 height 11
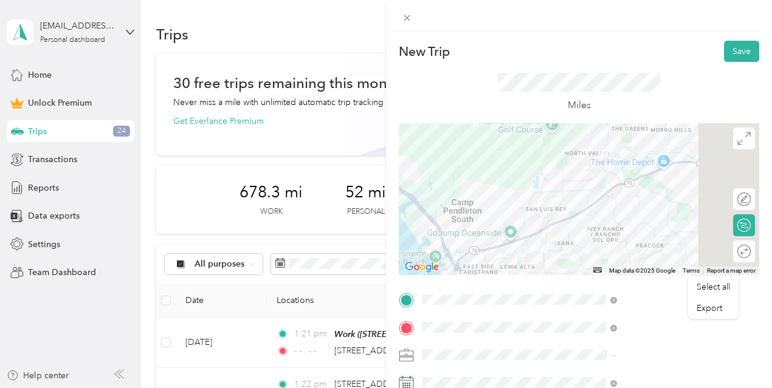
click at [628, 348] on span at bounding box center [588, 355] width 341 height 19
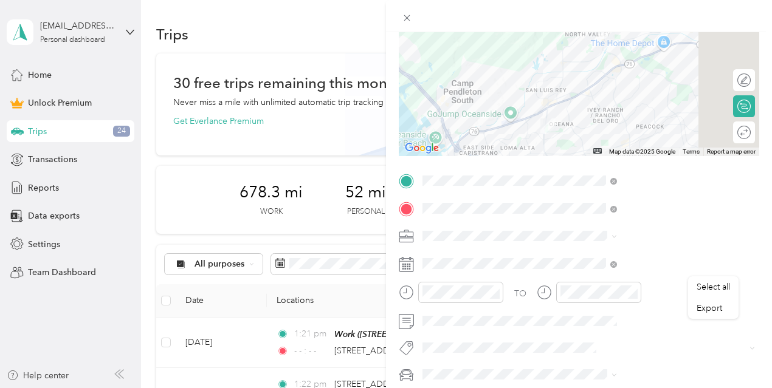
scroll to position [125, 0]
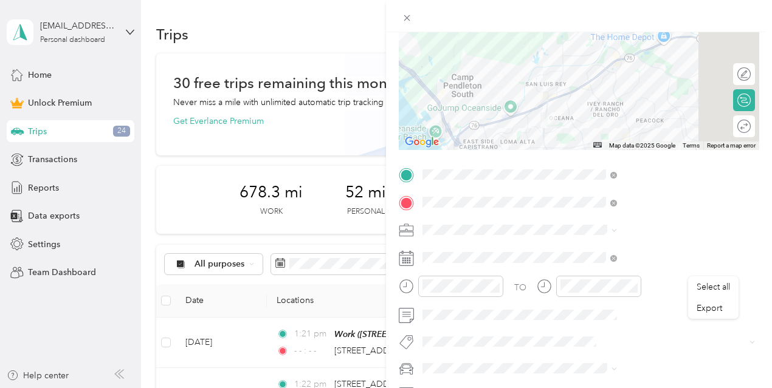
click at [617, 232] on icon at bounding box center [613, 230] width 5 height 5
click at [575, 60] on div "Work" at bounding box center [649, 59] width 186 height 13
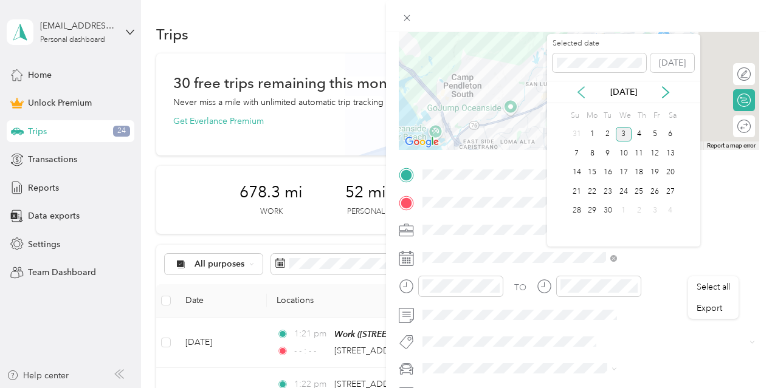
click at [585, 88] on icon at bounding box center [581, 92] width 12 height 12
click at [639, 175] on div "14" at bounding box center [639, 172] width 16 height 15
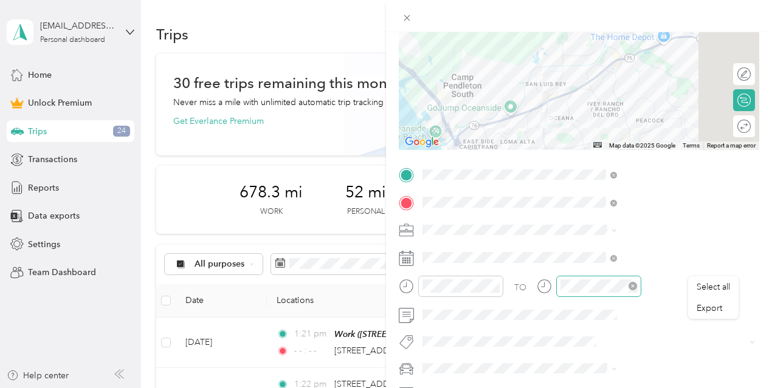
click at [637, 287] on icon "close-circle" at bounding box center [632, 286] width 9 height 9
click at [499, 285] on icon "close-circle" at bounding box center [494, 286] width 9 height 9
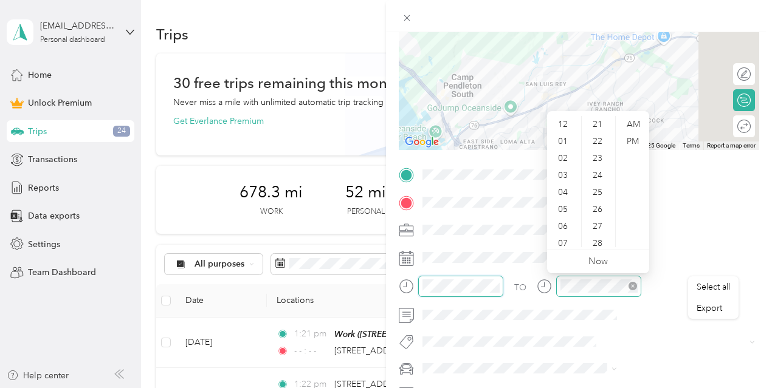
scroll to position [357, 0]
click at [568, 196] on div "04" at bounding box center [563, 192] width 29 height 17
click at [595, 179] on div "24" at bounding box center [598, 175] width 29 height 17
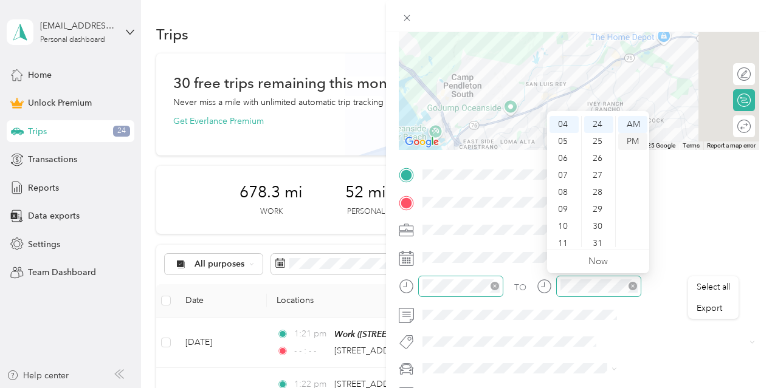
click at [633, 140] on div "PM" at bounding box center [632, 141] width 29 height 17
click at [637, 148] on div "PM" at bounding box center [632, 141] width 29 height 17
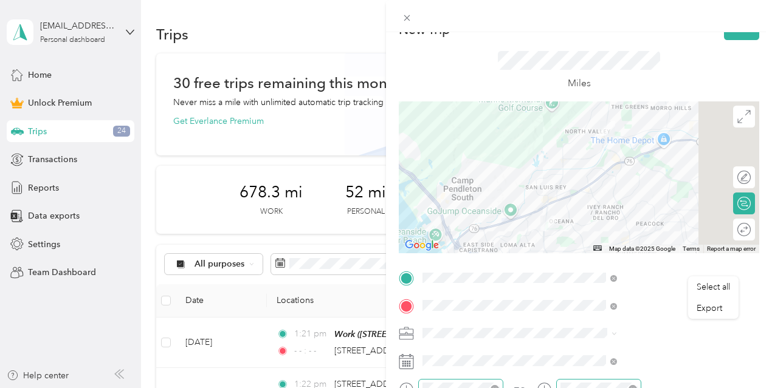
scroll to position [0, 0]
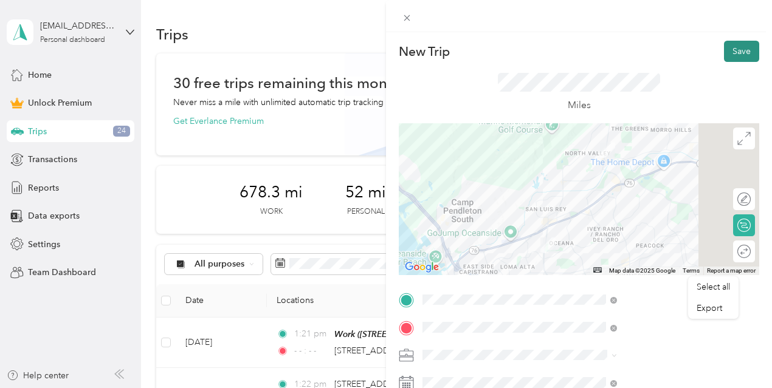
click at [734, 54] on button "Save" at bounding box center [741, 51] width 35 height 21
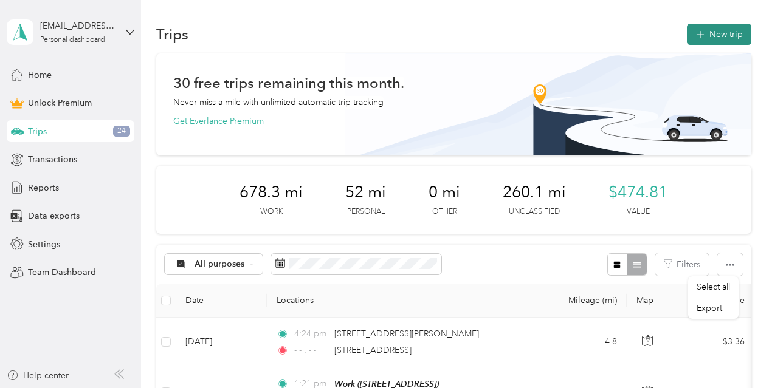
click at [709, 27] on button "New trip" at bounding box center [719, 34] width 64 height 21
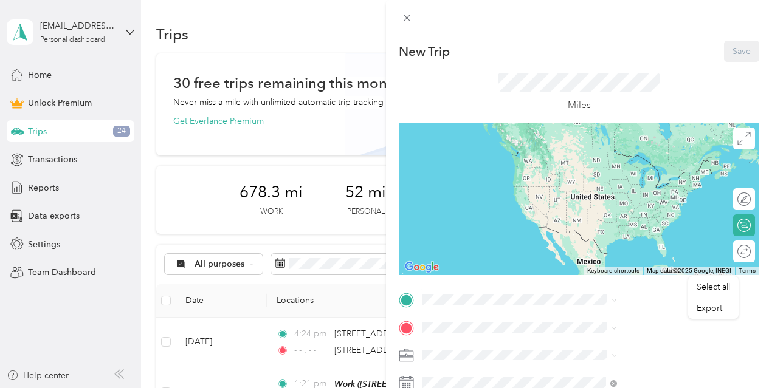
click at [600, 150] on div "Work [STREET_ADDRESS]" at bounding box center [649, 158] width 186 height 30
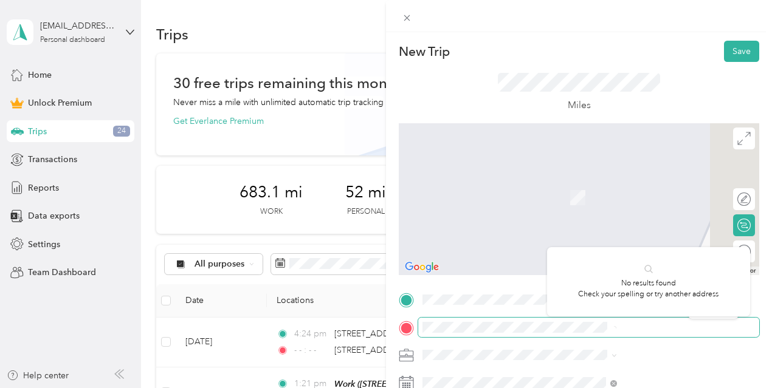
scroll to position [0, 50]
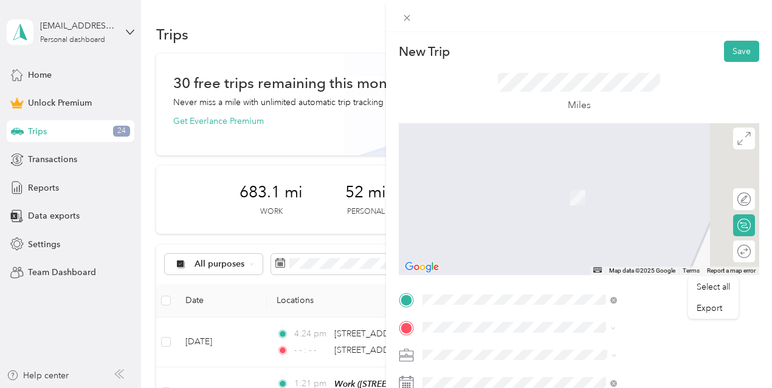
click at [638, 176] on span "[STREET_ADDRESS][US_STATE]" at bounding box center [635, 179] width 122 height 11
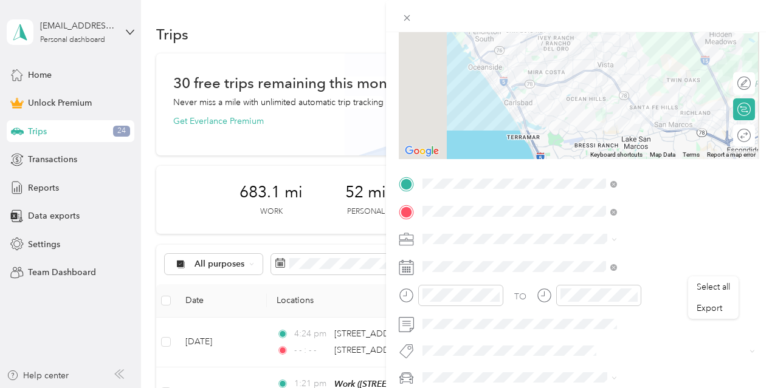
scroll to position [134, 0]
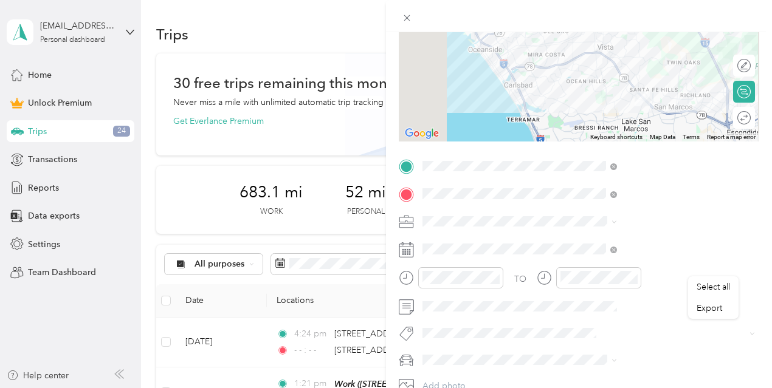
click at [617, 221] on icon at bounding box center [613, 221] width 5 height 5
click at [583, 44] on li "Work" at bounding box center [648, 50] width 203 height 21
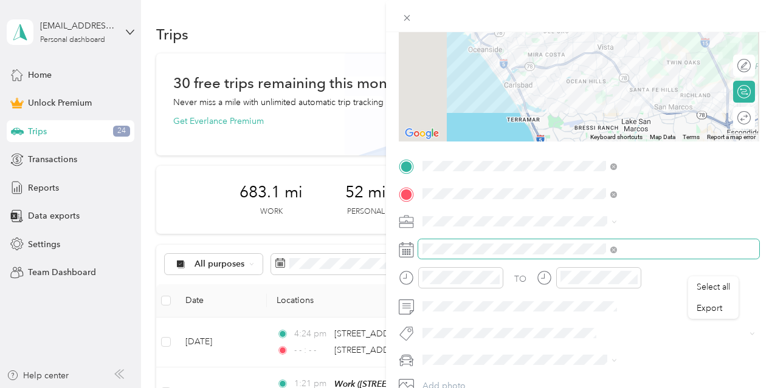
click at [617, 246] on span at bounding box center [613, 249] width 7 height 10
click at [617, 250] on icon at bounding box center [613, 250] width 7 height 7
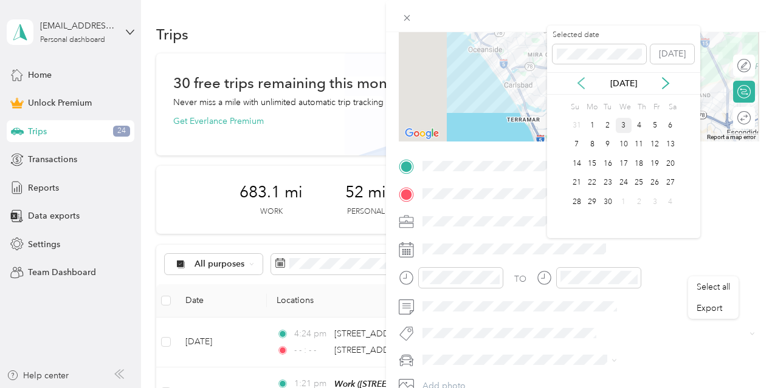
click at [580, 86] on icon at bounding box center [581, 83] width 12 height 12
click at [663, 82] on icon at bounding box center [665, 83] width 12 height 12
click at [639, 165] on div "14" at bounding box center [639, 163] width 16 height 15
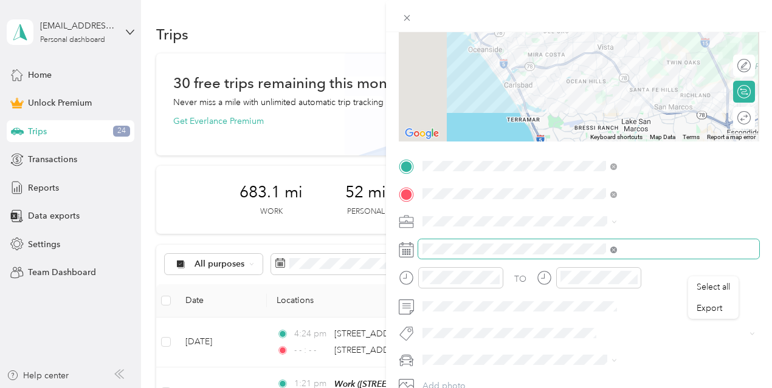
click at [617, 249] on icon at bounding box center [613, 250] width 7 height 7
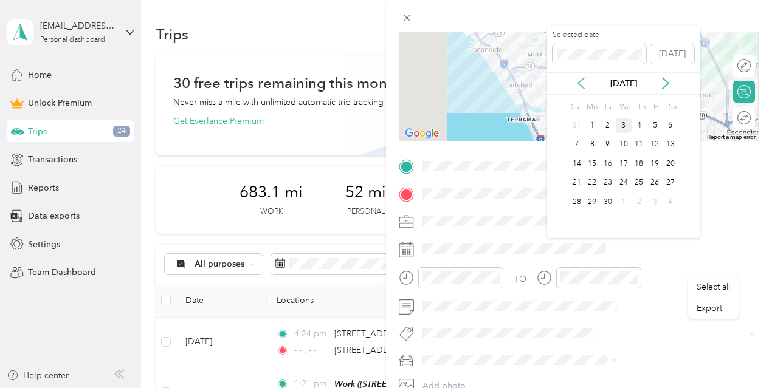
click at [583, 83] on icon at bounding box center [581, 83] width 12 height 12
click at [653, 163] on div "15" at bounding box center [655, 163] width 16 height 15
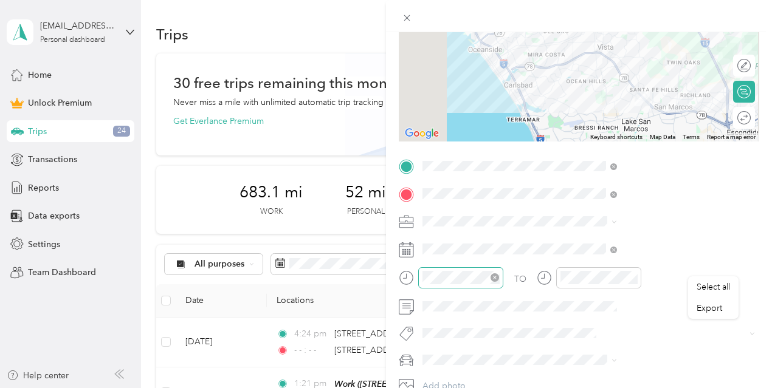
click at [499, 276] on icon "close-circle" at bounding box center [494, 277] width 9 height 9
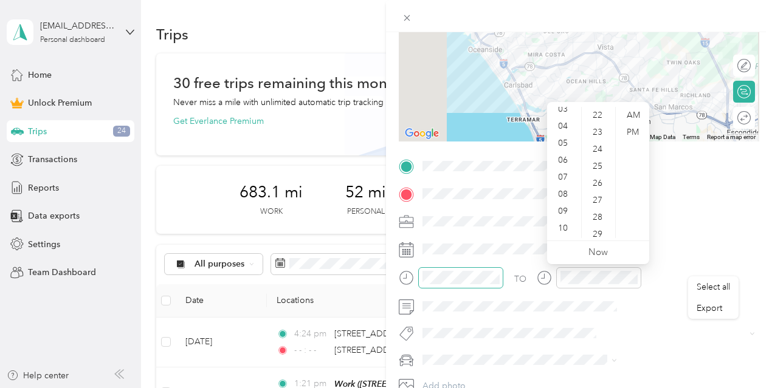
scroll to position [68, 0]
click at [569, 212] on div "10" at bounding box center [563, 217] width 29 height 17
click at [597, 202] on div "27" at bounding box center [598, 200] width 29 height 17
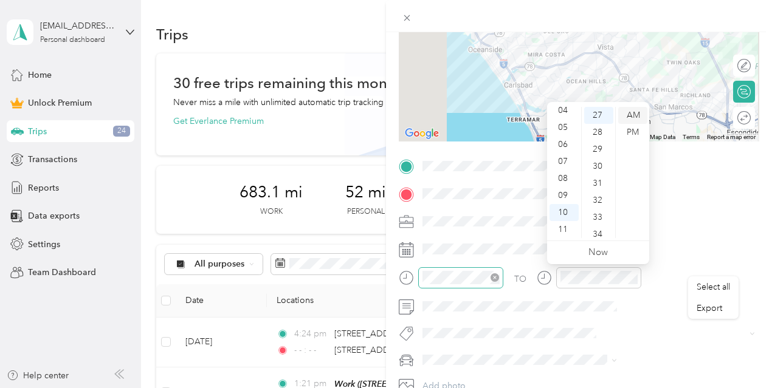
click at [635, 117] on div "AM" at bounding box center [632, 115] width 29 height 17
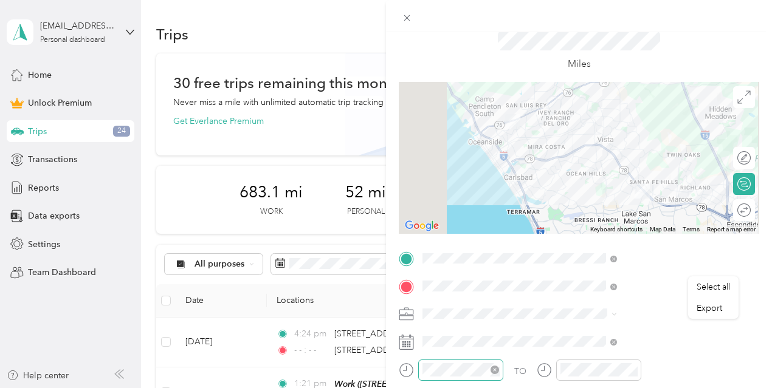
scroll to position [0, 0]
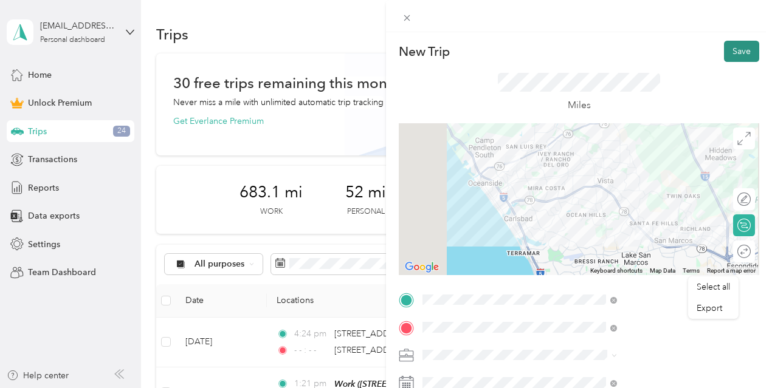
click at [726, 46] on button "Save" at bounding box center [741, 51] width 35 height 21
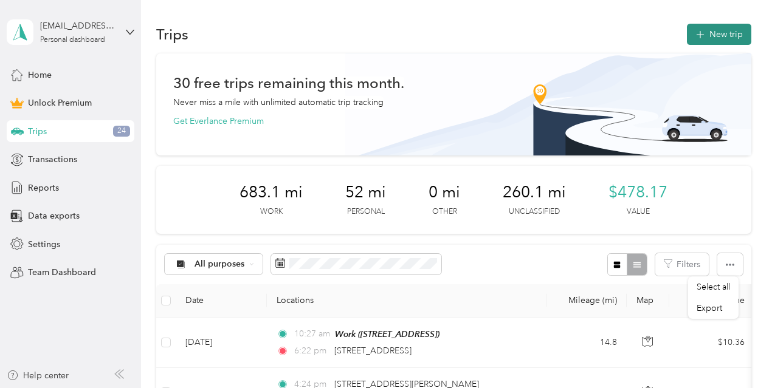
click at [716, 38] on button "New trip" at bounding box center [719, 34] width 64 height 21
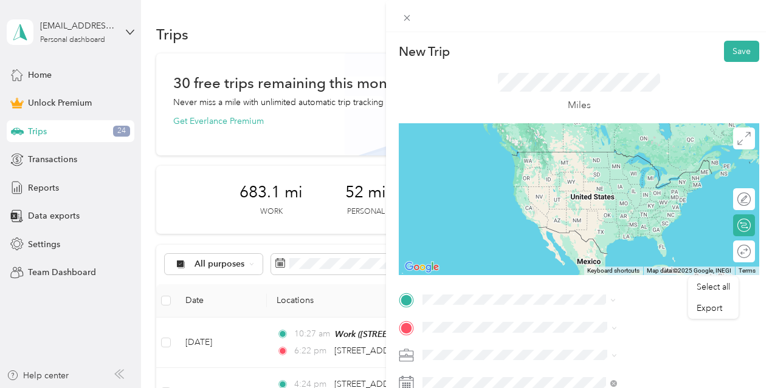
click at [608, 349] on span "[STREET_ADDRESS][US_STATE]" at bounding box center [635, 344] width 122 height 11
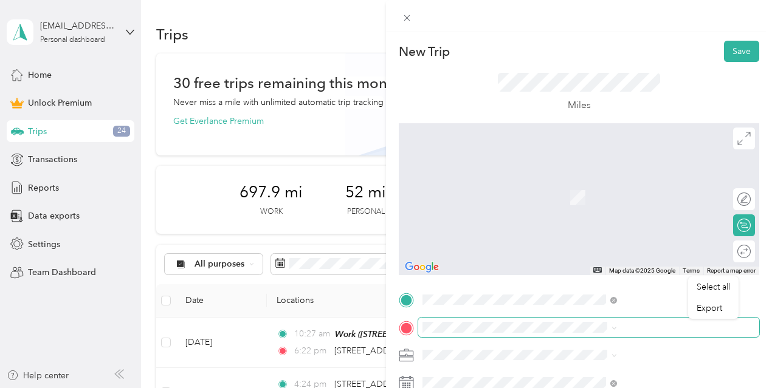
click at [573, 322] on span at bounding box center [588, 327] width 341 height 19
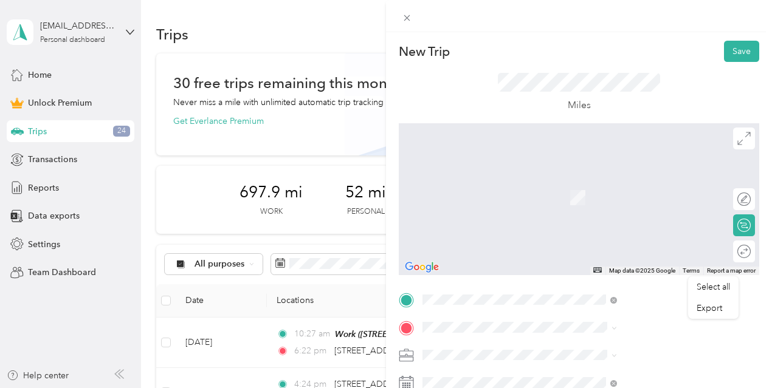
click at [610, 179] on span "[STREET_ADDRESS][US_STATE]" at bounding box center [635, 178] width 122 height 11
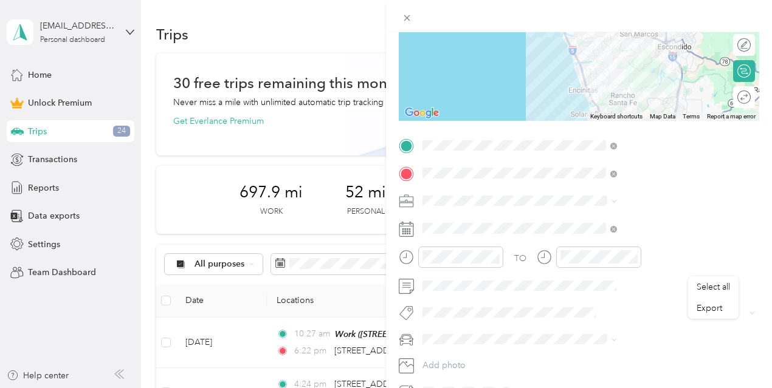
scroll to position [159, 0]
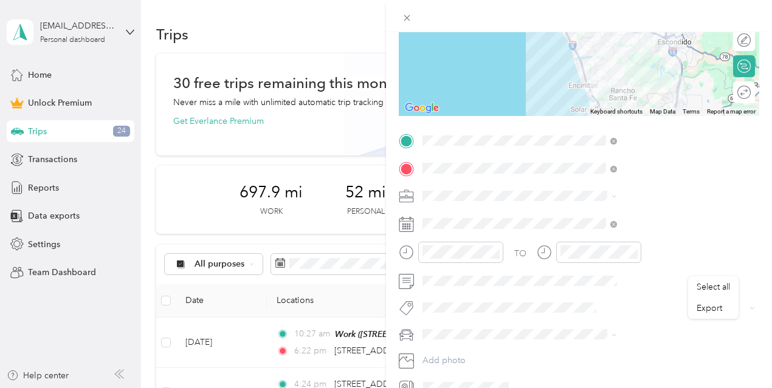
click at [617, 191] on span at bounding box center [613, 196] width 5 height 10
click at [617, 201] on span at bounding box center [588, 196] width 341 height 19
click at [617, 194] on icon at bounding box center [613, 196] width 5 height 5
click at [587, 219] on div "Work" at bounding box center [649, 217] width 186 height 13
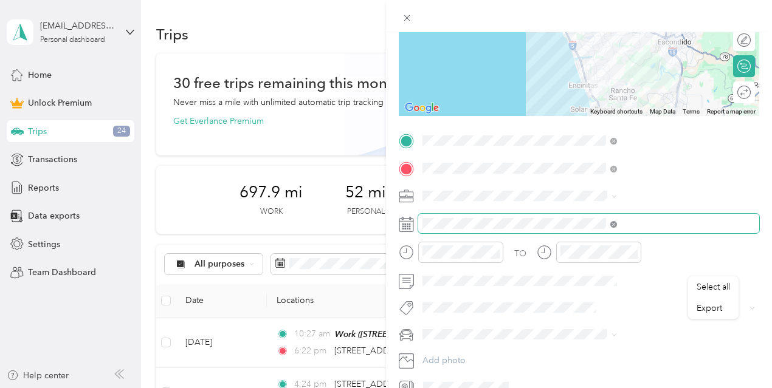
click at [617, 224] on icon at bounding box center [613, 224] width 7 height 7
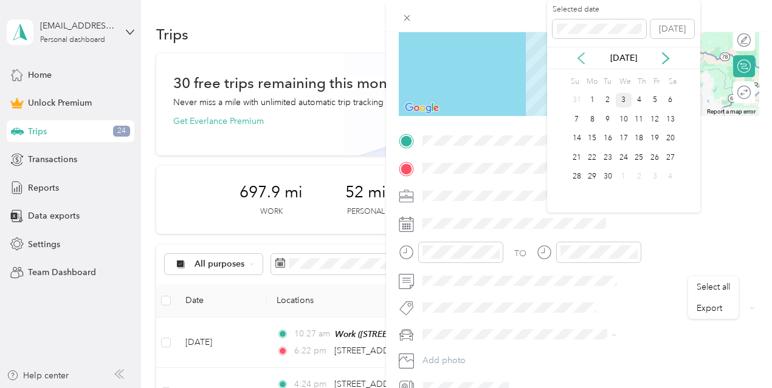
click at [584, 62] on icon at bounding box center [581, 58] width 12 height 12
click at [650, 136] on div "15" at bounding box center [655, 138] width 16 height 15
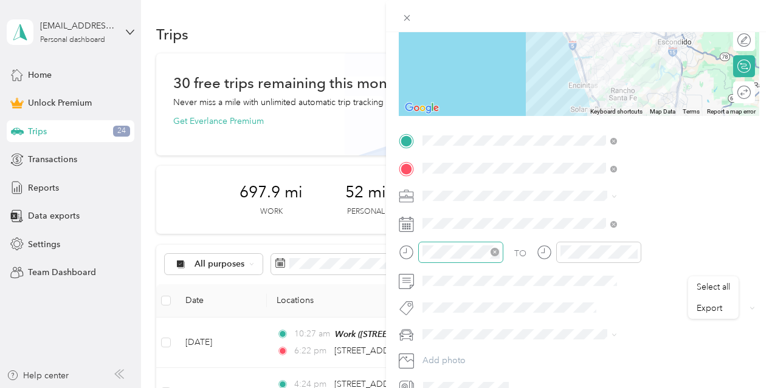
click at [499, 250] on icon "close-circle" at bounding box center [494, 252] width 9 height 9
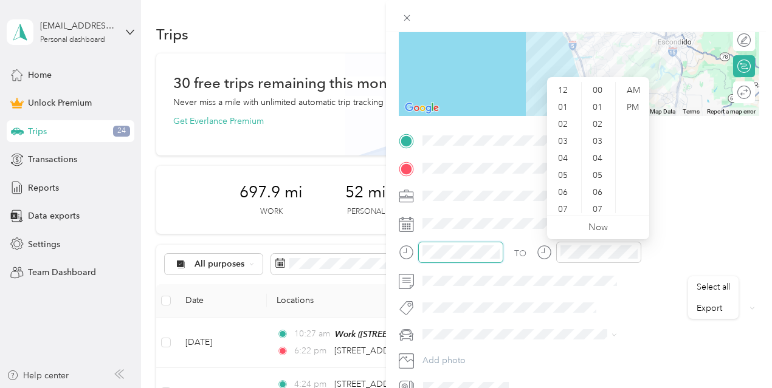
scroll to position [408, 0]
click at [566, 129] on div "02" at bounding box center [563, 124] width 29 height 17
click at [594, 145] on div "27" at bounding box center [598, 141] width 29 height 17
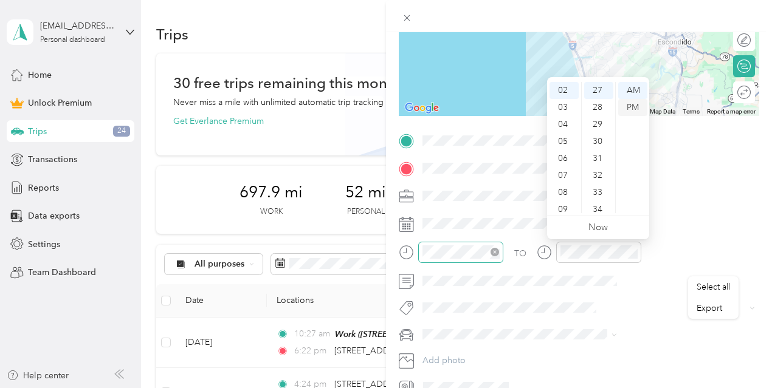
click at [633, 108] on div "PM" at bounding box center [632, 107] width 29 height 17
click at [637, 250] on icon "close-circle" at bounding box center [632, 252] width 9 height 9
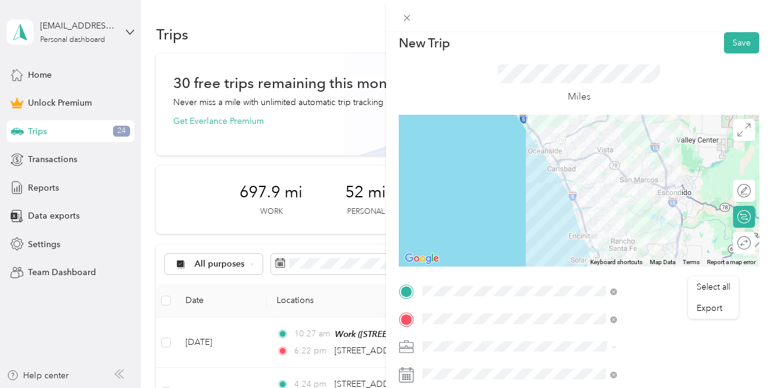
scroll to position [0, 0]
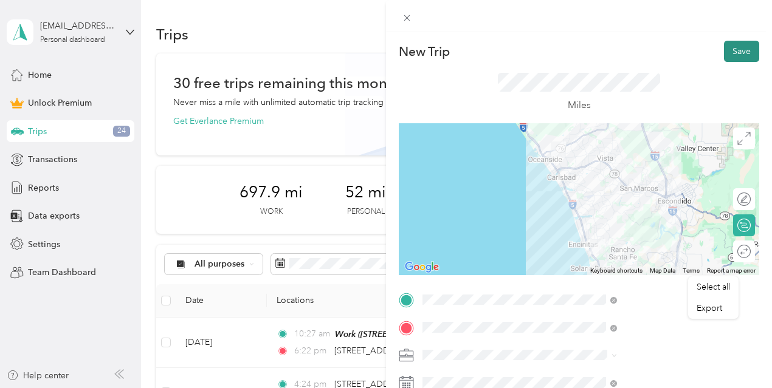
click at [735, 55] on button "Save" at bounding box center [741, 51] width 35 height 21
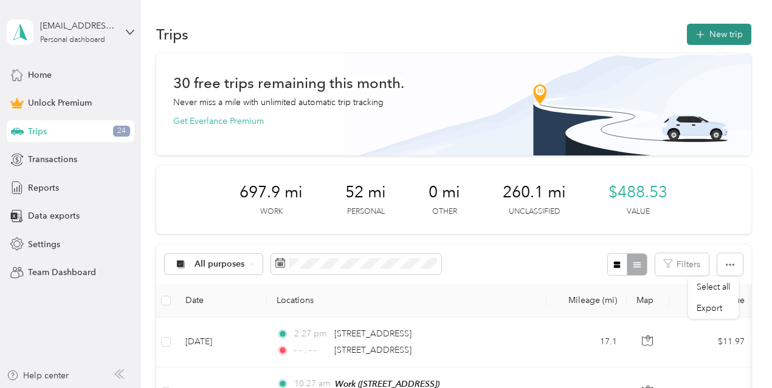
click at [729, 31] on button "New trip" at bounding box center [719, 34] width 64 height 21
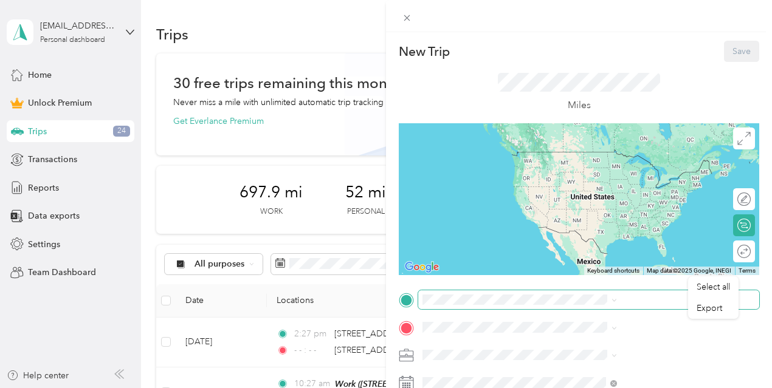
click at [576, 292] on span at bounding box center [588, 300] width 341 height 19
click at [602, 174] on span "[STREET_ADDRESS]" at bounding box center [612, 170] width 77 height 10
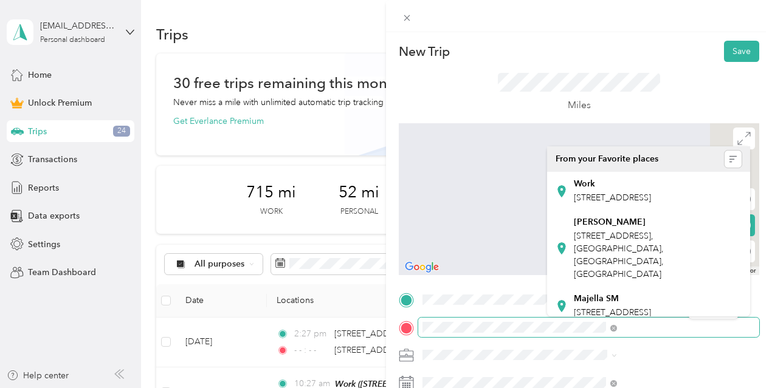
scroll to position [0, 23]
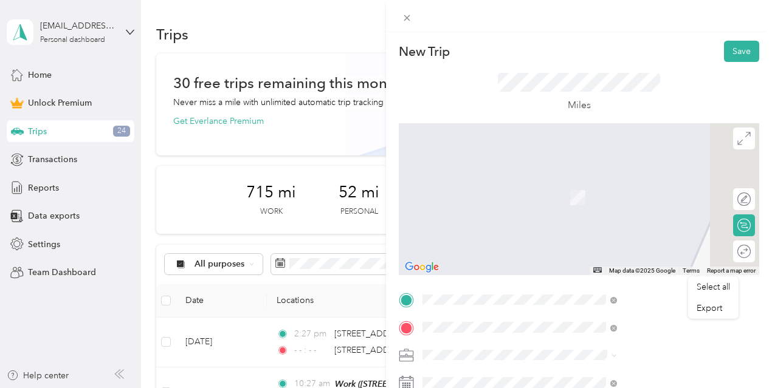
click at [605, 185] on span "[STREET_ADDRESS][US_STATE]" at bounding box center [635, 179] width 122 height 11
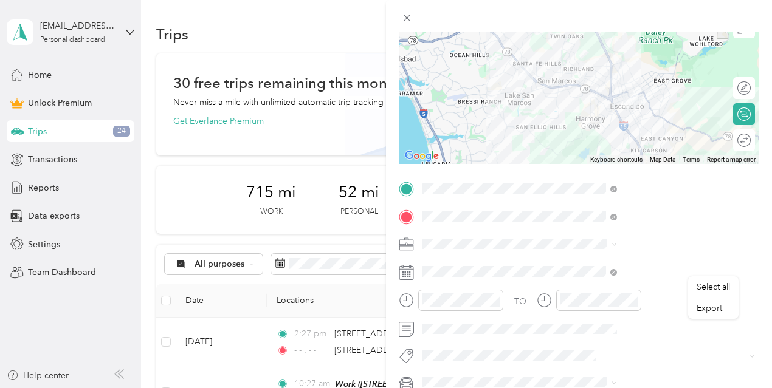
scroll to position [154, 0]
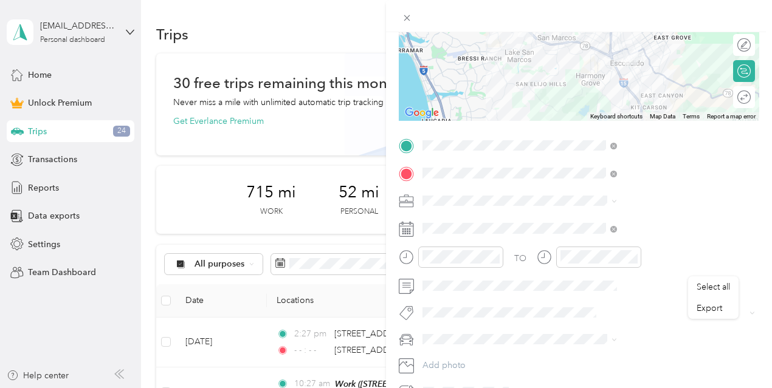
click at [617, 202] on icon at bounding box center [613, 201] width 5 height 5
click at [570, 221] on div "Work" at bounding box center [649, 219] width 186 height 13
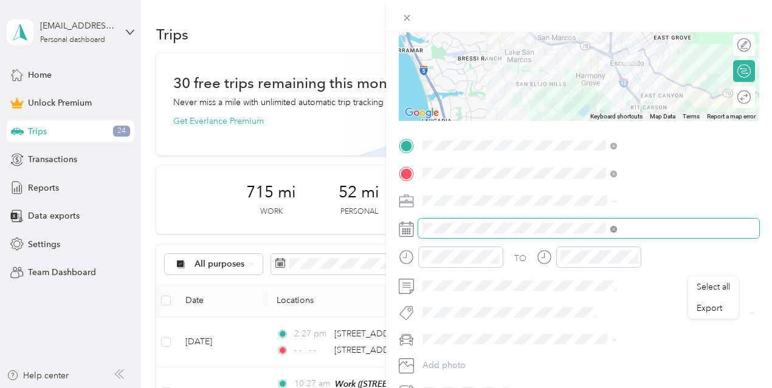
click at [617, 231] on icon at bounding box center [613, 229] width 7 height 7
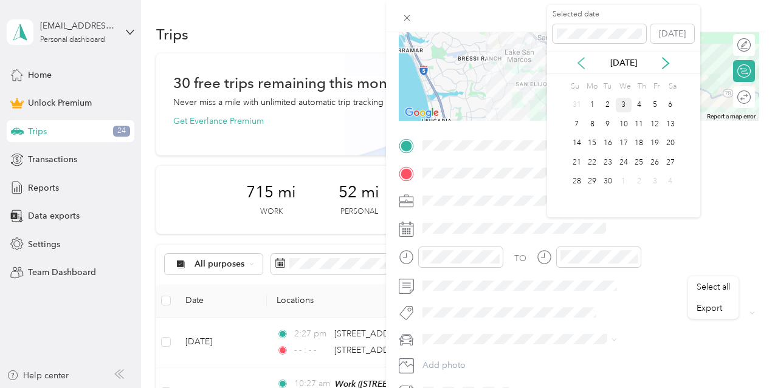
click at [582, 65] on icon at bounding box center [581, 63] width 12 height 12
click at [607, 160] on div "19" at bounding box center [608, 162] width 16 height 15
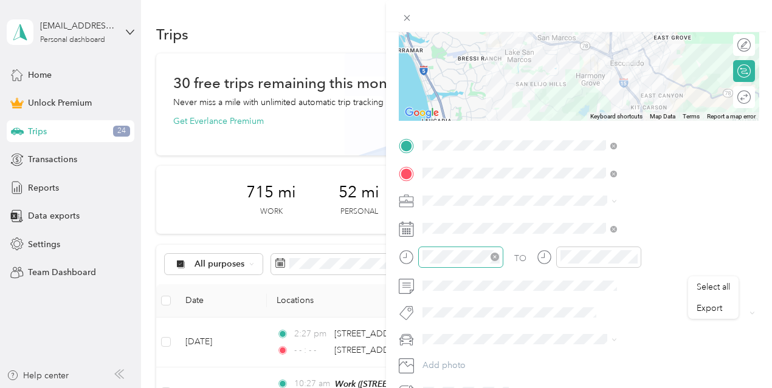
click at [499, 255] on icon "close-circle" at bounding box center [494, 257] width 9 height 9
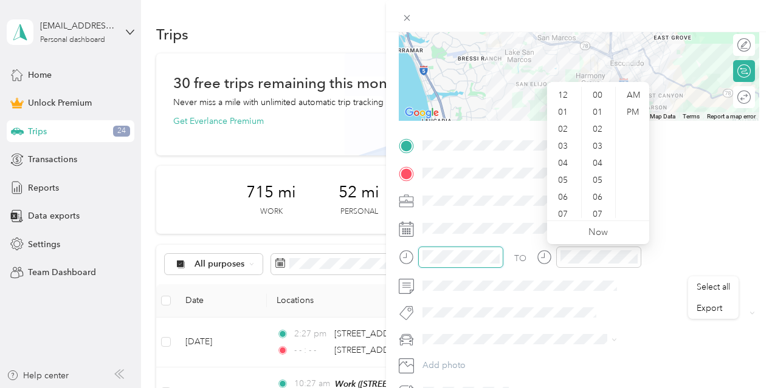
scroll to position [425, 0]
click at [572, 111] on div "01" at bounding box center [563, 112] width 29 height 17
click at [598, 92] on div "25" at bounding box center [598, 95] width 29 height 17
click at [633, 115] on div "PM" at bounding box center [632, 112] width 29 height 17
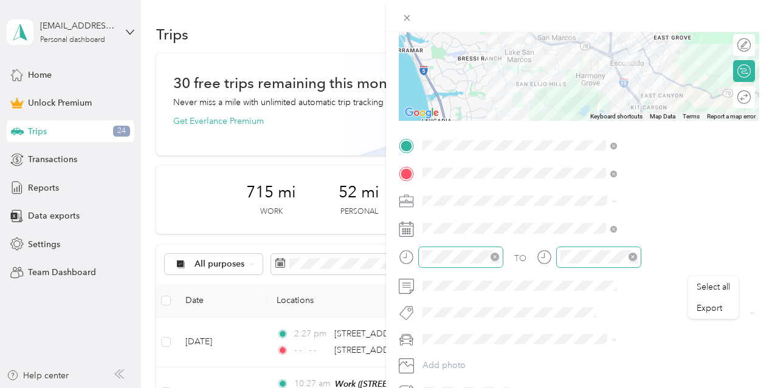
click at [637, 254] on icon "close-circle" at bounding box center [632, 257] width 9 height 9
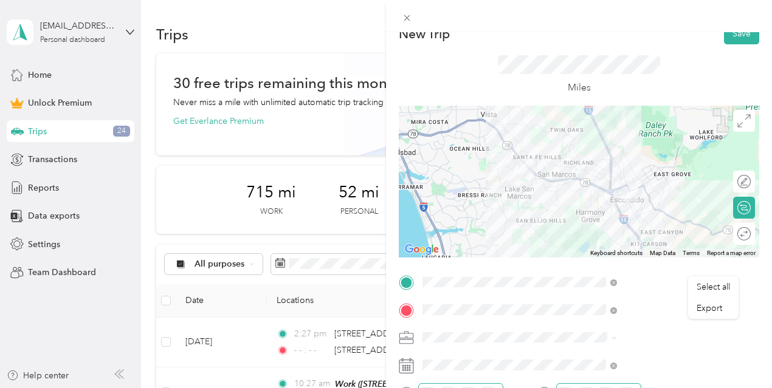
scroll to position [0, 0]
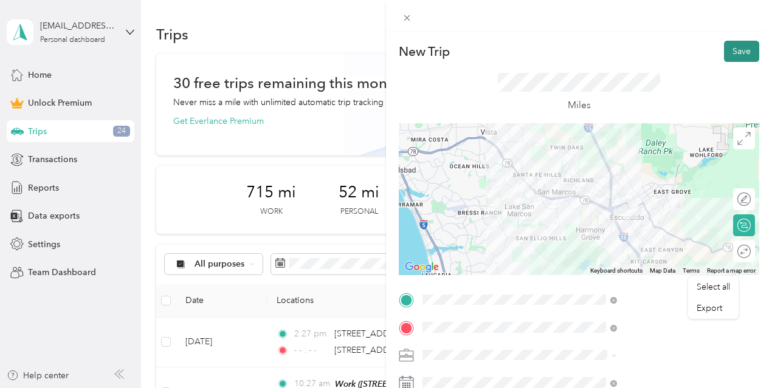
click at [732, 44] on button "Save" at bounding box center [741, 51] width 35 height 21
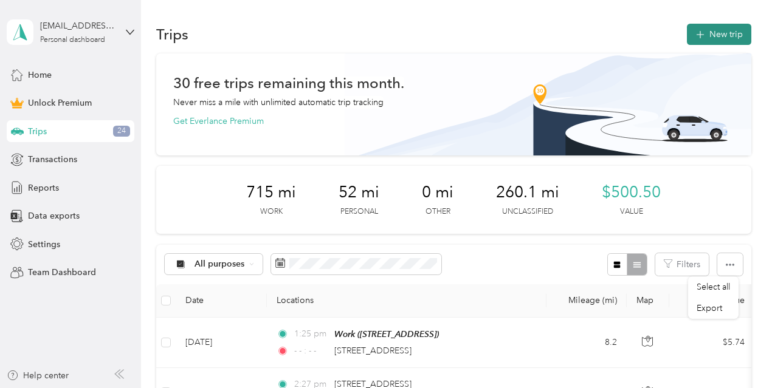
click at [717, 38] on button "New trip" at bounding box center [719, 34] width 64 height 21
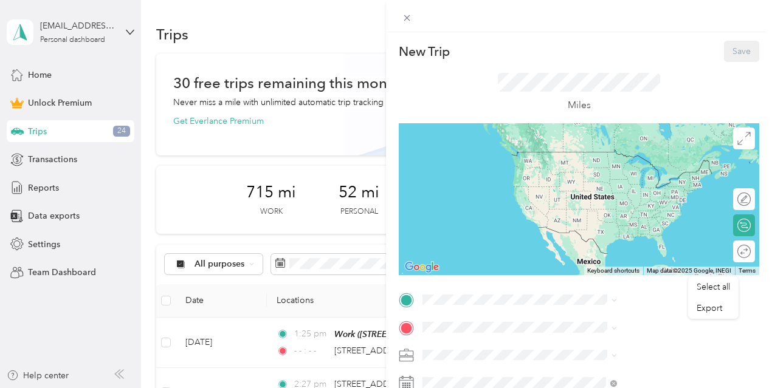
click at [616, 207] on span "[STREET_ADDRESS][US_STATE]" at bounding box center [635, 201] width 122 height 11
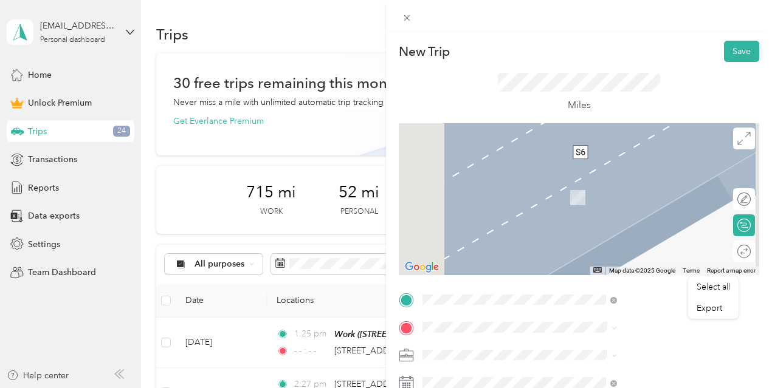
click at [599, 185] on div "Work [STREET_ADDRESS]" at bounding box center [612, 192] width 77 height 26
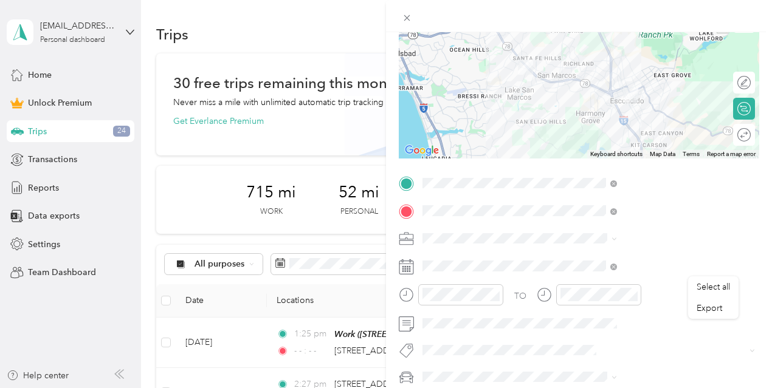
scroll to position [154, 0]
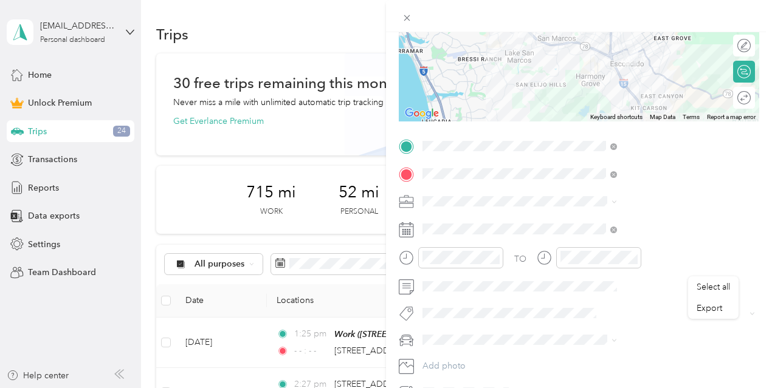
click at [617, 201] on span at bounding box center [612, 202] width 10 height 9
click at [617, 203] on icon at bounding box center [613, 201] width 5 height 5
click at [579, 222] on div "Work" at bounding box center [649, 222] width 186 height 13
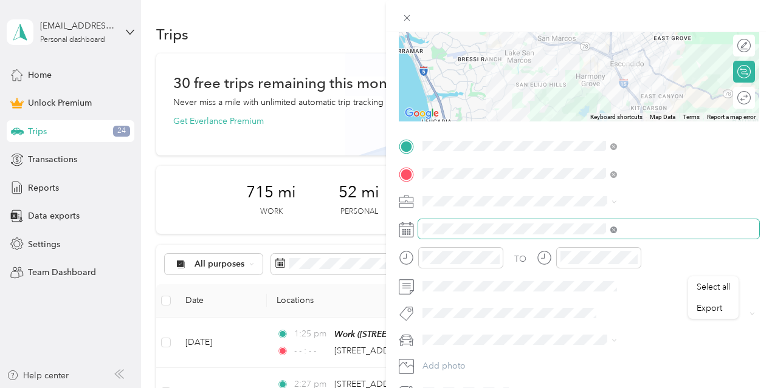
click at [617, 229] on icon at bounding box center [613, 230] width 7 height 7
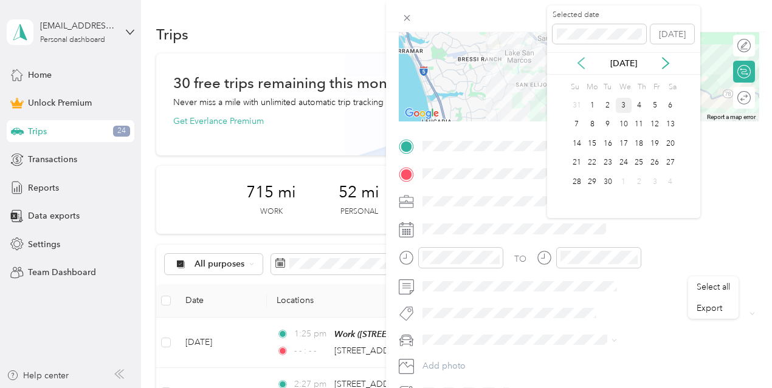
click at [580, 66] on icon at bounding box center [581, 63] width 12 height 12
click at [607, 163] on div "19" at bounding box center [608, 163] width 16 height 15
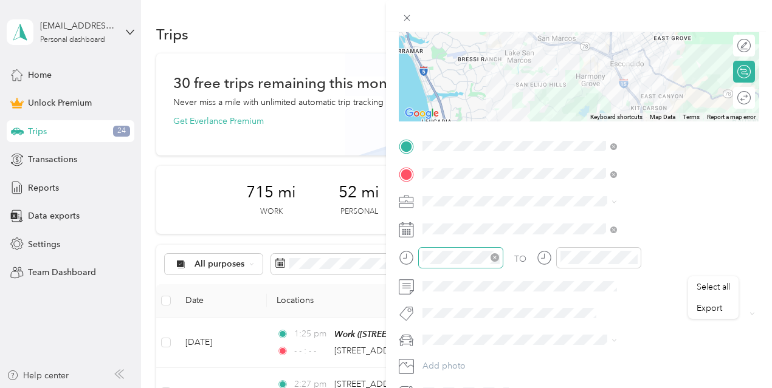
click at [499, 258] on icon "close-circle" at bounding box center [494, 257] width 9 height 9
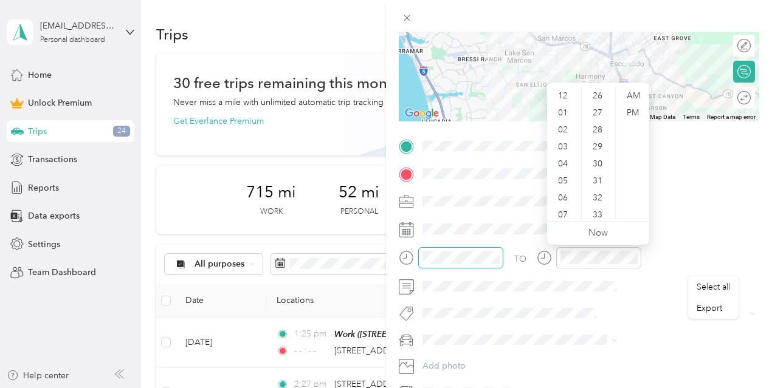
scroll to position [442, 0]
click at [571, 165] on div "04" at bounding box center [563, 164] width 29 height 17
click at [563, 114] on div "01" at bounding box center [563, 111] width 29 height 17
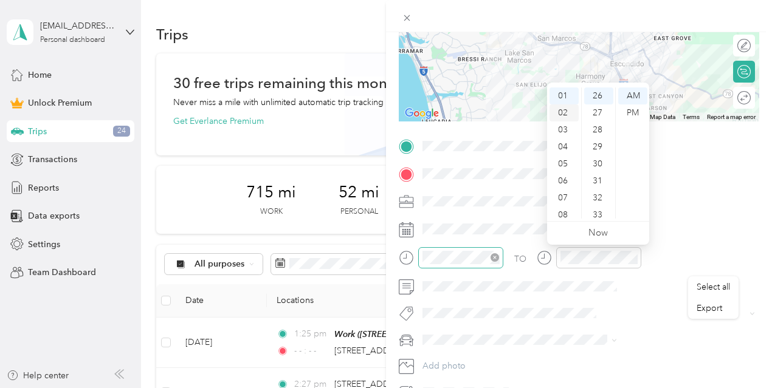
click at [564, 115] on div "02" at bounding box center [563, 113] width 29 height 17
click at [596, 146] on div "29" at bounding box center [598, 147] width 29 height 17
click at [631, 113] on div "PM" at bounding box center [632, 113] width 29 height 17
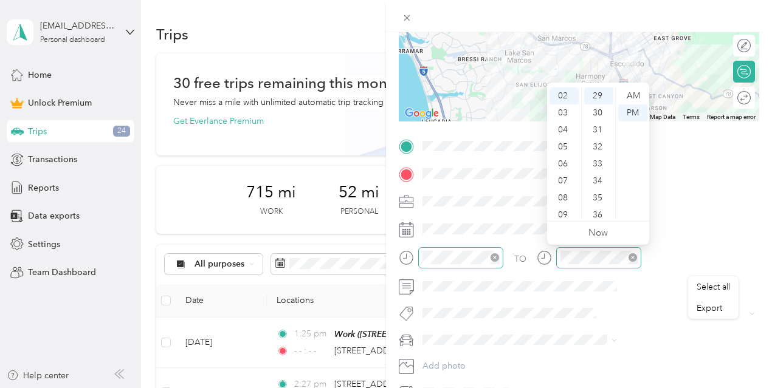
click at [637, 257] on icon "close-circle" at bounding box center [632, 257] width 9 height 9
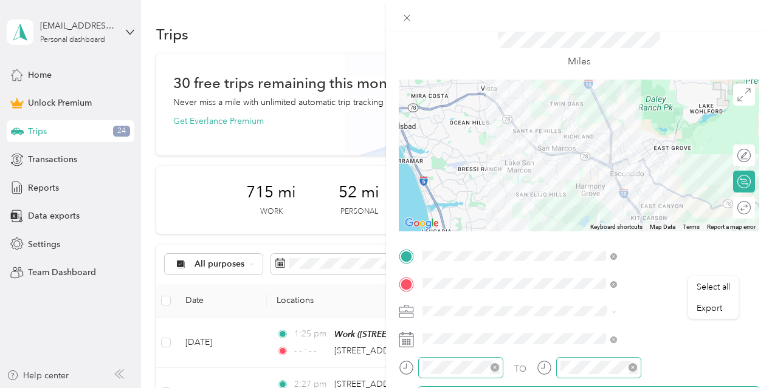
scroll to position [0, 0]
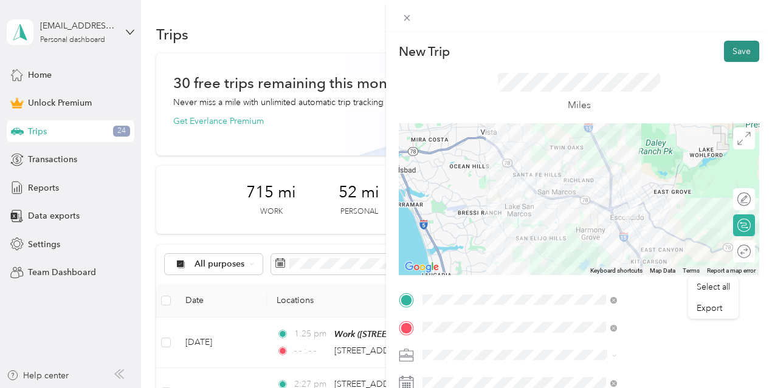
click at [741, 47] on button "Save" at bounding box center [741, 51] width 35 height 21
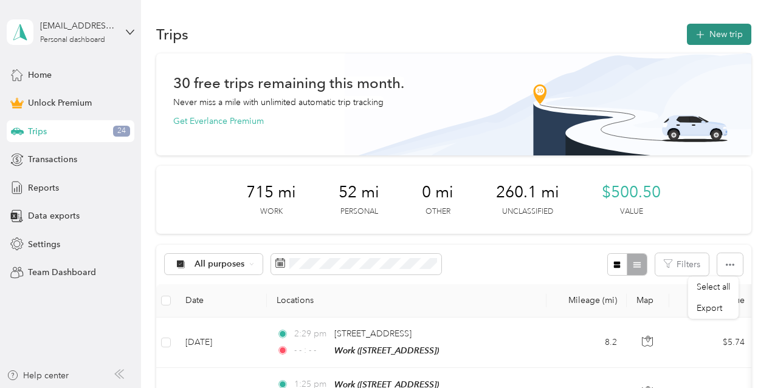
click at [724, 34] on button "New trip" at bounding box center [719, 34] width 64 height 21
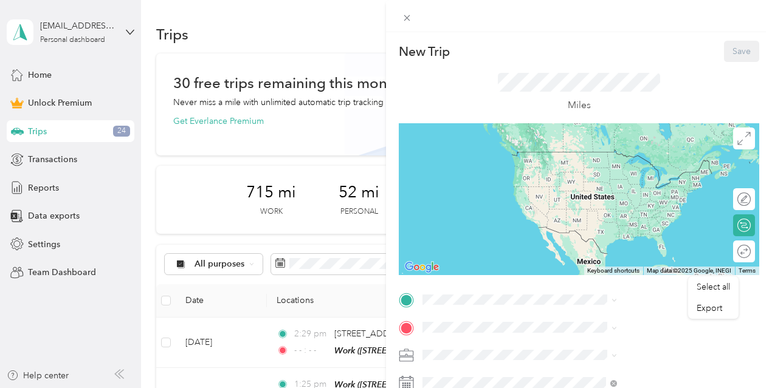
click at [508, 272] on div "New Trip Save This trip cannot be edited because it is either under review, app…" at bounding box center [386, 194] width 772 height 388
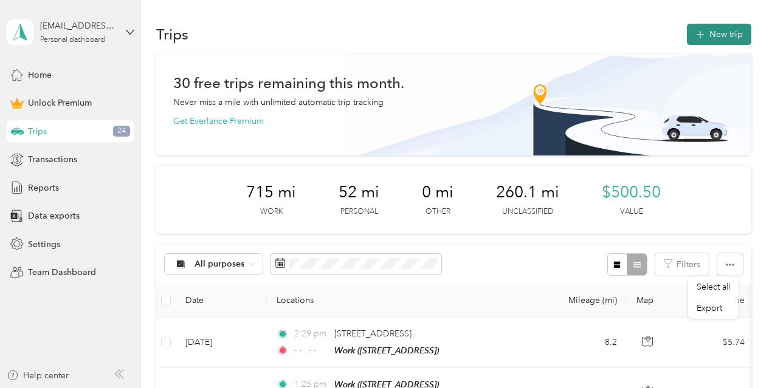
click at [720, 35] on button "New trip" at bounding box center [719, 34] width 64 height 21
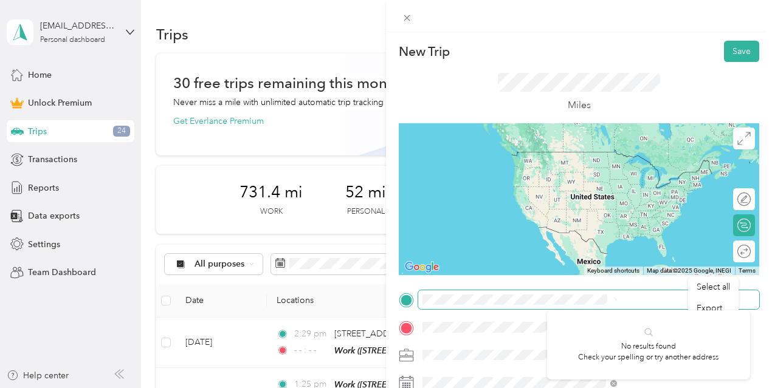
scroll to position [0, 39]
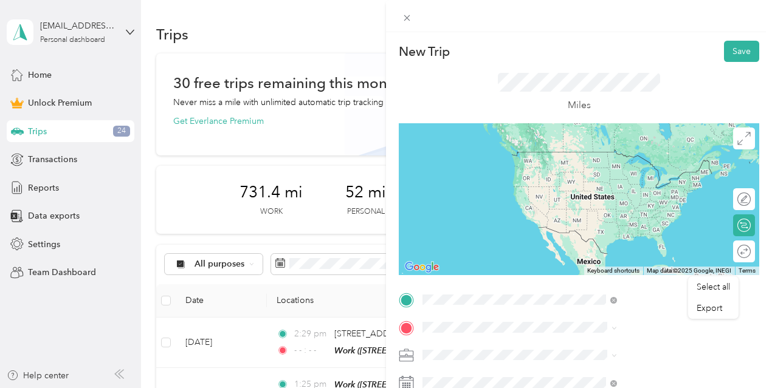
click at [616, 158] on span "[STREET_ADDRESS][PERSON_NAME][US_STATE]" at bounding box center [657, 156] width 167 height 21
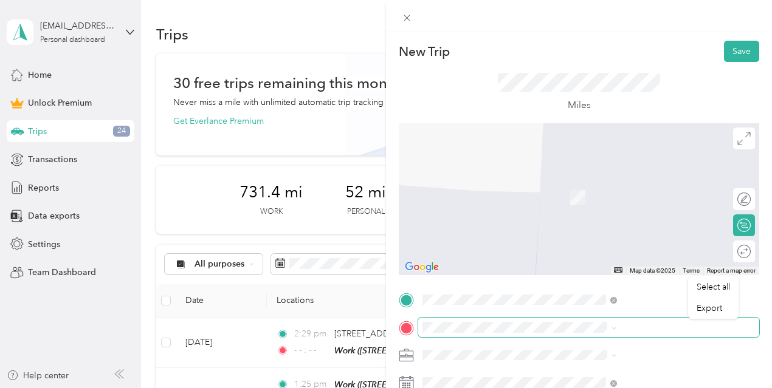
click at [596, 320] on span at bounding box center [588, 327] width 341 height 19
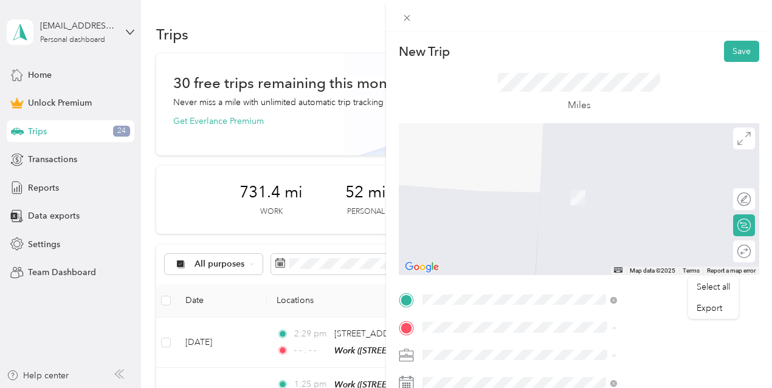
click at [613, 203] on span "[STREET_ADDRESS]" at bounding box center [612, 198] width 77 height 10
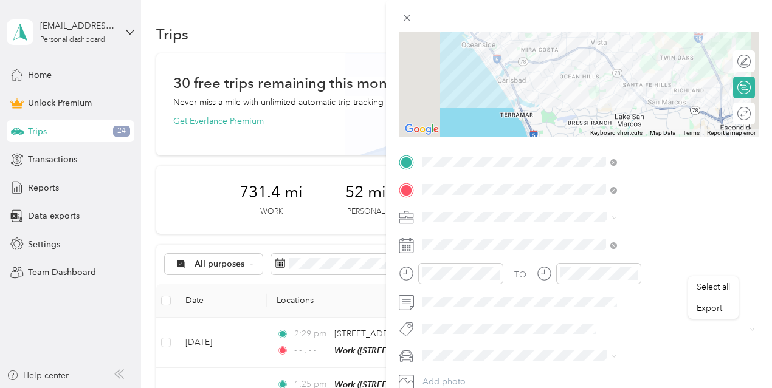
scroll to position [139, 0]
click at [617, 216] on icon at bounding box center [613, 217] width 5 height 5
click at [569, 48] on div "Work" at bounding box center [649, 46] width 186 height 13
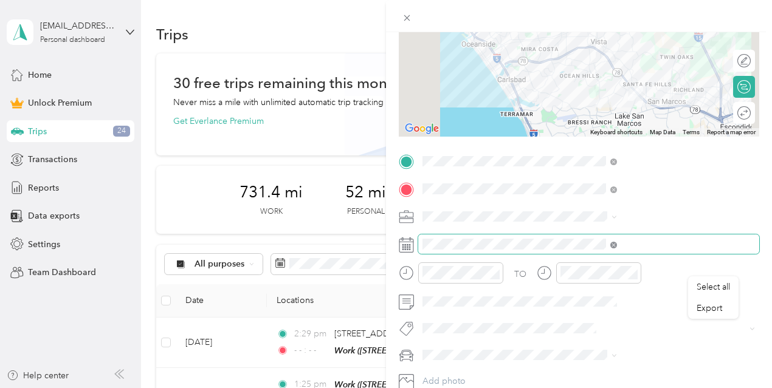
click at [617, 244] on icon at bounding box center [613, 245] width 7 height 7
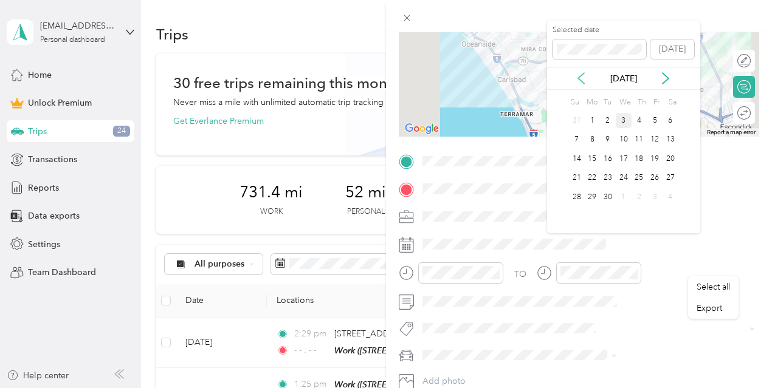
click at [581, 78] on icon at bounding box center [581, 78] width 12 height 12
click at [594, 177] on div "18" at bounding box center [592, 178] width 16 height 15
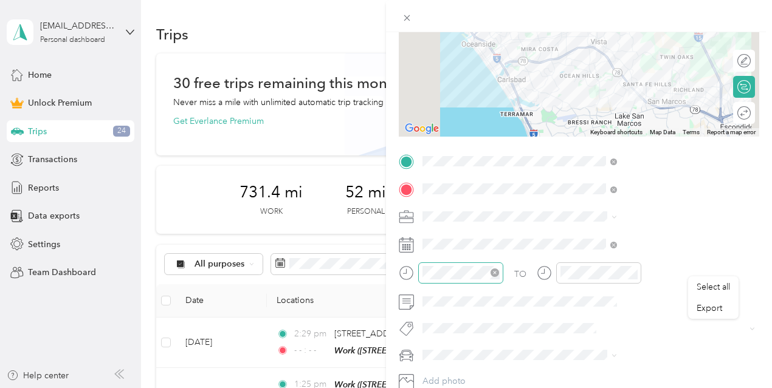
click at [499, 273] on icon "close-circle" at bounding box center [494, 273] width 9 height 9
click at [637, 269] on icon "close-circle" at bounding box center [632, 273] width 9 height 9
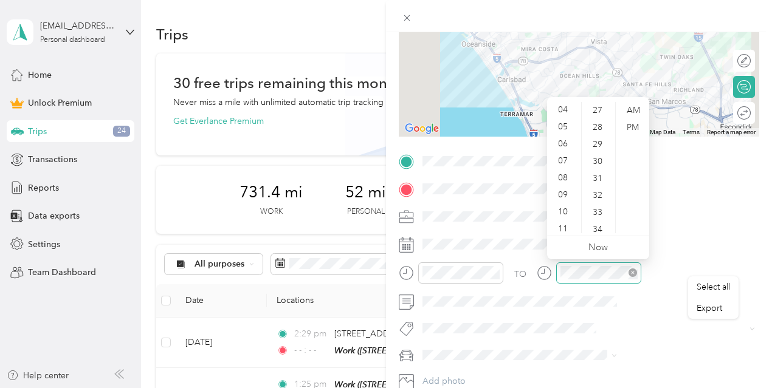
scroll to position [73, 0]
click at [566, 208] on div "10" at bounding box center [563, 207] width 29 height 17
click at [596, 228] on div "45" at bounding box center [598, 230] width 29 height 17
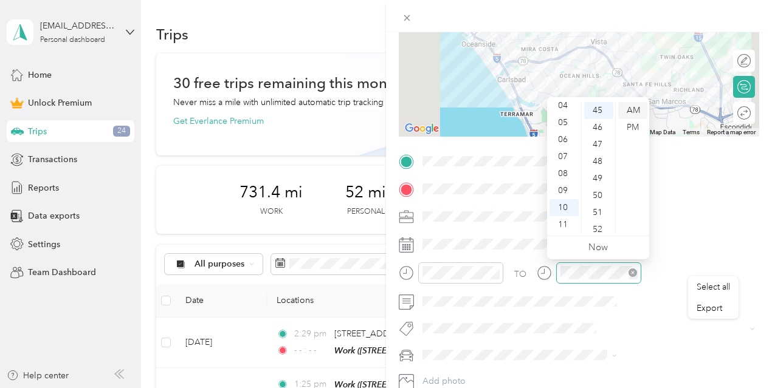
click at [628, 111] on div "AM" at bounding box center [632, 110] width 29 height 17
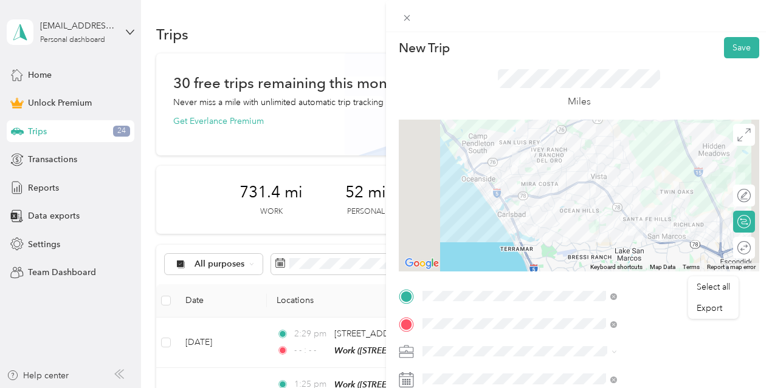
scroll to position [0, 0]
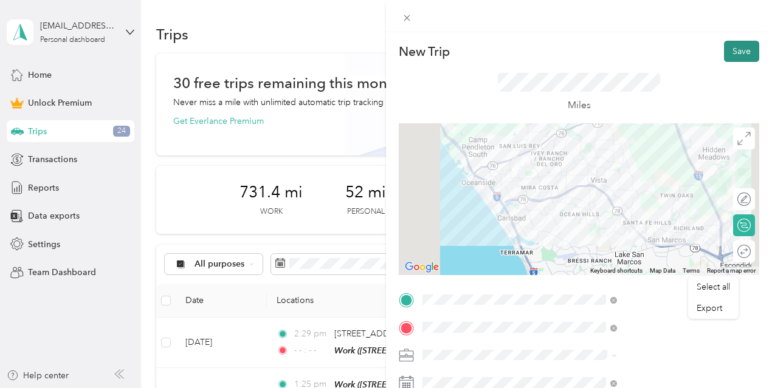
click at [731, 50] on button "Save" at bounding box center [741, 51] width 35 height 21
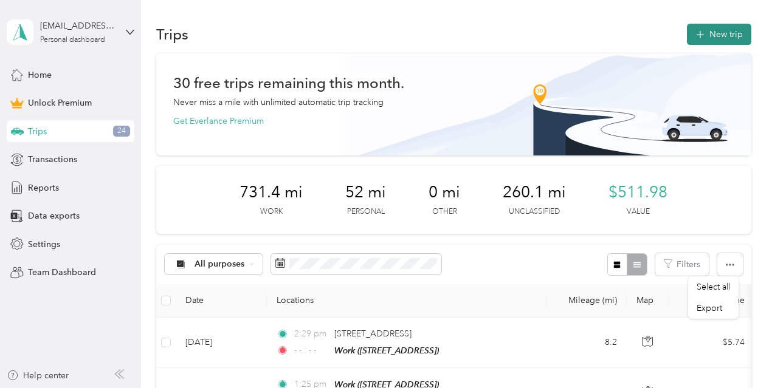
click at [718, 37] on button "New trip" at bounding box center [719, 34] width 64 height 21
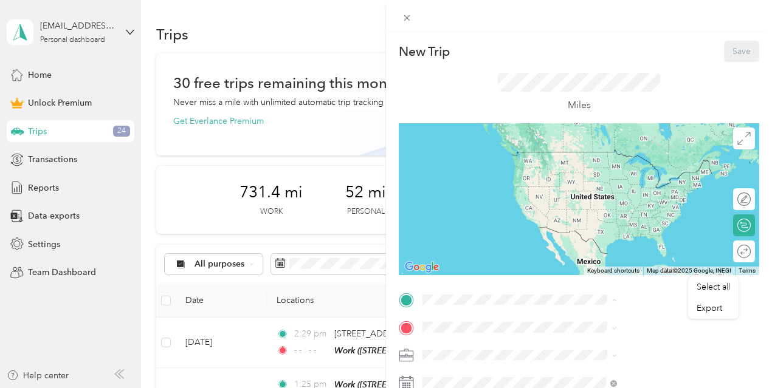
click at [621, 175] on span "[STREET_ADDRESS]" at bounding box center [612, 170] width 77 height 10
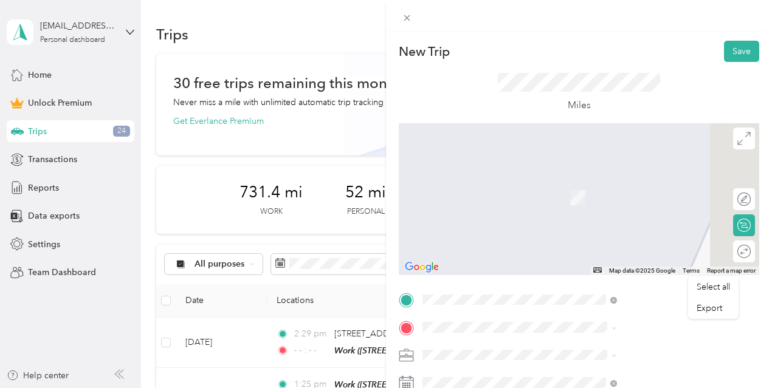
click at [601, 306] on div "Majella SM [STREET_ADDRESS], [GEOGRAPHIC_DATA], [GEOGRAPHIC_DATA], [GEOGRAPHIC_…" at bounding box center [612, 306] width 77 height 26
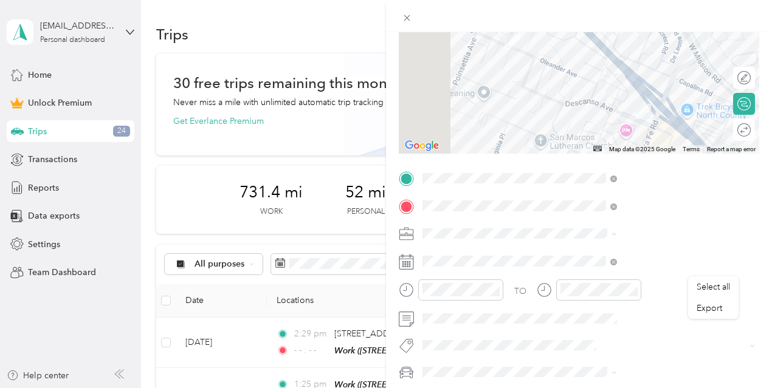
scroll to position [139, 0]
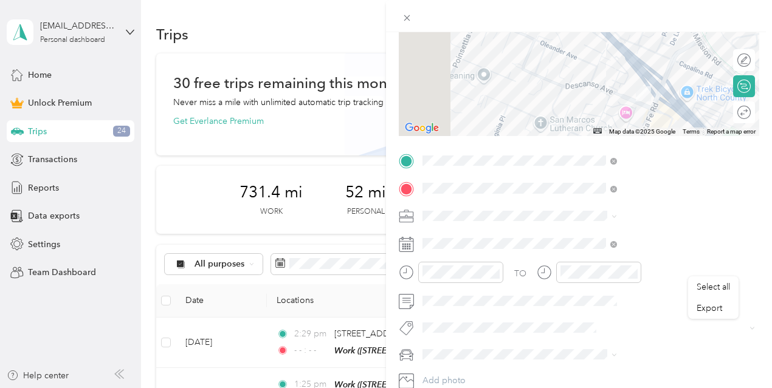
click at [617, 218] on icon at bounding box center [613, 216] width 5 height 5
click at [590, 44] on div "Work" at bounding box center [649, 44] width 186 height 13
click at [742, 166] on span at bounding box center [588, 160] width 341 height 19
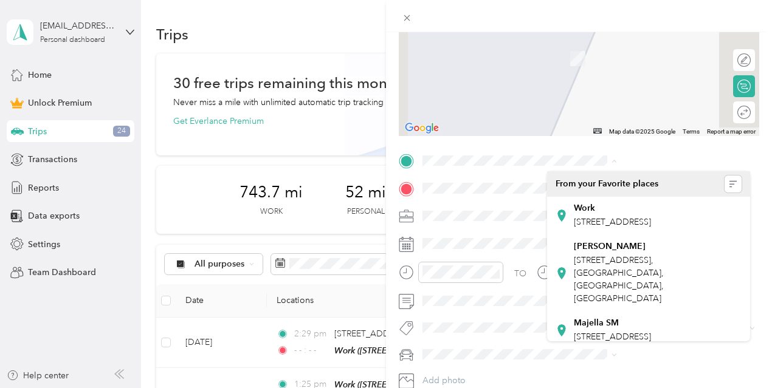
click at [760, 185] on form "New Trip Save This trip cannot be edited because it is either under review, app…" at bounding box center [579, 160] width 386 height 516
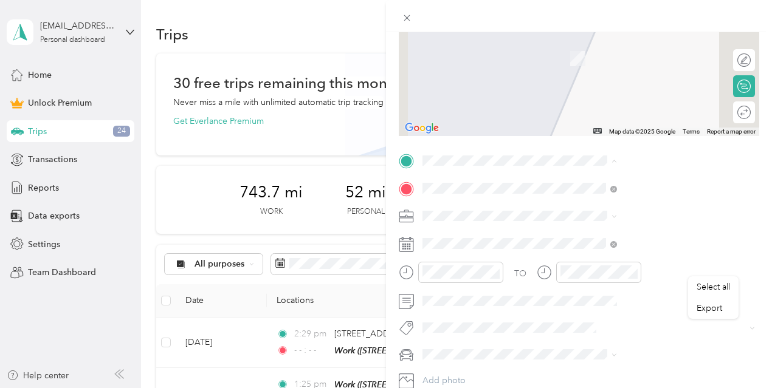
click at [608, 212] on div "Work [STREET_ADDRESS]" at bounding box center [612, 216] width 77 height 26
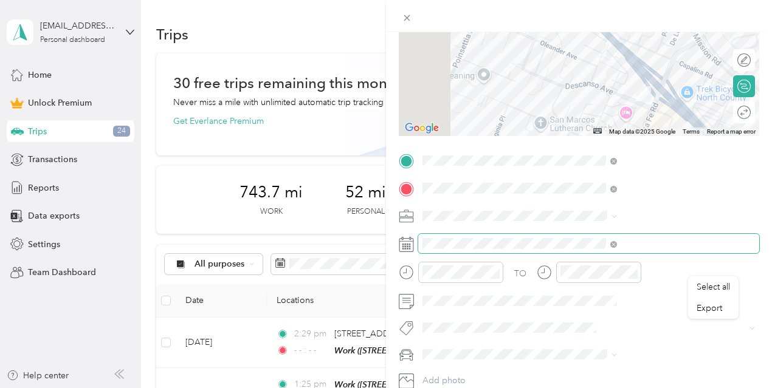
click at [617, 243] on span at bounding box center [611, 243] width 11 height 9
click at [617, 241] on span at bounding box center [613, 243] width 7 height 10
click at [617, 243] on icon at bounding box center [613, 244] width 7 height 7
click at [625, 249] on span at bounding box center [588, 243] width 341 height 19
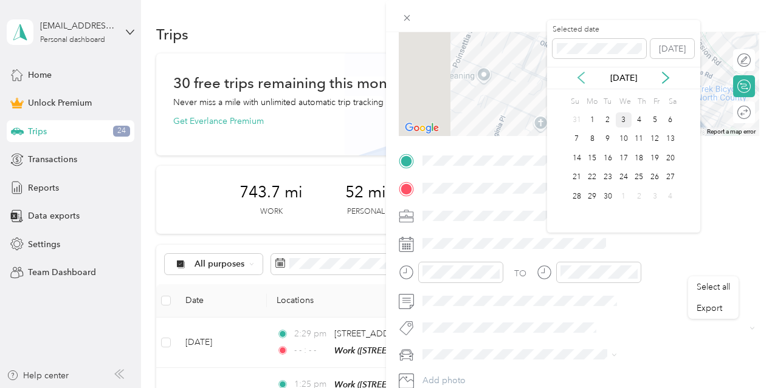
click at [582, 74] on icon at bounding box center [581, 78] width 6 height 11
click at [593, 179] on div "18" at bounding box center [592, 177] width 16 height 15
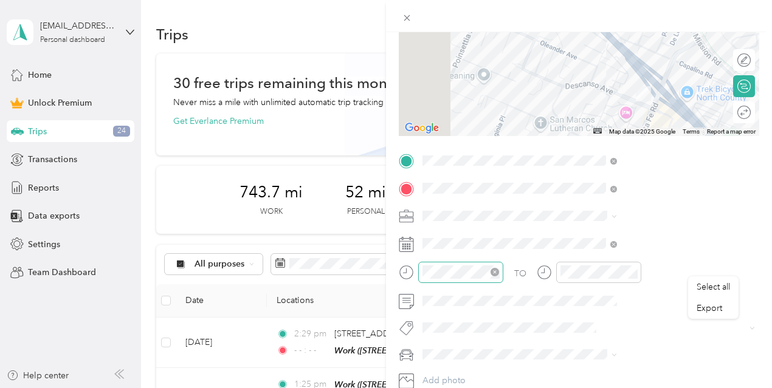
click at [499, 272] on icon "close-circle" at bounding box center [494, 272] width 9 height 9
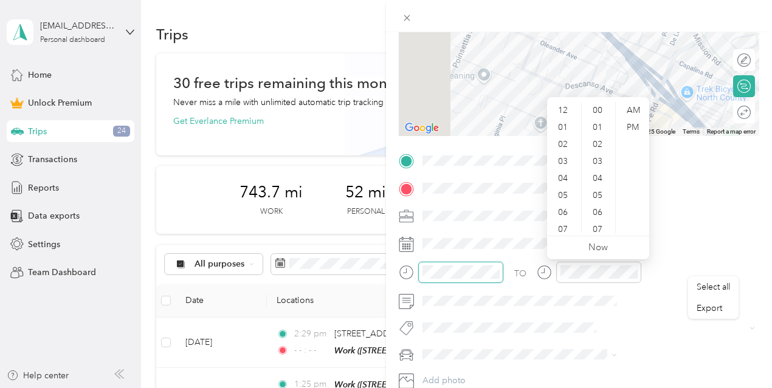
scroll to position [476, 0]
click at [568, 145] on div "02" at bounding box center [563, 144] width 29 height 17
click at [602, 145] on div "30" at bounding box center [598, 144] width 29 height 17
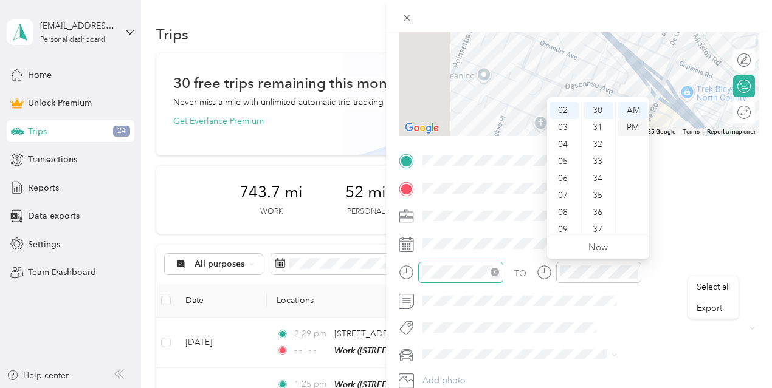
click at [636, 127] on div "PM" at bounding box center [632, 127] width 29 height 17
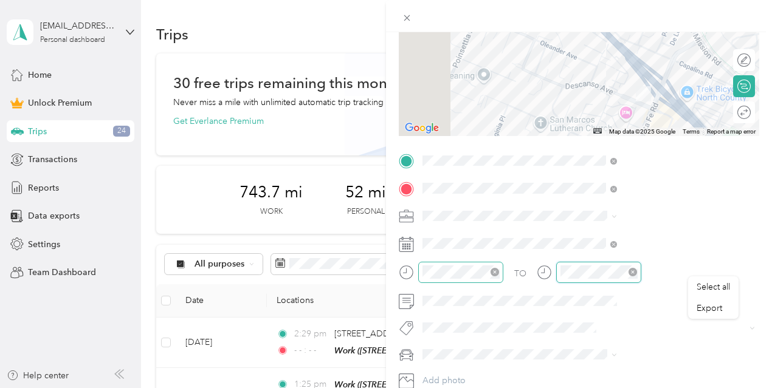
scroll to position [476, 0]
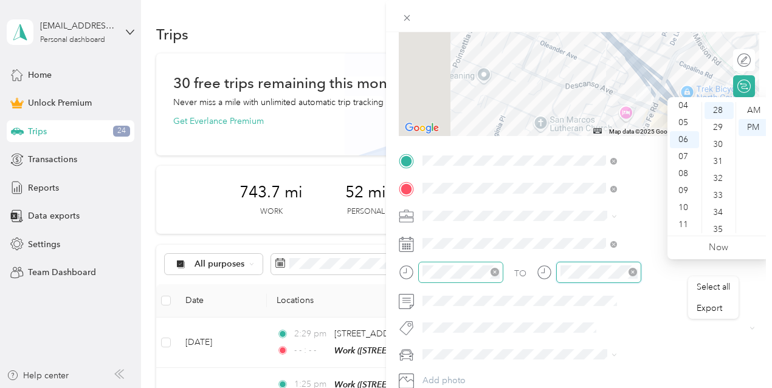
click at [637, 273] on icon "close-circle" at bounding box center [632, 272] width 9 height 9
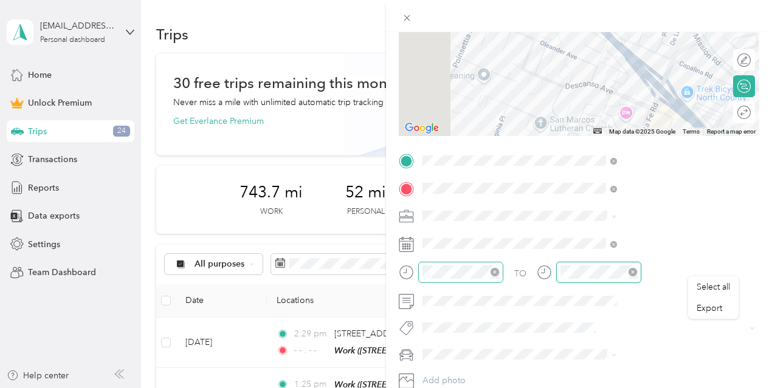
click at [637, 270] on icon "close-circle" at bounding box center [632, 272] width 9 height 9
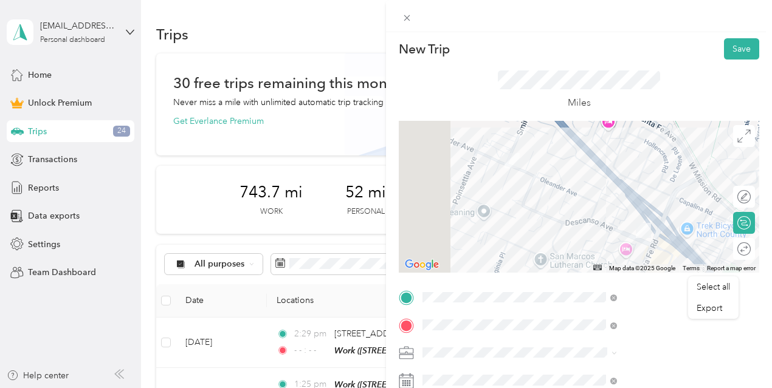
scroll to position [0, 0]
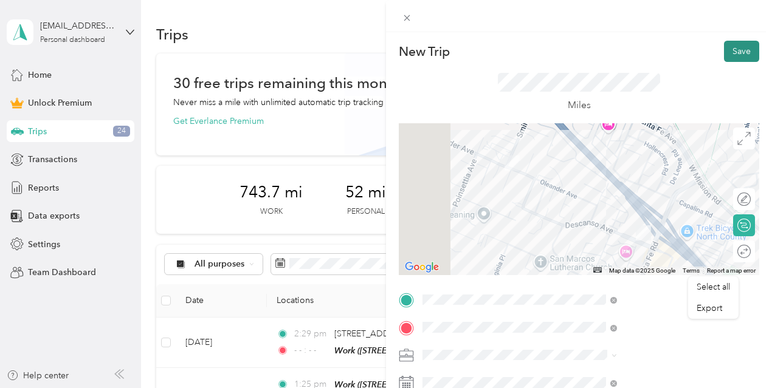
click at [729, 55] on button "Save" at bounding box center [741, 51] width 35 height 21
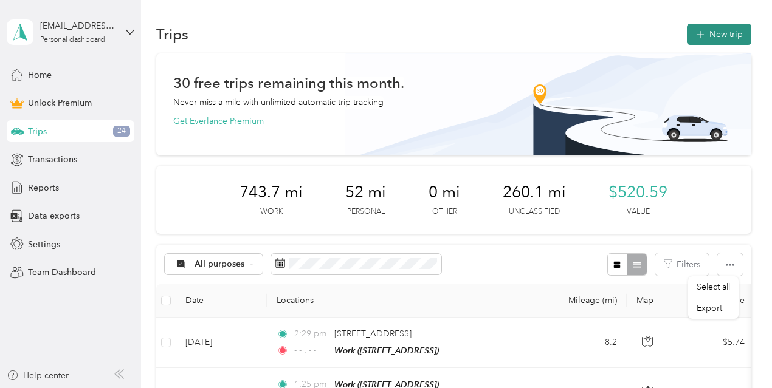
click at [728, 29] on button "New trip" at bounding box center [719, 34] width 64 height 21
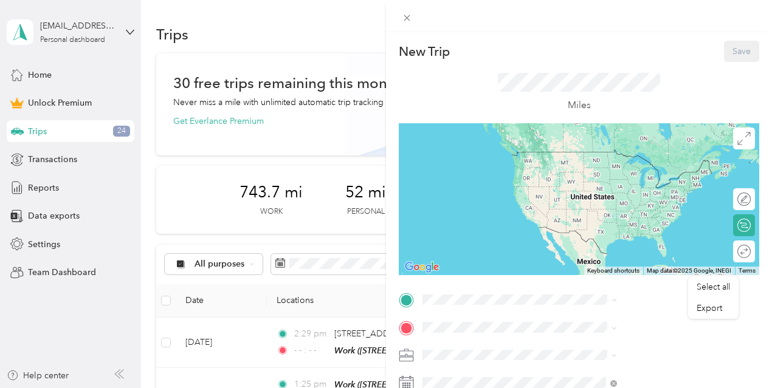
click at [591, 280] on span "[STREET_ADDRESS]" at bounding box center [612, 285] width 77 height 10
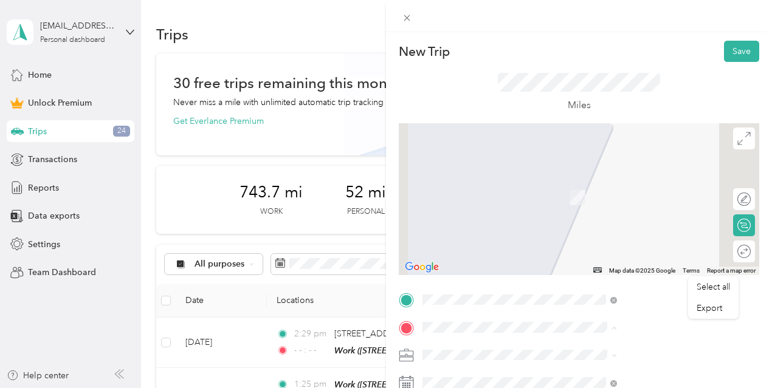
click at [604, 190] on div "Work [STREET_ADDRESS]" at bounding box center [612, 192] width 77 height 26
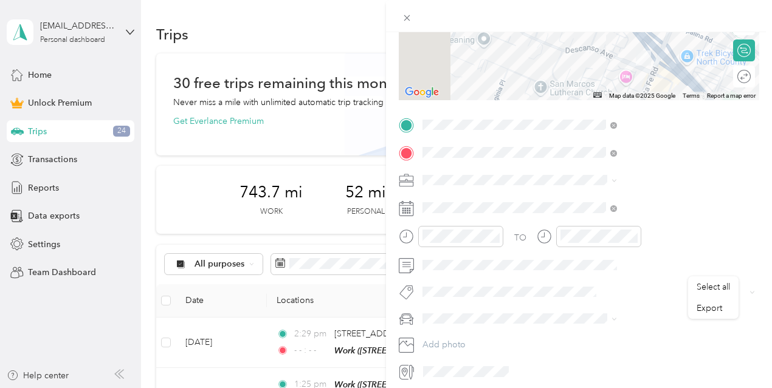
scroll to position [184, 0]
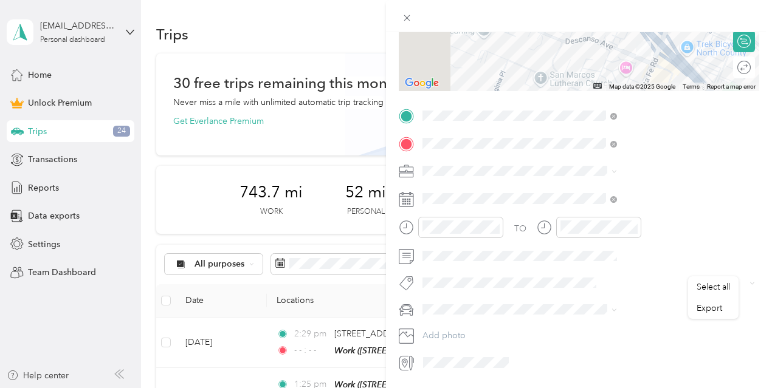
click at [616, 171] on icon at bounding box center [614, 172] width 4 height 2
click at [583, 194] on div "Work" at bounding box center [649, 191] width 186 height 13
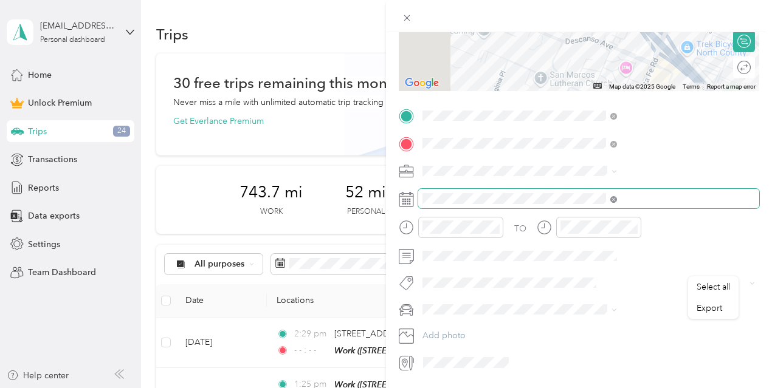
click at [617, 196] on icon at bounding box center [613, 199] width 7 height 7
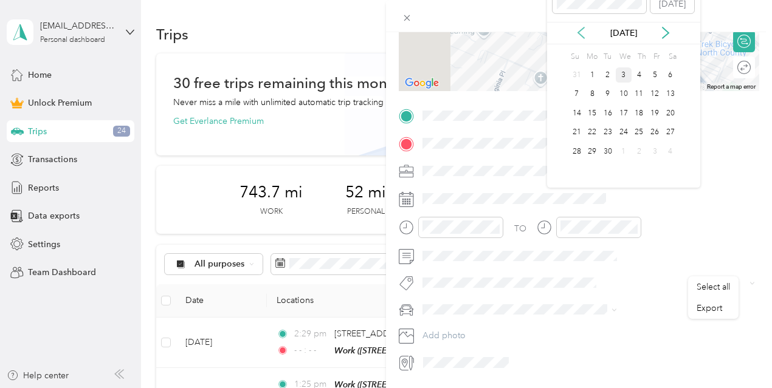
click at [582, 33] on icon at bounding box center [581, 33] width 12 height 12
click at [591, 129] on div "18" at bounding box center [592, 132] width 16 height 15
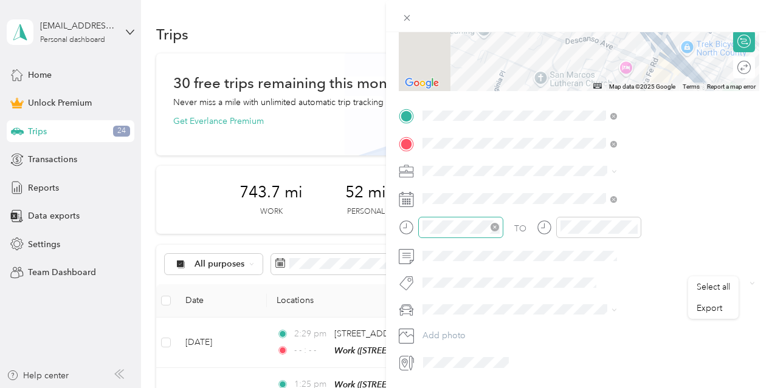
click at [499, 227] on icon "close-circle" at bounding box center [494, 227] width 9 height 9
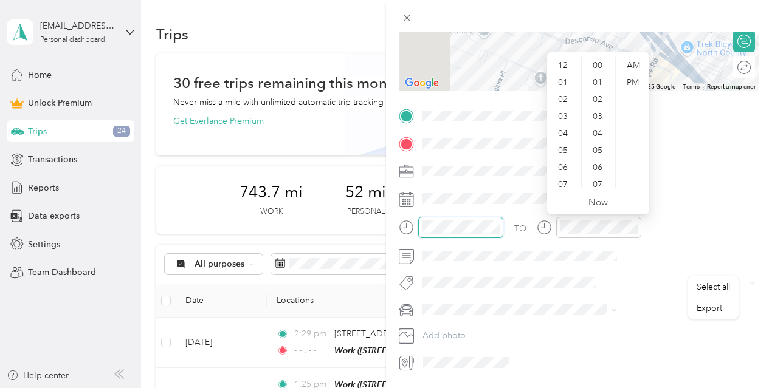
scroll to position [511, 0]
click at [565, 148] on div "05" at bounding box center [563, 150] width 29 height 17
click at [594, 117] on div "33" at bounding box center [598, 116] width 29 height 17
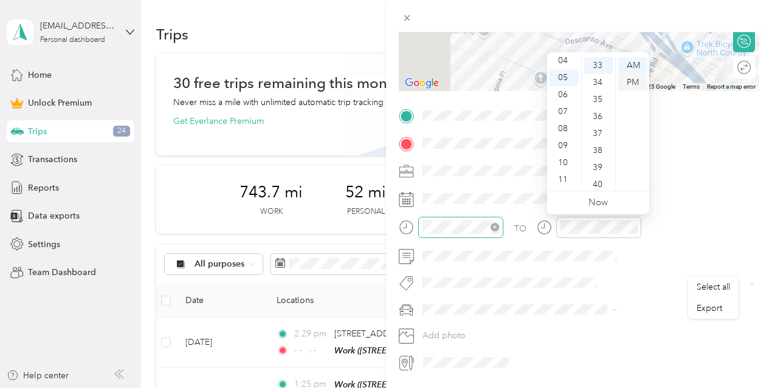
click at [627, 78] on div "PM" at bounding box center [632, 82] width 29 height 17
click at [630, 81] on div "PM" at bounding box center [632, 82] width 29 height 17
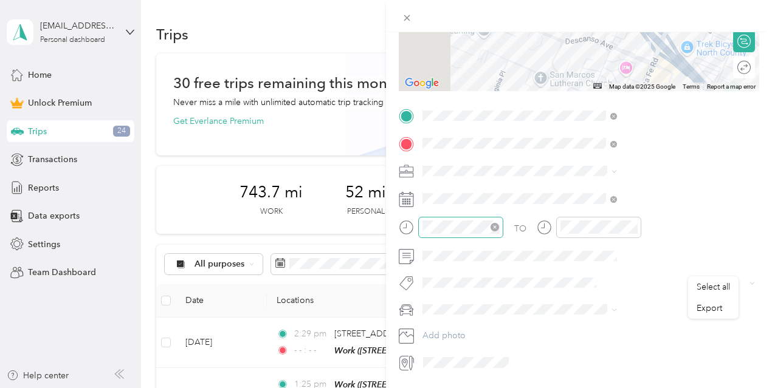
drag, startPoint x: 768, startPoint y: 205, endPoint x: 762, endPoint y: 43, distance: 163.0
click at [762, 43] on div "New Trip Save This trip cannot be edited because it is either under review, app…" at bounding box center [579, 226] width 386 height 388
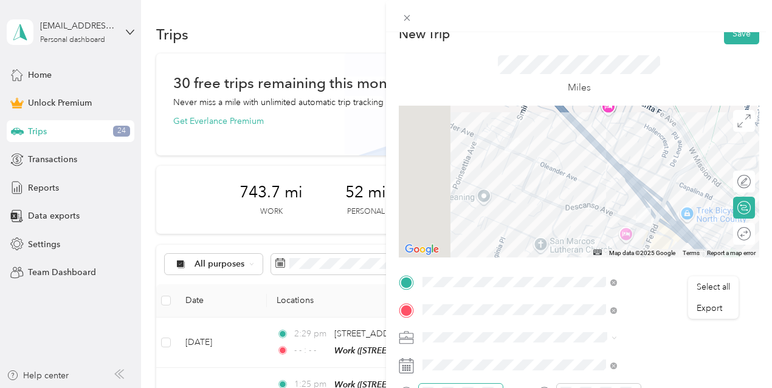
scroll to position [0, 0]
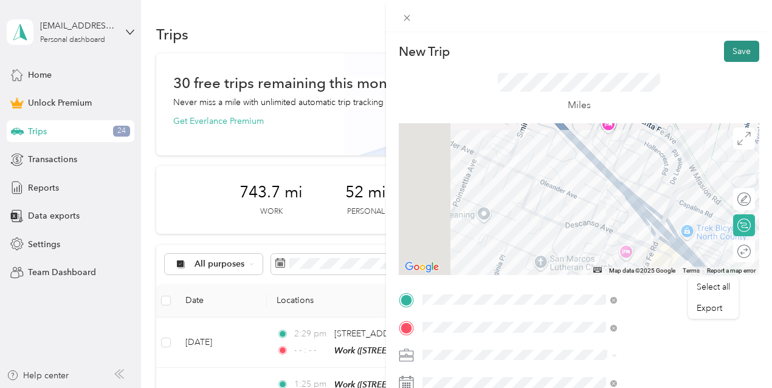
click at [729, 50] on button "Save" at bounding box center [741, 51] width 35 height 21
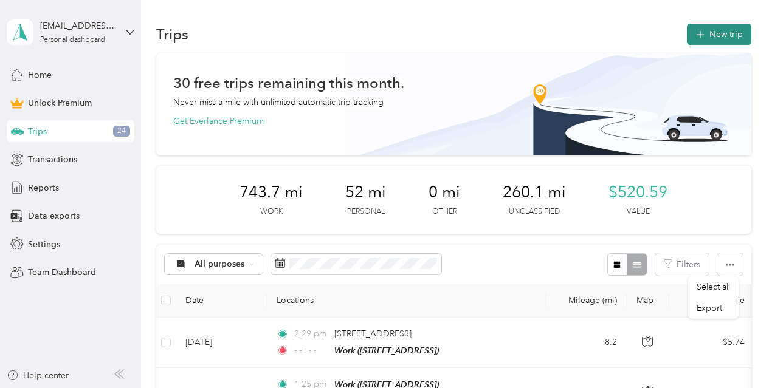
click at [732, 39] on button "New trip" at bounding box center [719, 34] width 64 height 21
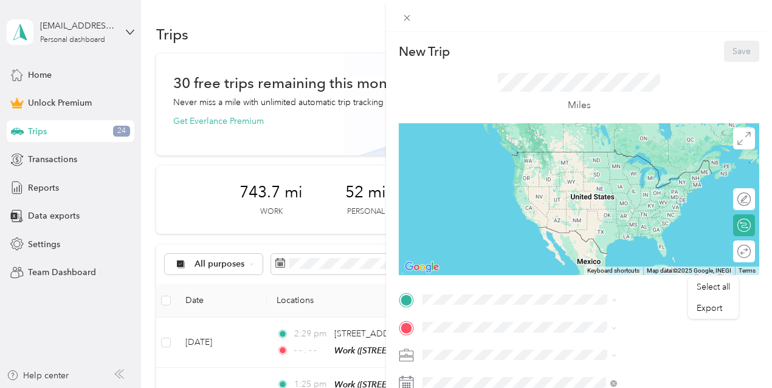
click at [610, 163] on div "Work [STREET_ADDRESS]" at bounding box center [612, 164] width 77 height 26
